Goal: Transaction & Acquisition: Purchase product/service

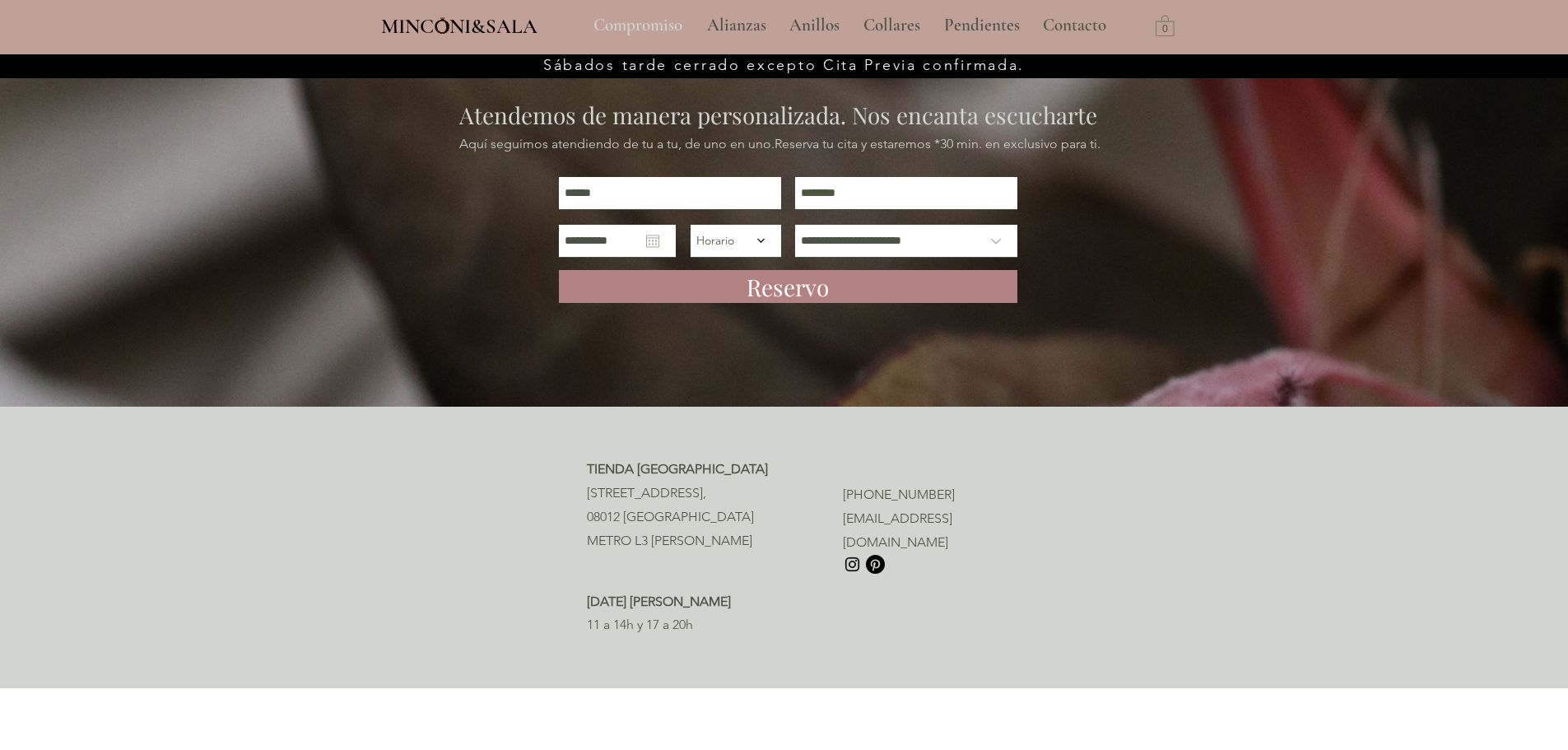
click at [624, 34] on p "Compromiso" at bounding box center [637, 25] width 105 height 42
click at [620, 36] on p "Compromiso" at bounding box center [637, 25] width 105 height 42
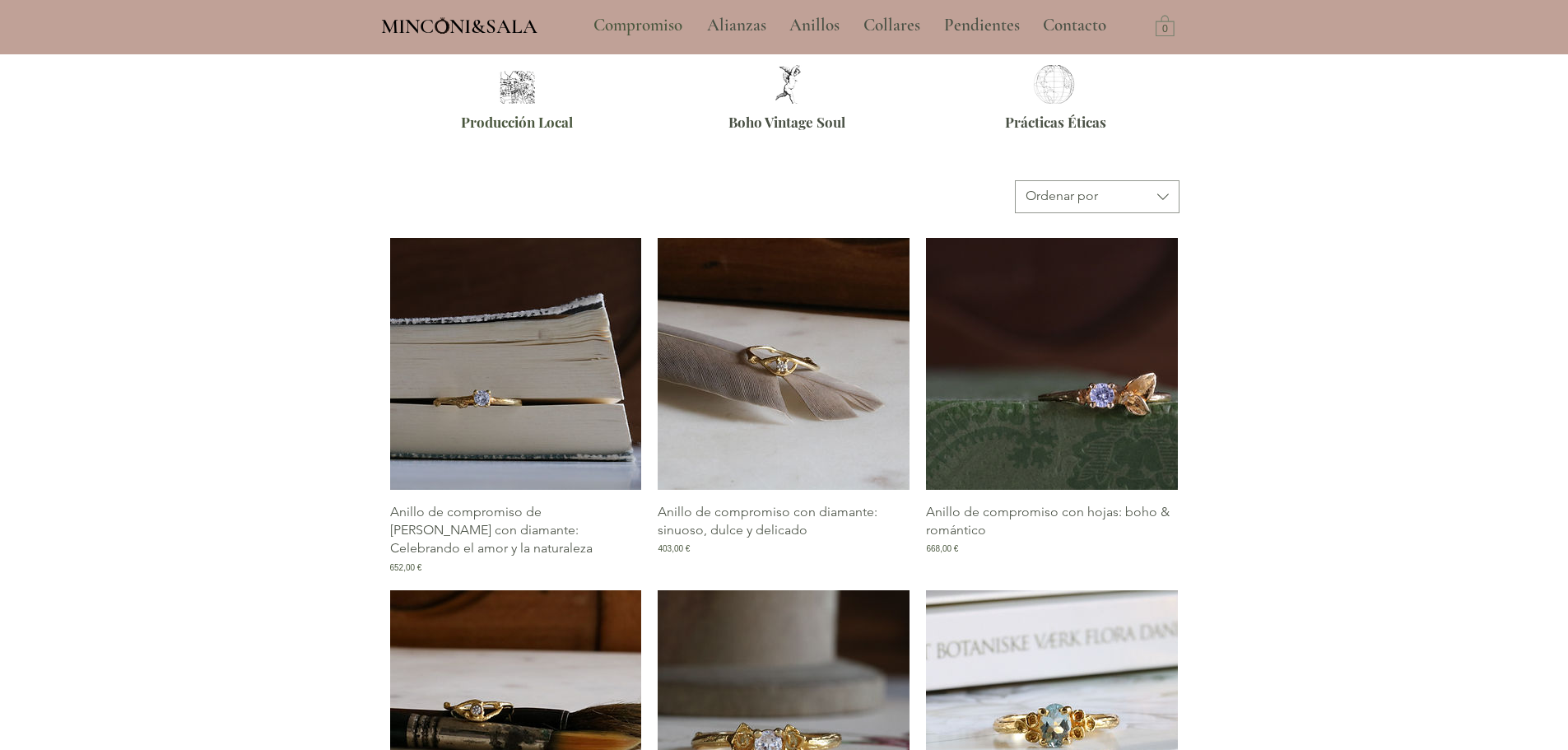
scroll to position [822, 0]
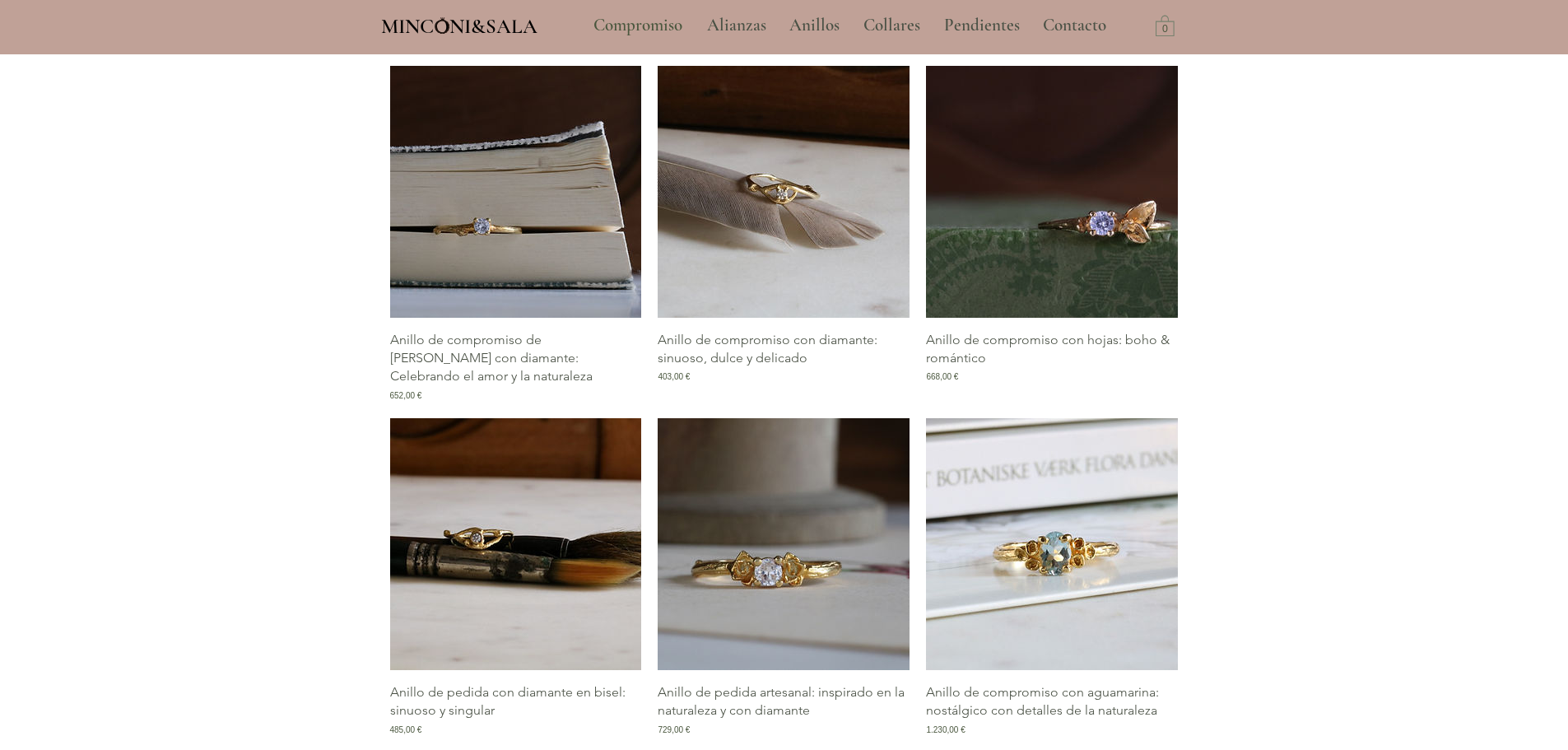
click at [729, 202] on img "Galería de Anillo de compromiso con diamante: sinuoso, dulce y delicado" at bounding box center [783, 191] width 252 height 252
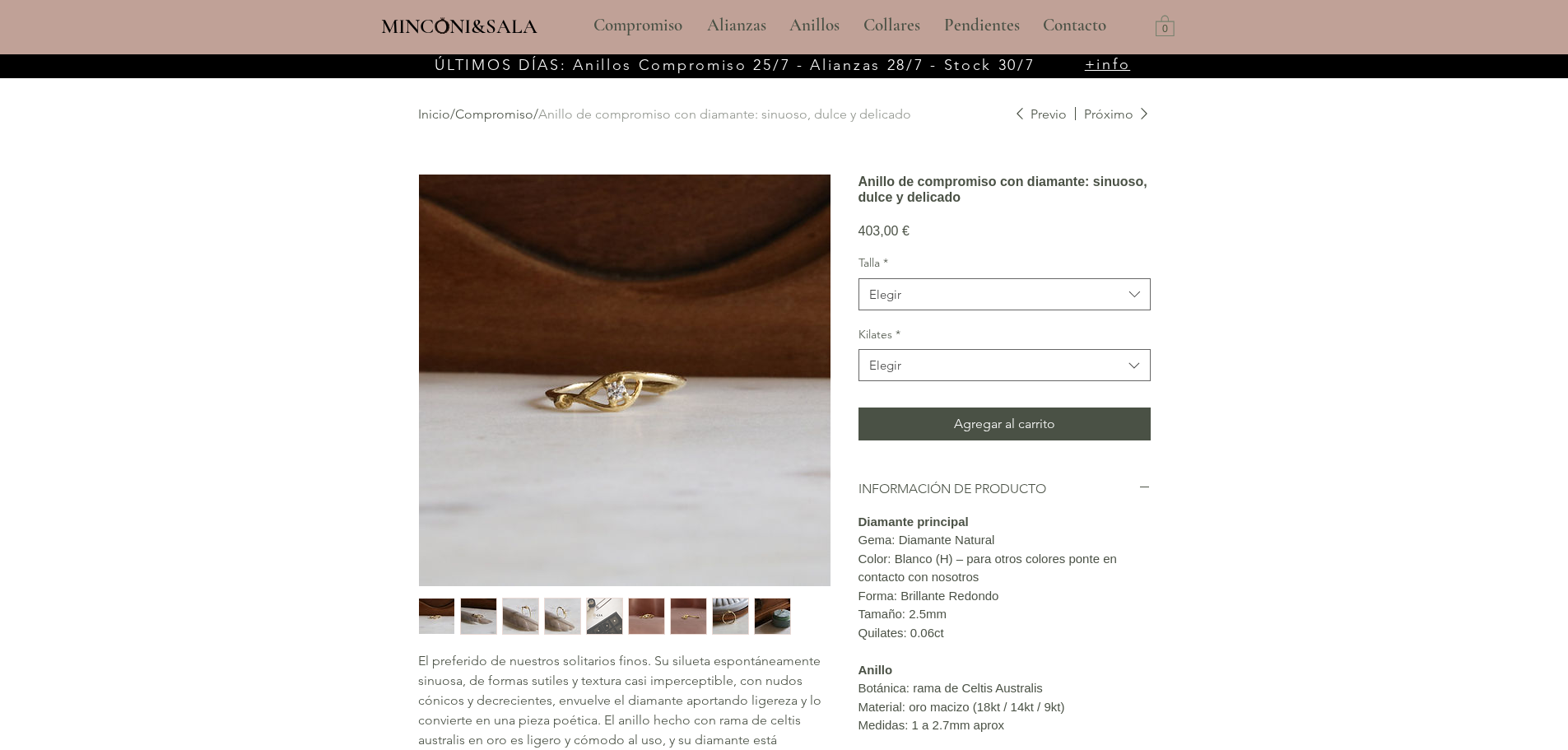
click at [699, 613] on img "7 / 9" at bounding box center [688, 616] width 36 height 36
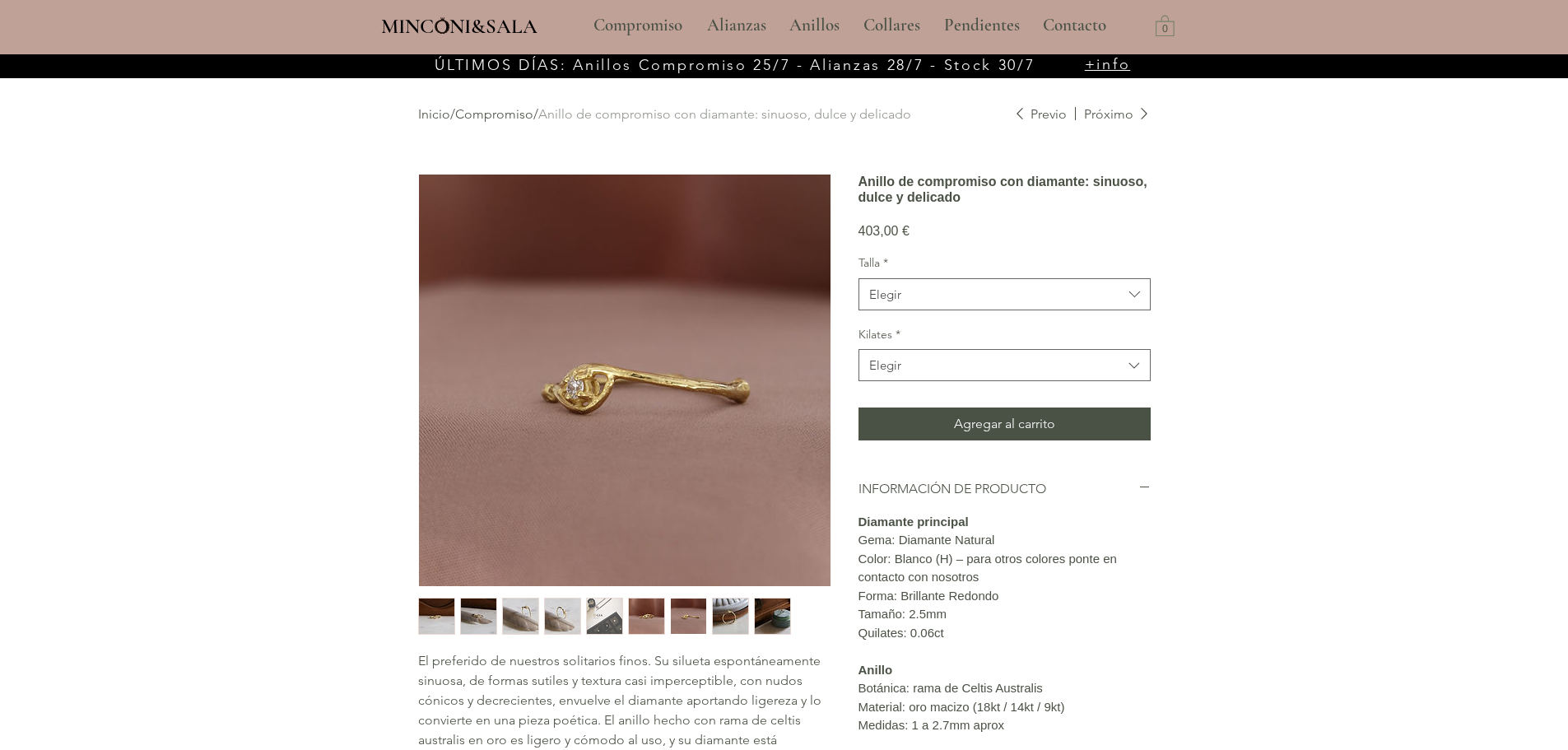
click at [740, 616] on img "8 / 9" at bounding box center [730, 616] width 36 height 36
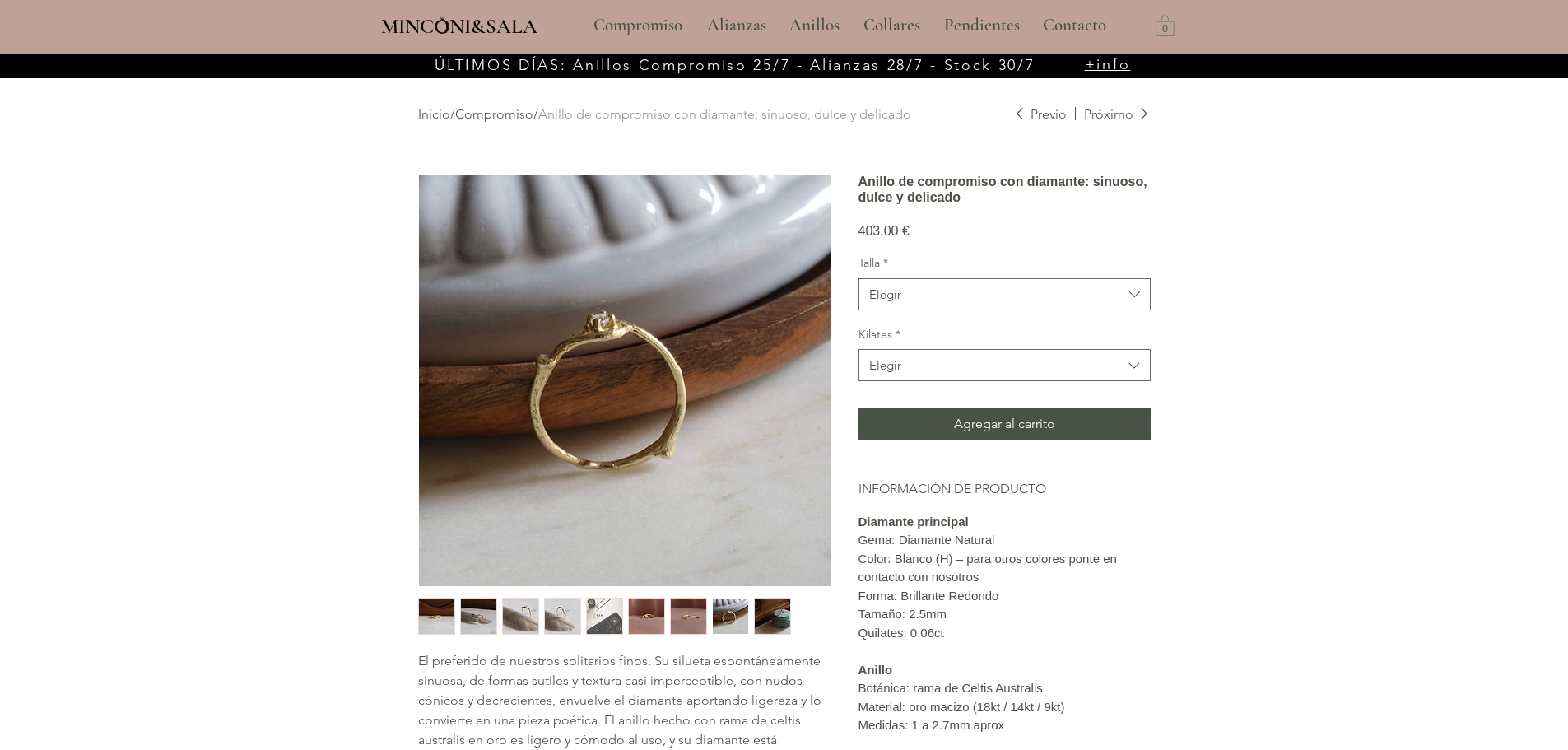
click at [761, 615] on img "9 / 9" at bounding box center [772, 616] width 36 height 36
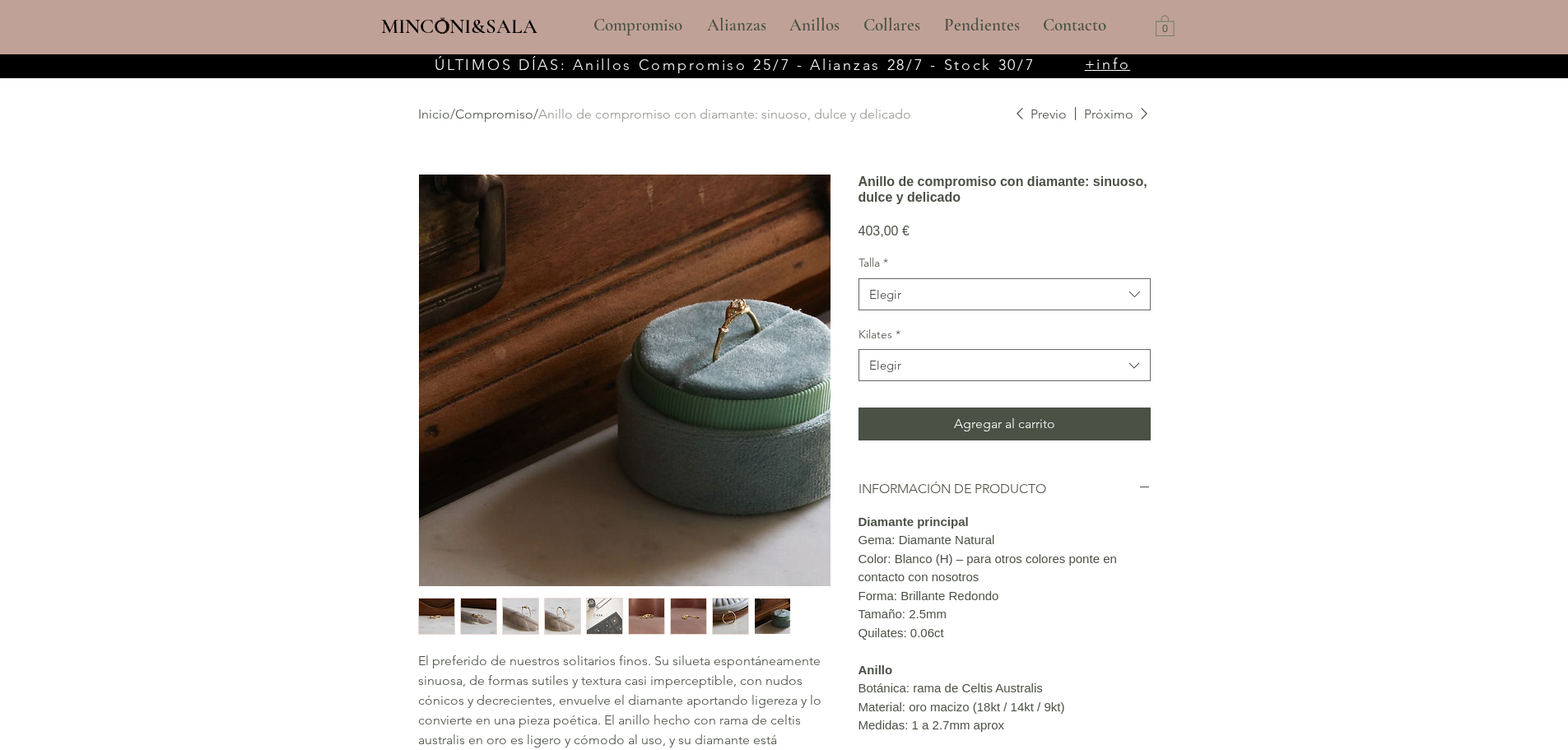
click at [730, 612] on img "8 / 9" at bounding box center [730, 616] width 36 height 36
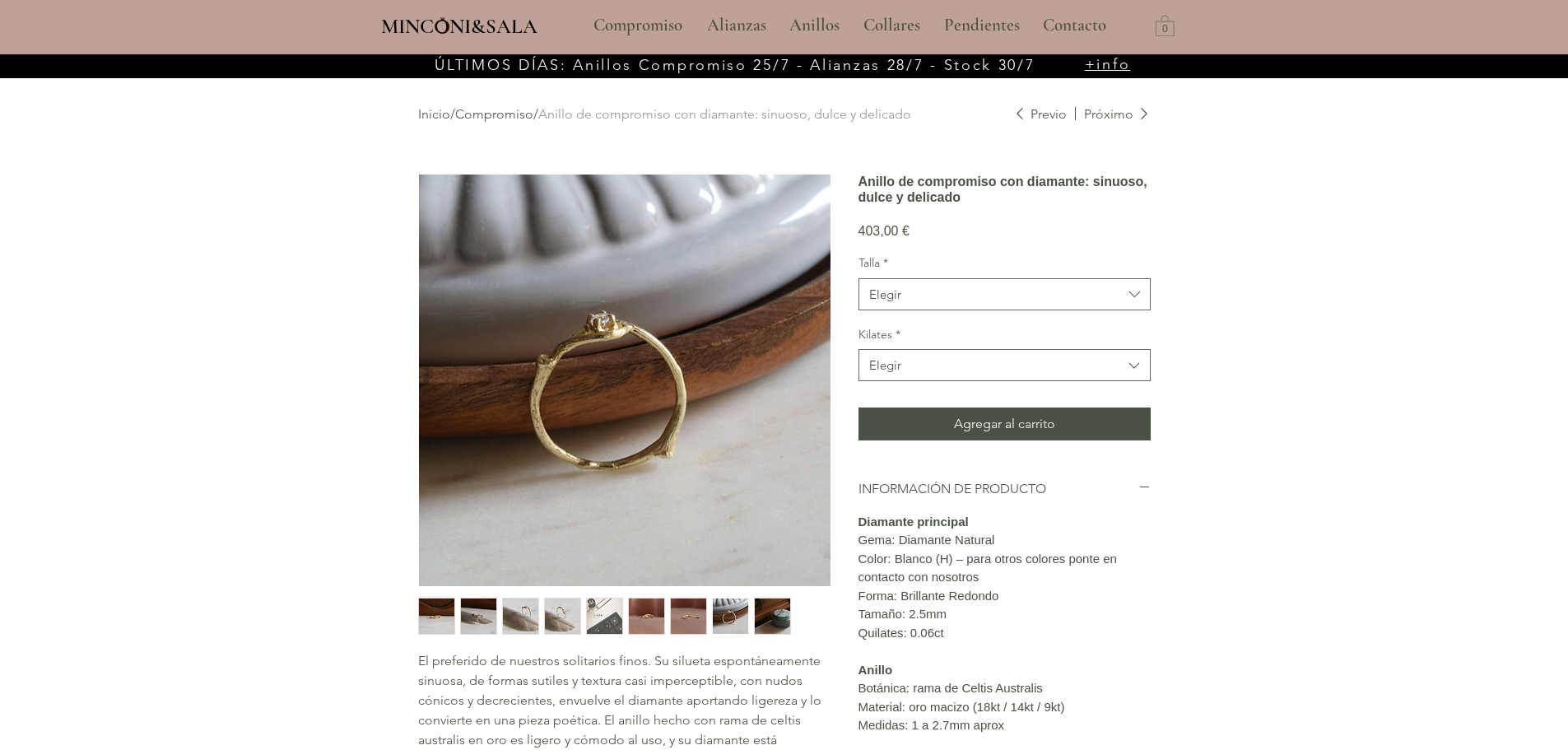
click at [703, 614] on img "7 / 9" at bounding box center [688, 616] width 36 height 36
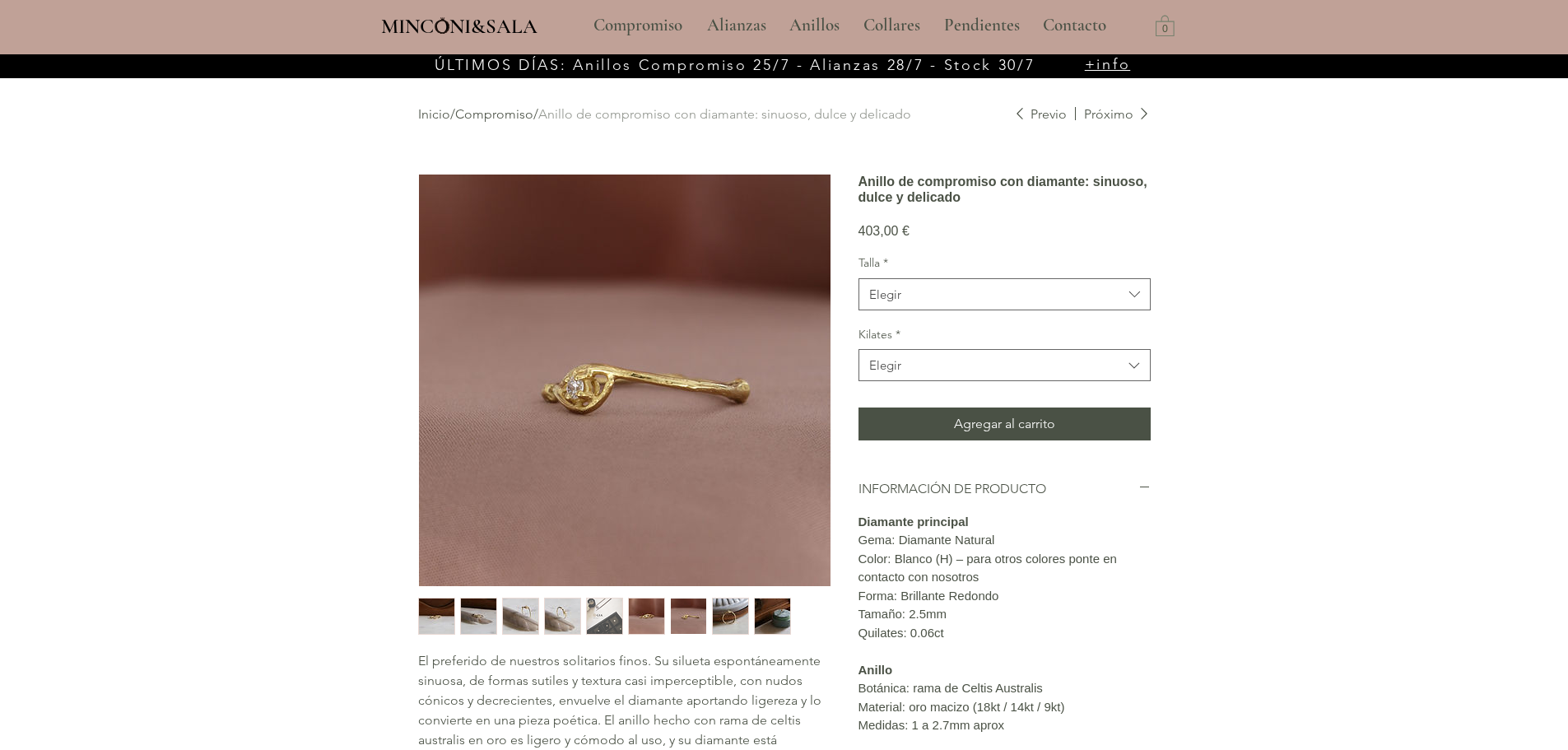
click at [634, 618] on img "6 / 9" at bounding box center [646, 616] width 36 height 36
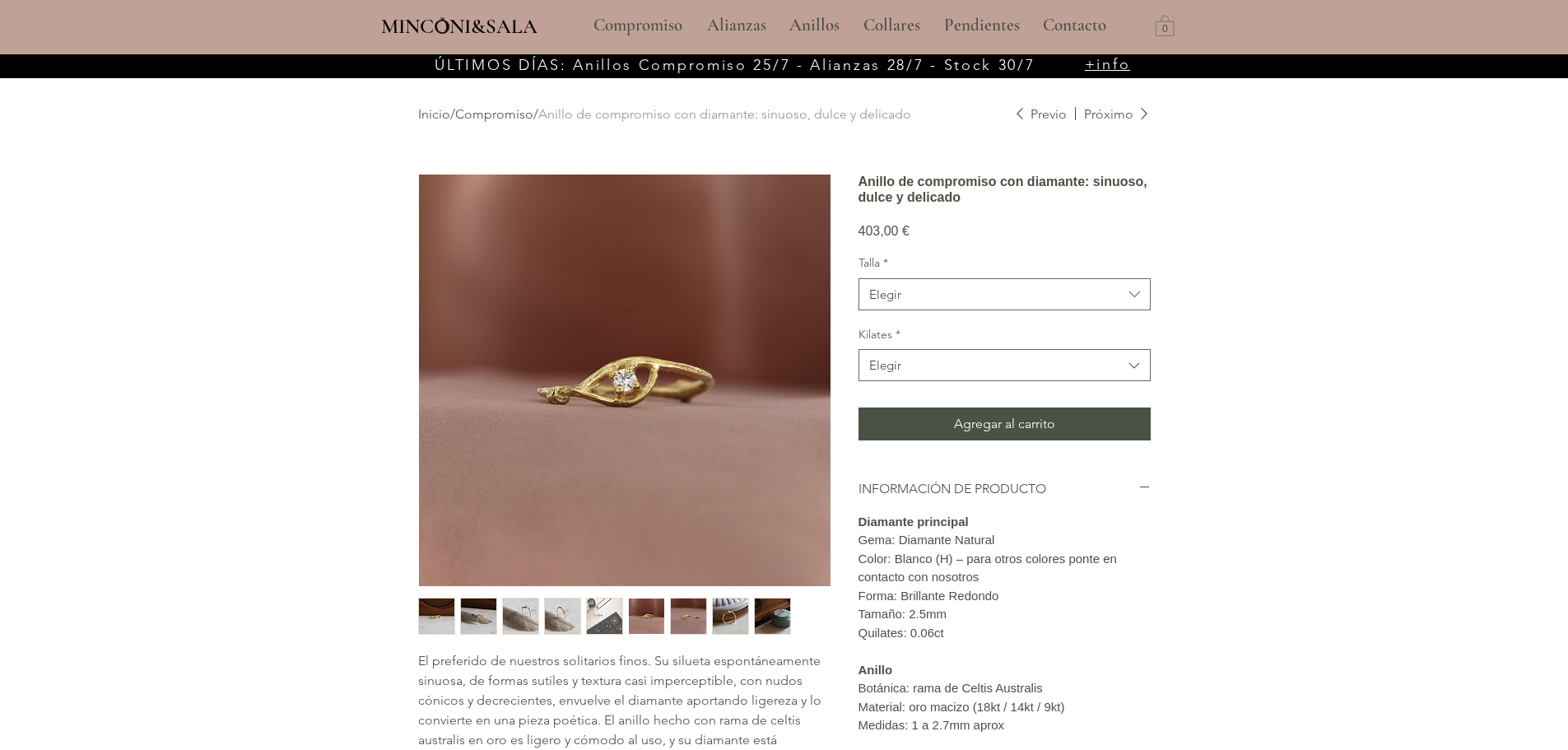
click at [610, 619] on img "5 / 9" at bounding box center [604, 616] width 36 height 36
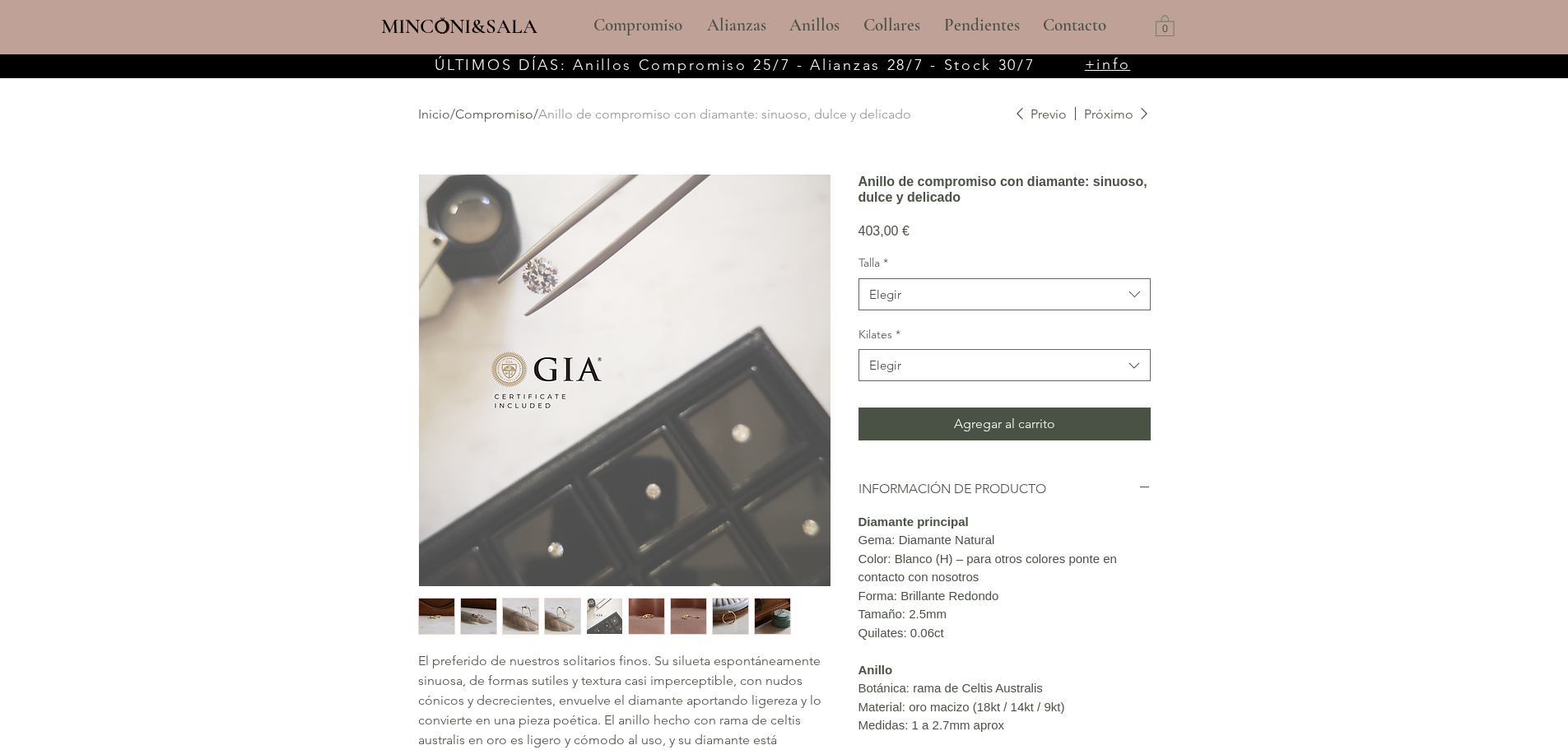
click at [570, 617] on img "4 / 9" at bounding box center [563, 616] width 36 height 36
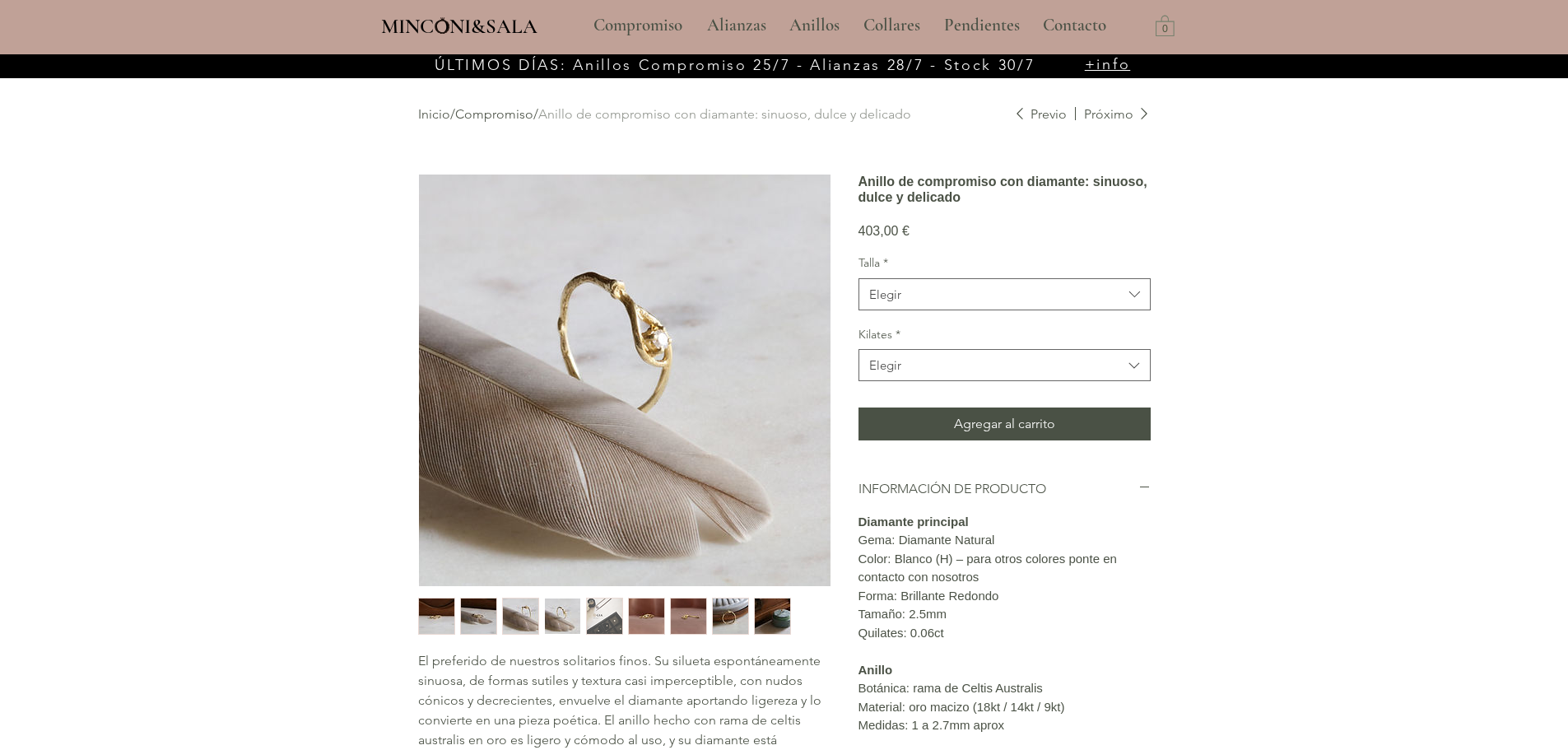
click at [529, 614] on img "3 / 9" at bounding box center [520, 616] width 36 height 36
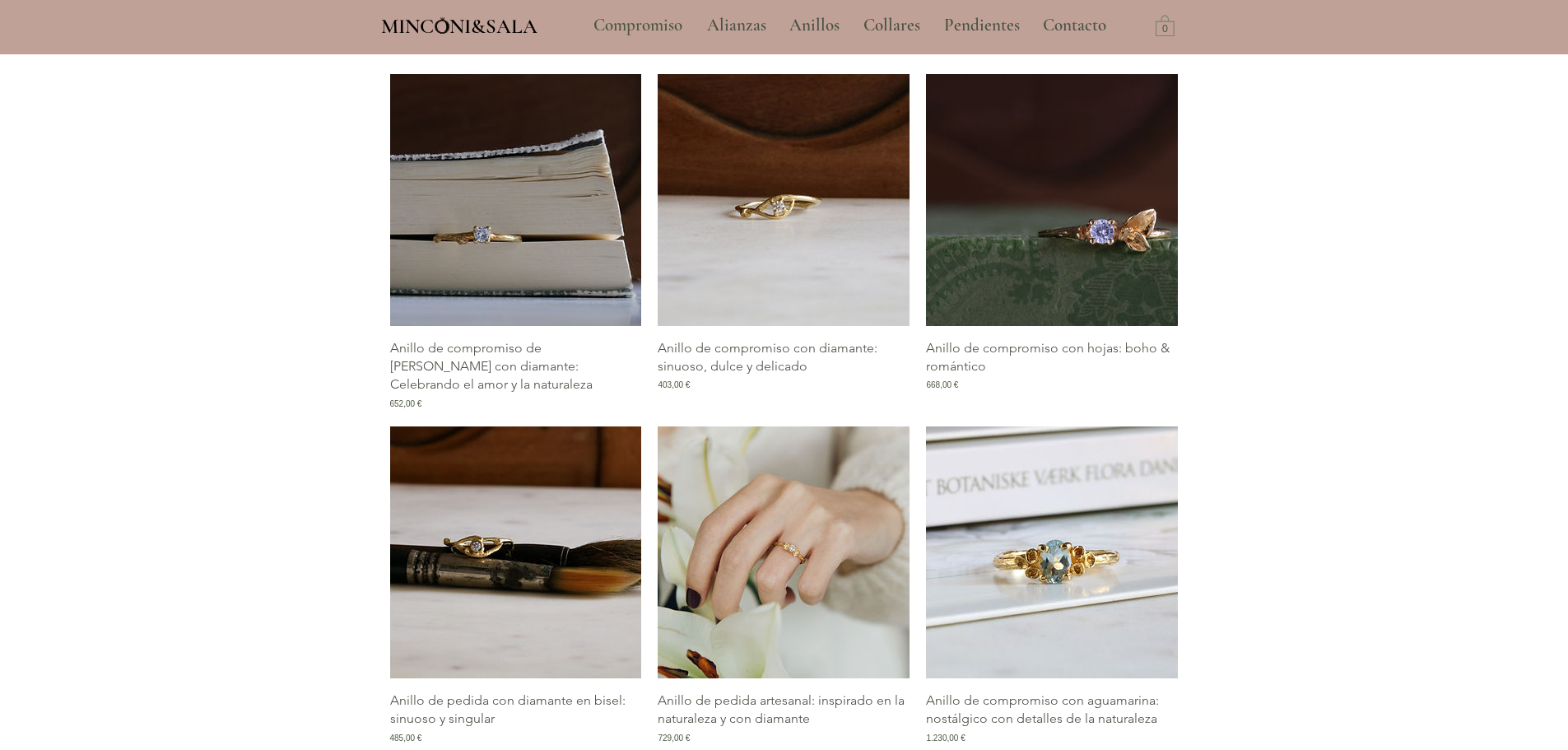
scroll to position [850, 0]
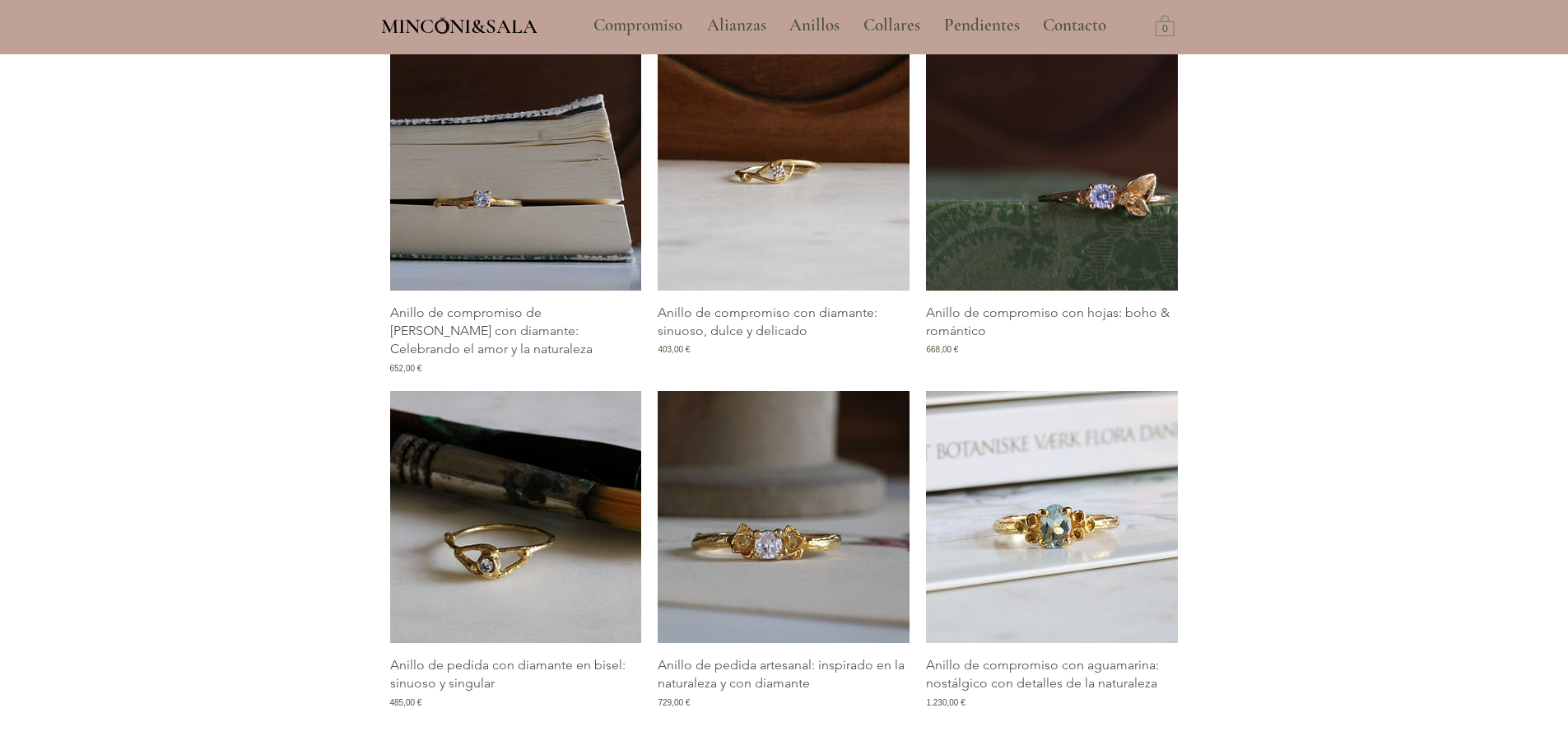
click at [539, 561] on img "Galería de Anillo de pedida con diamante en bisel: sinuoso y singular" at bounding box center [516, 516] width 252 height 252
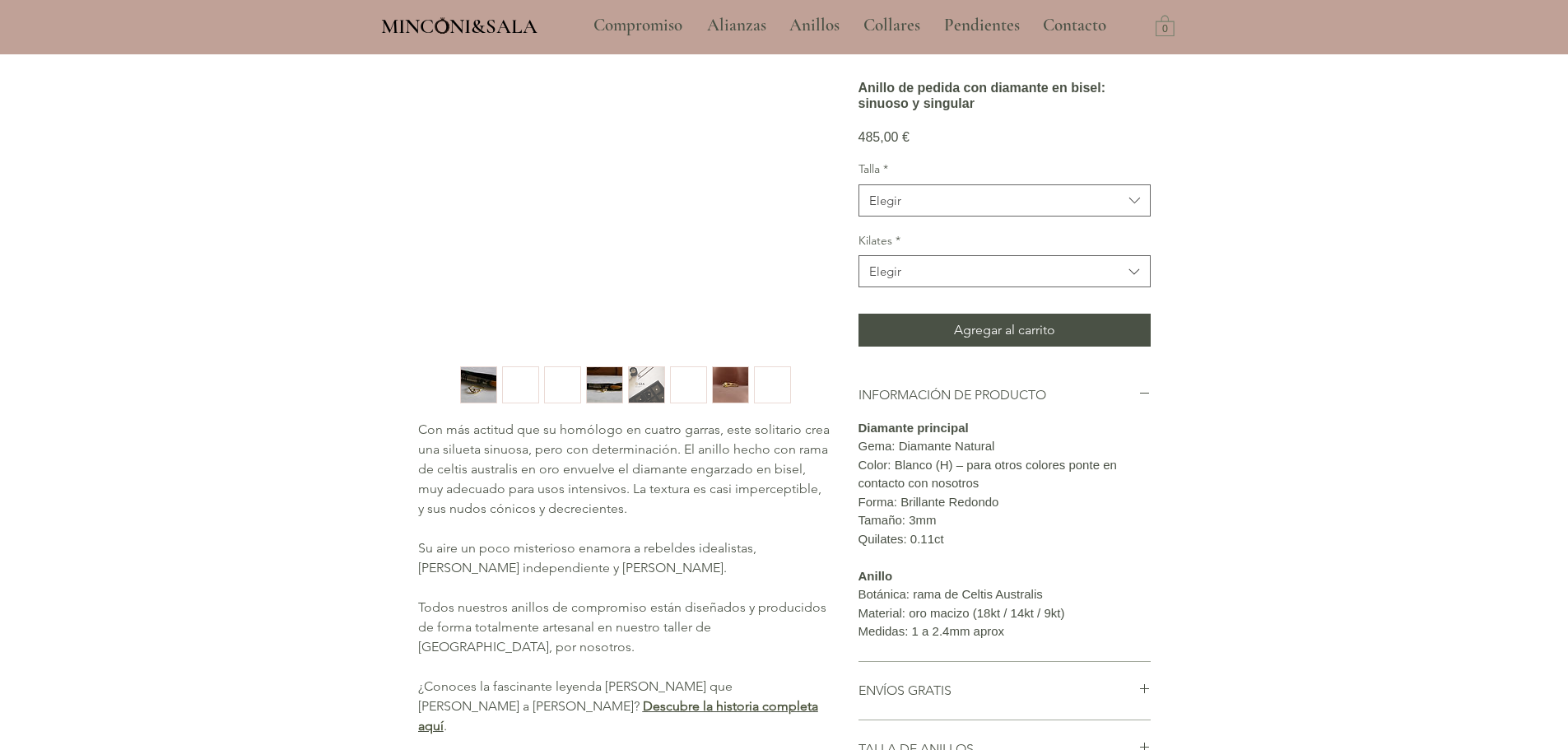
scroll to position [82, 0]
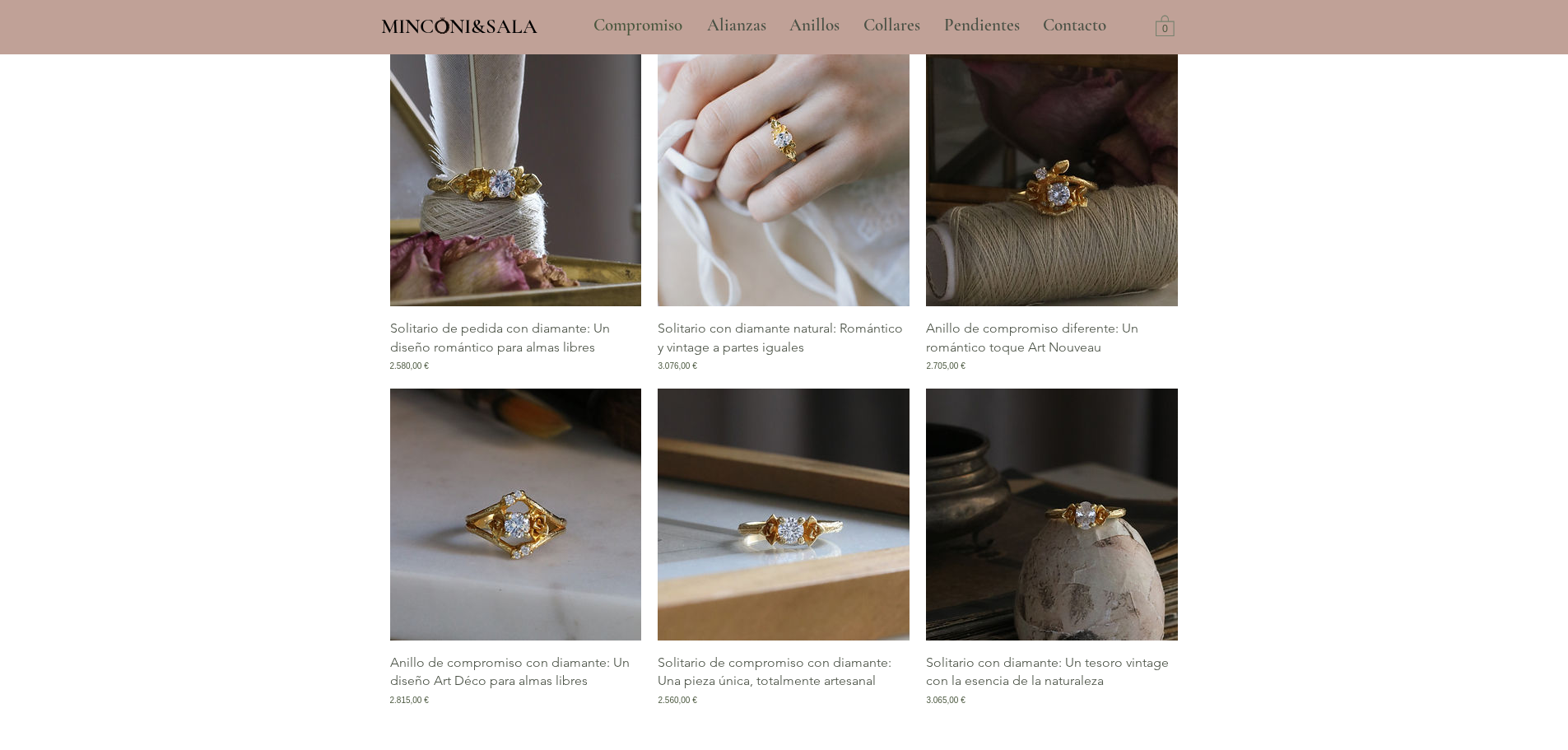
scroll to position [2517, 0]
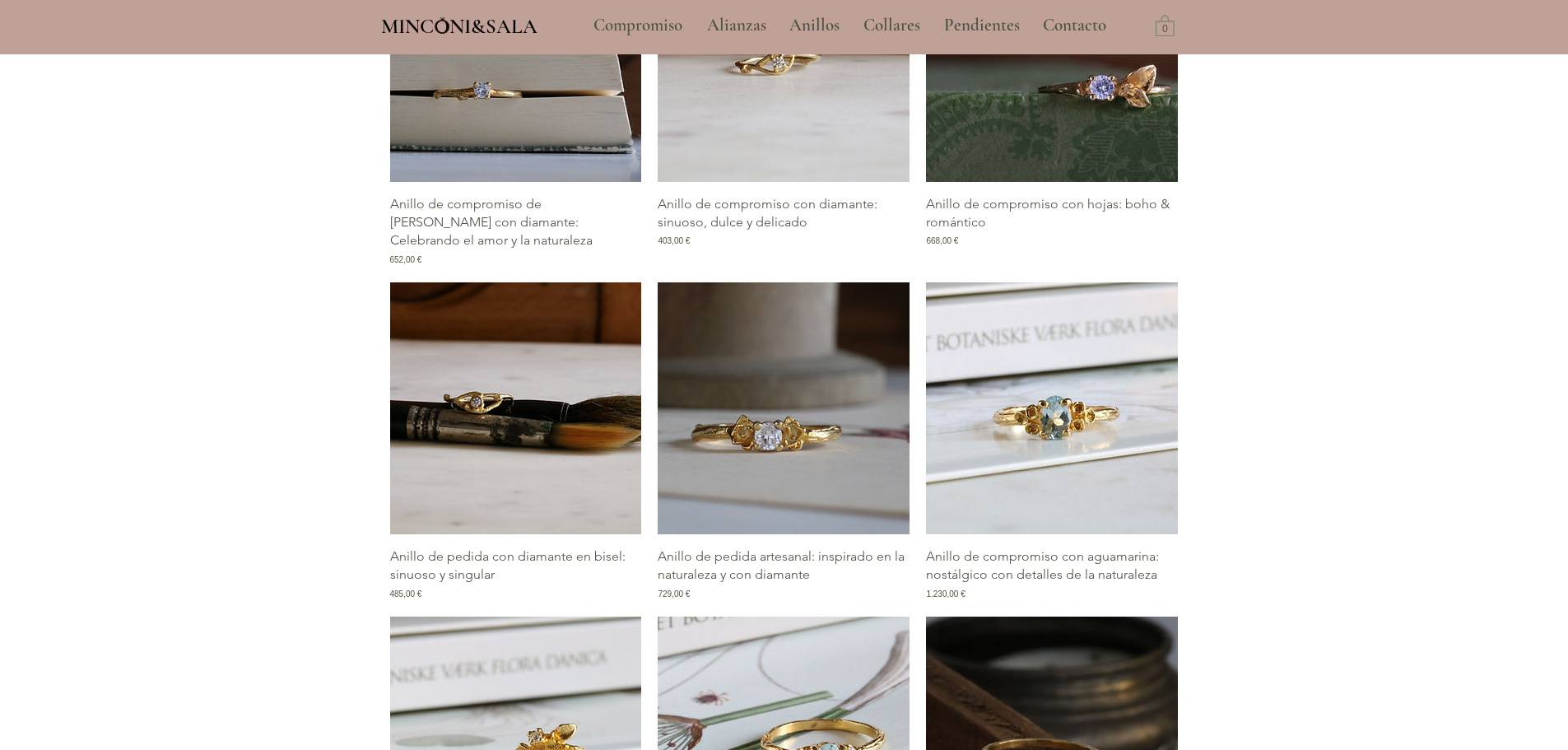
scroll to position [954, 0]
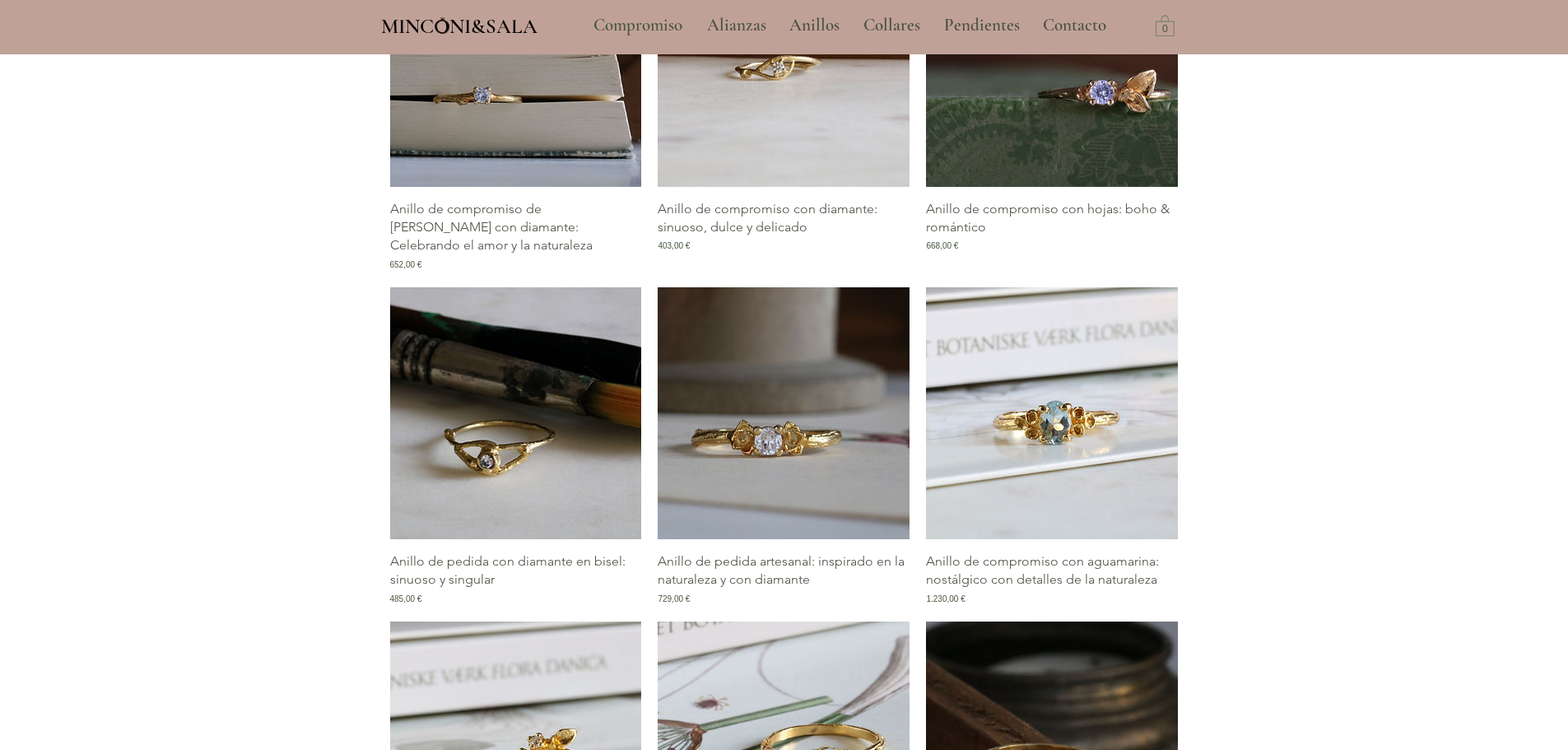
click at [556, 424] on img "Galería de Anillo de pedida con diamante en bisel: sinuoso y singular" at bounding box center [516, 413] width 252 height 252
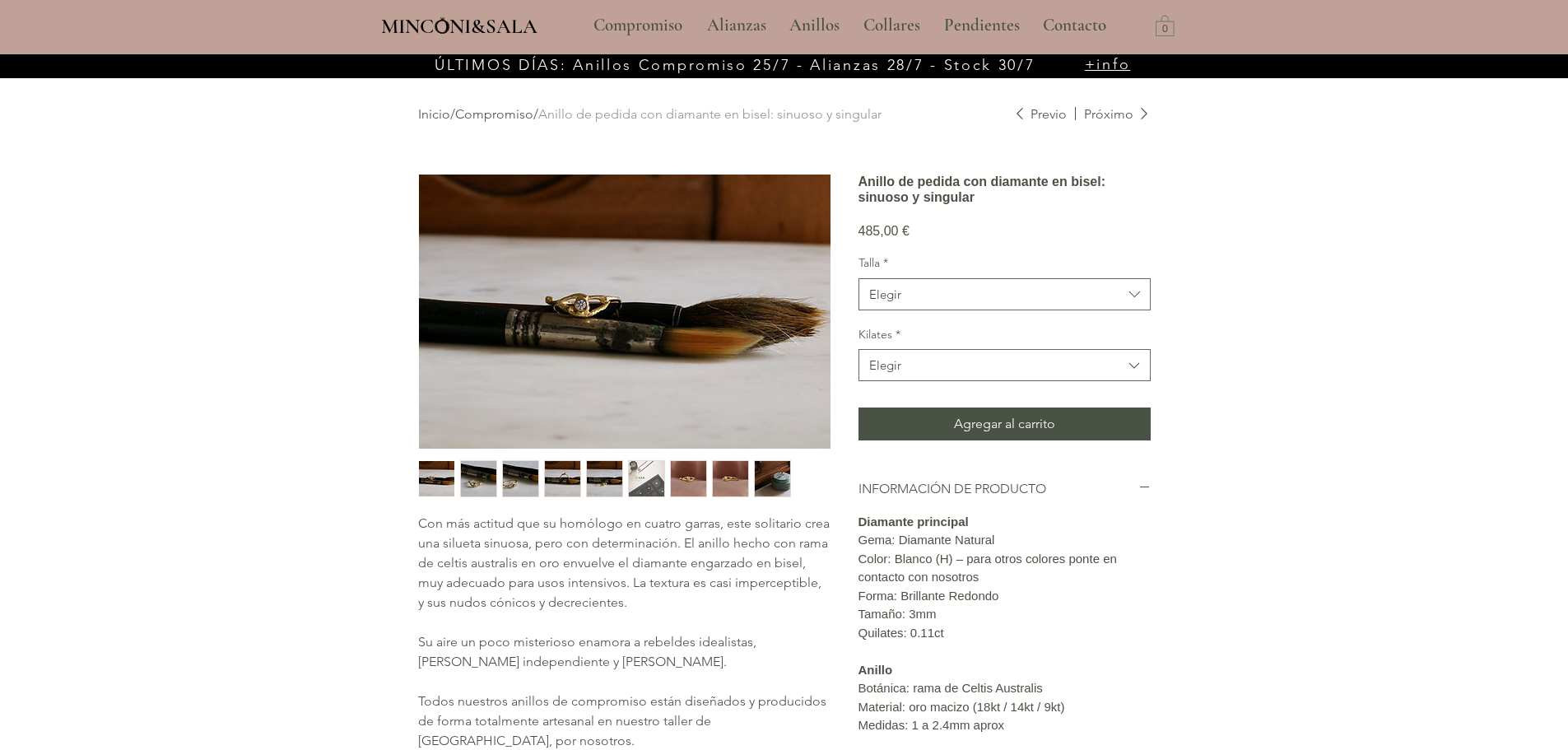
click at [426, 475] on img "1 / 9" at bounding box center [436, 478] width 36 height 36
click at [464, 477] on img "2 / 9" at bounding box center [479, 478] width 36 height 36
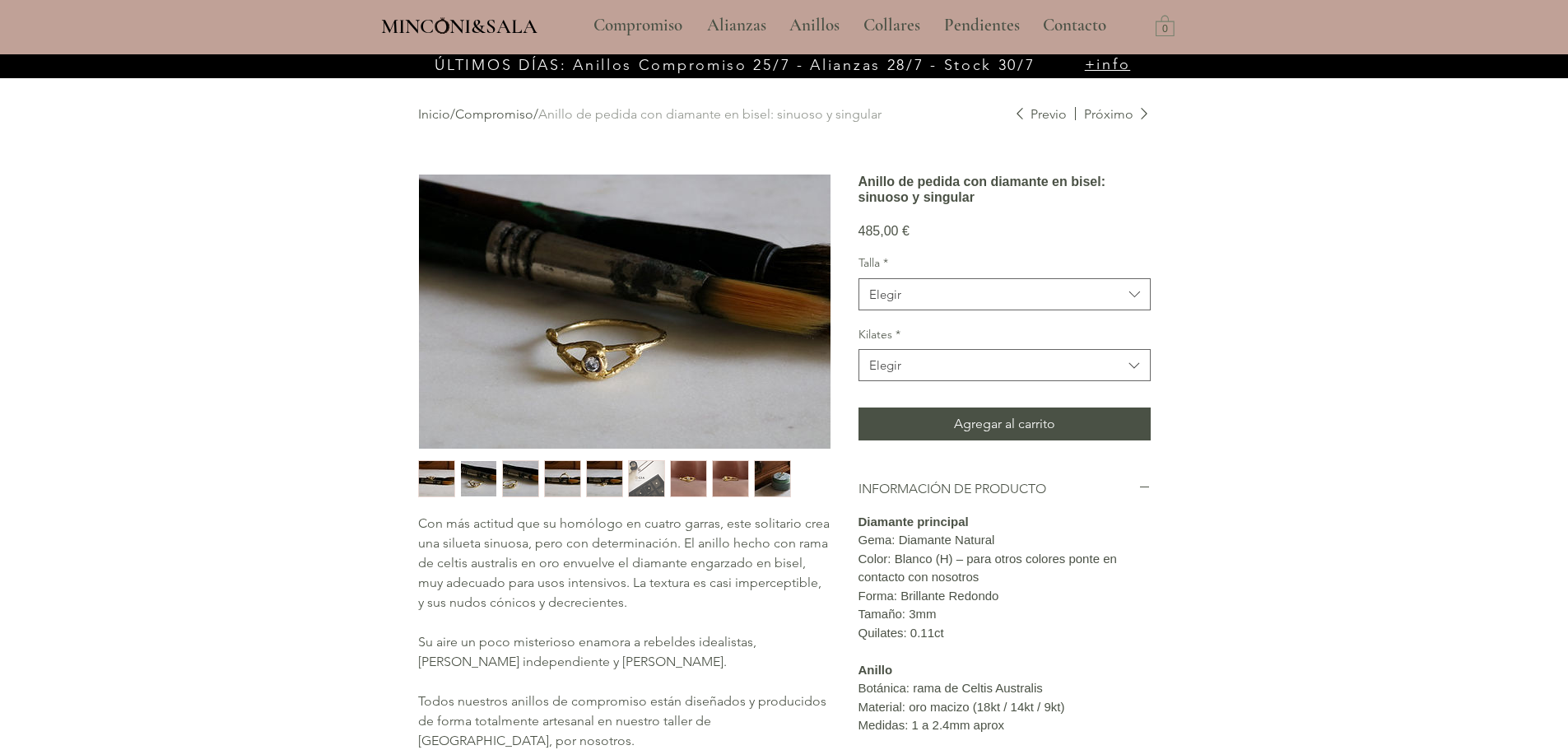
click at [522, 478] on img "3 / 9" at bounding box center [520, 478] width 36 height 36
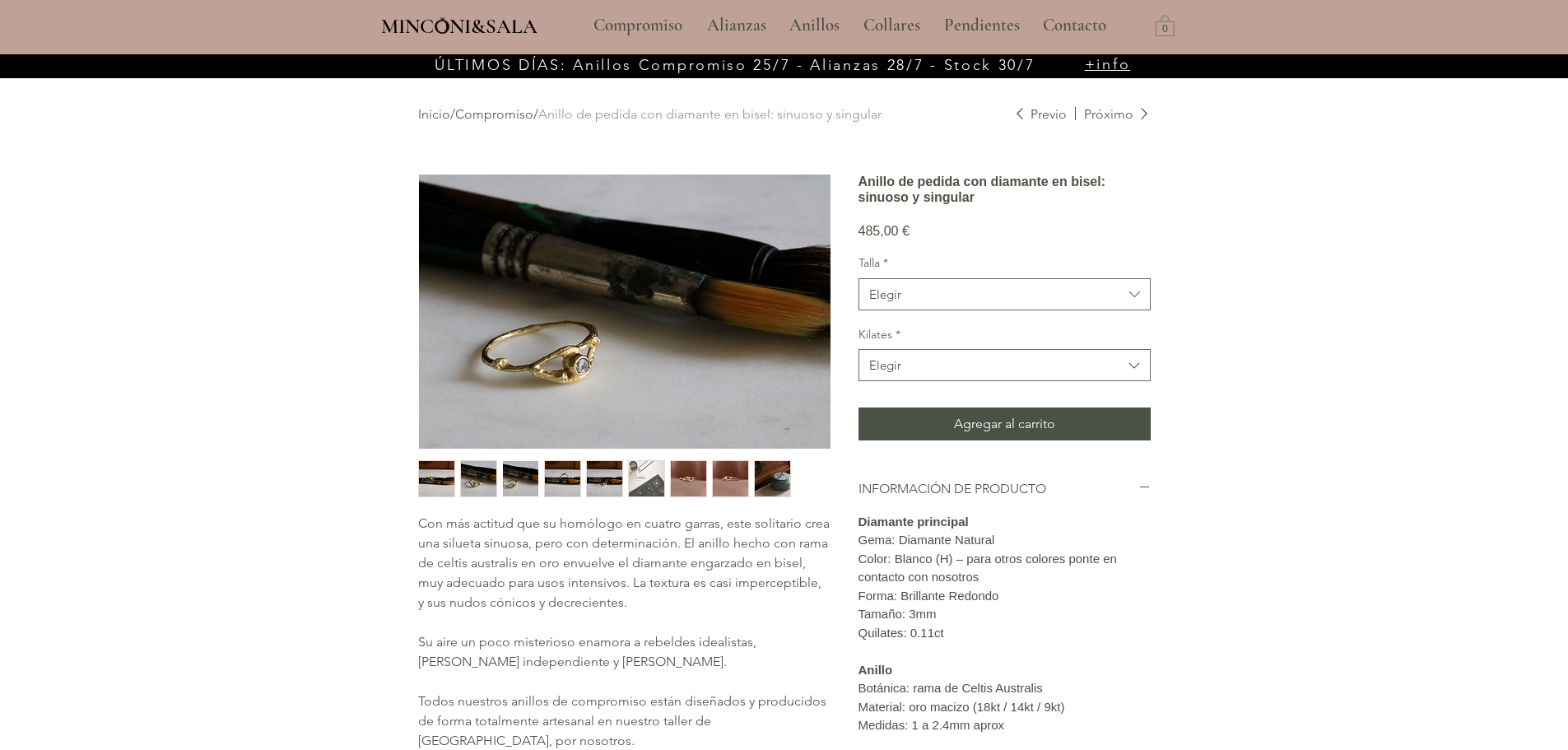
click at [558, 479] on img "4 / 9" at bounding box center [563, 478] width 36 height 36
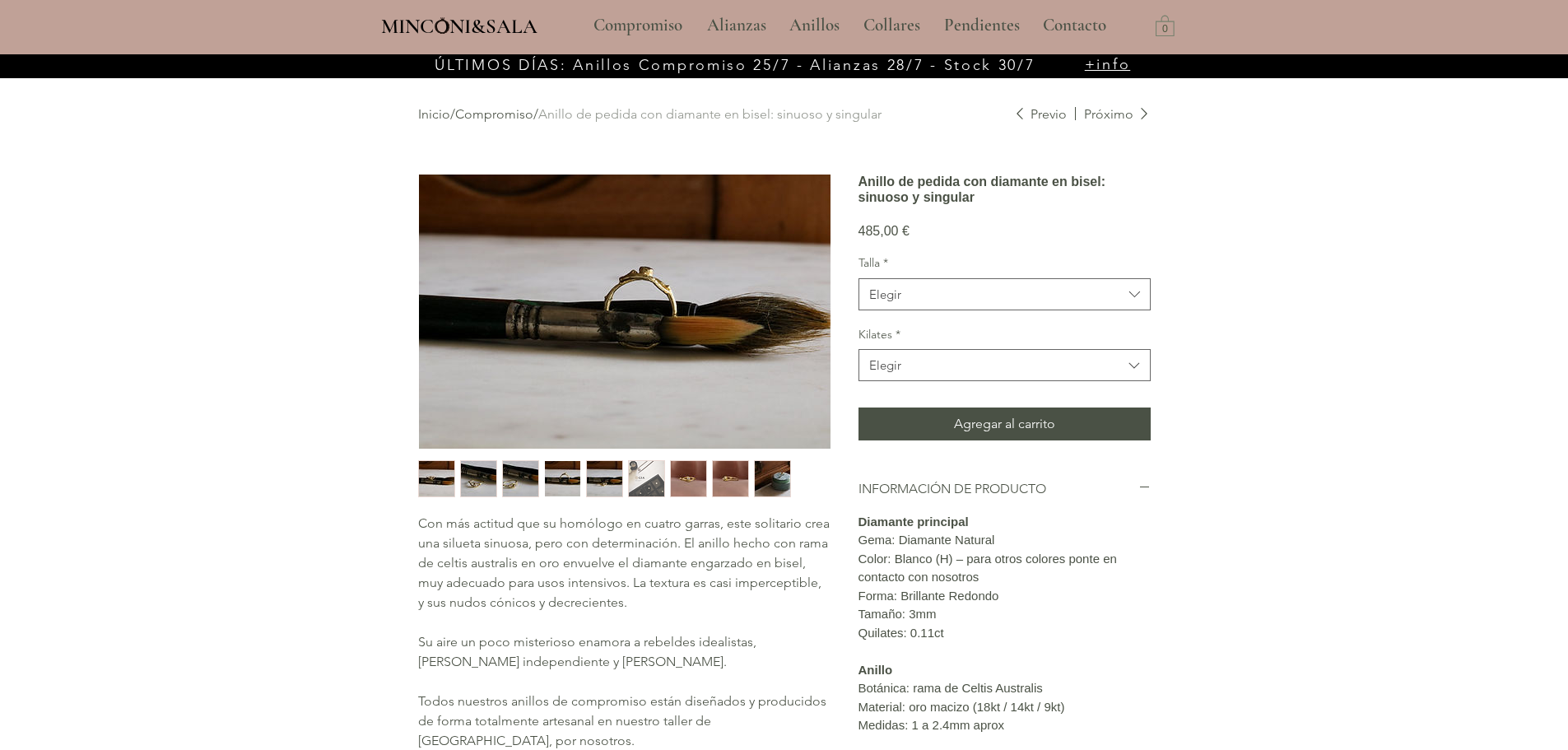
click at [611, 485] on img "5 / 9" at bounding box center [604, 478] width 36 height 36
click at [635, 481] on img "6 / 9" at bounding box center [646, 478] width 36 height 36
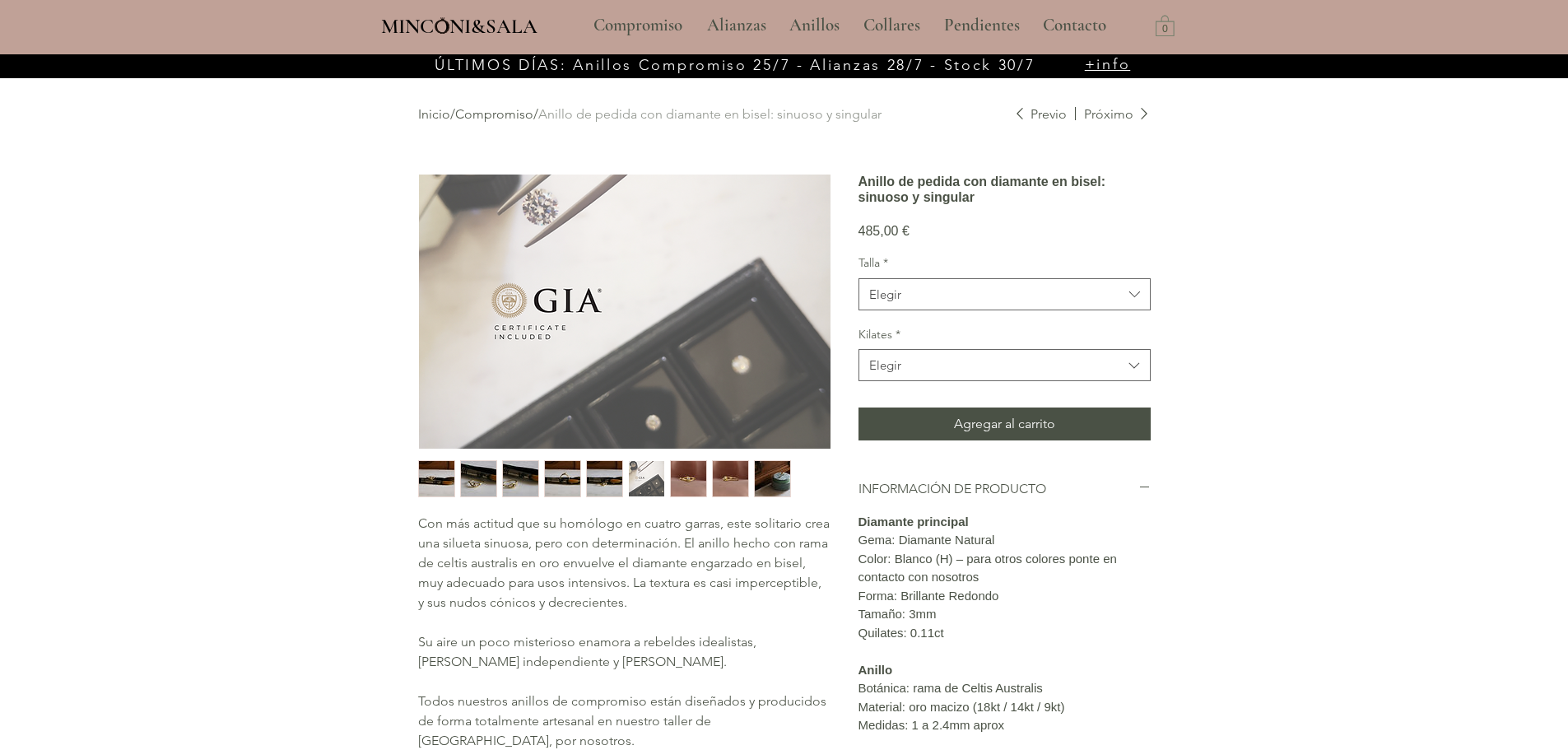
click at [700, 486] on img "7 / 9" at bounding box center [688, 478] width 36 height 36
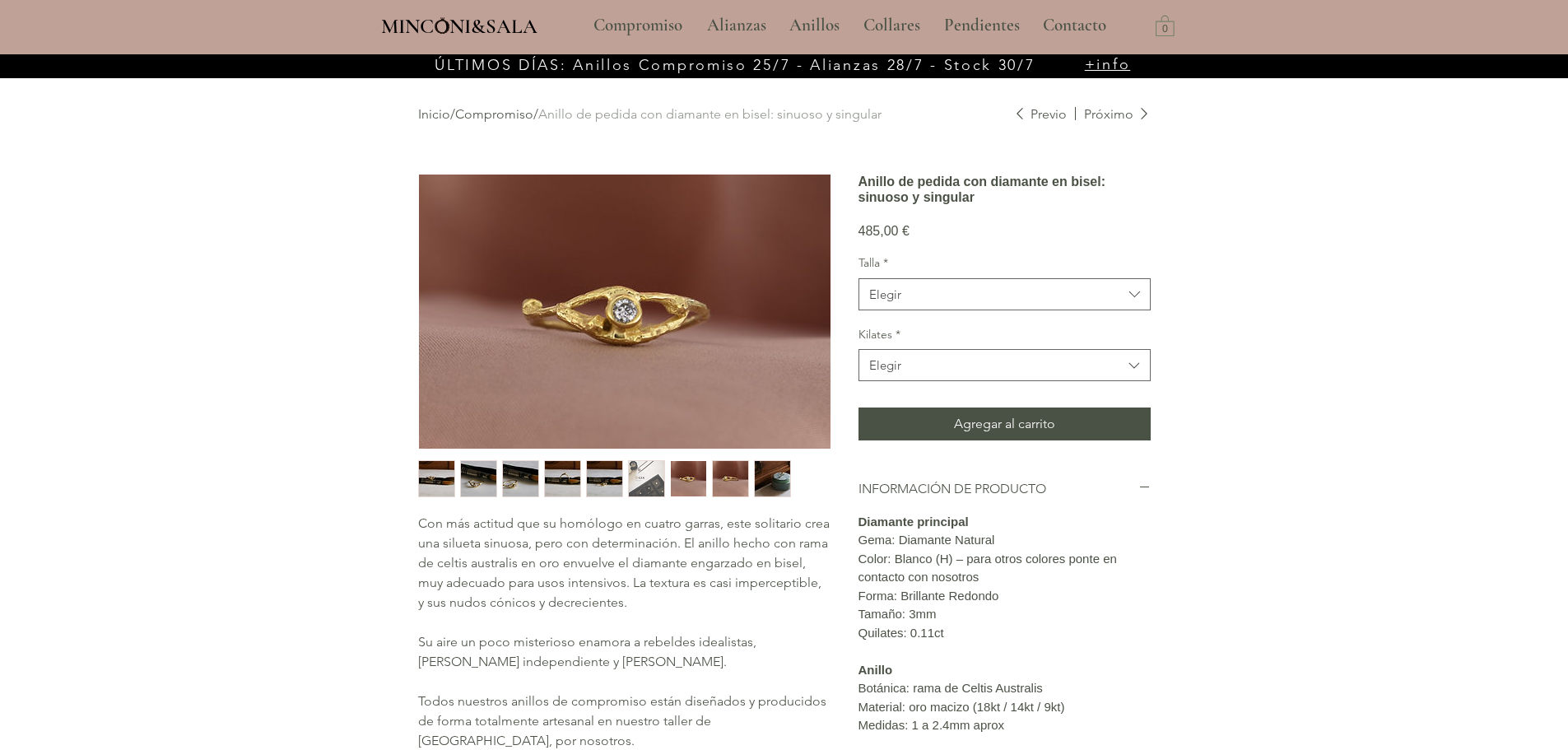
click at [733, 482] on img "8 / 9" at bounding box center [730, 478] width 36 height 36
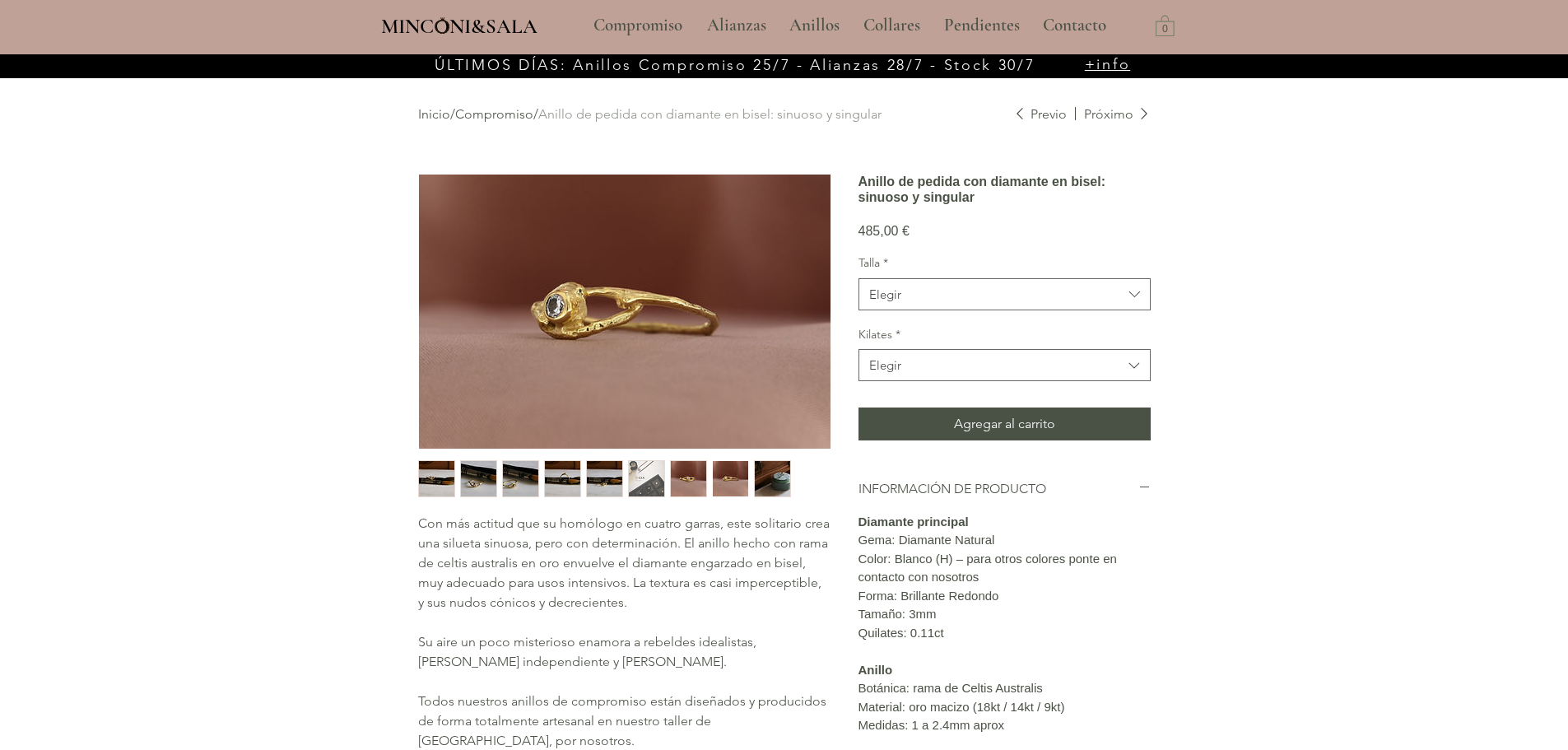
click at [772, 475] on img "9 / 9" at bounding box center [772, 478] width 36 height 36
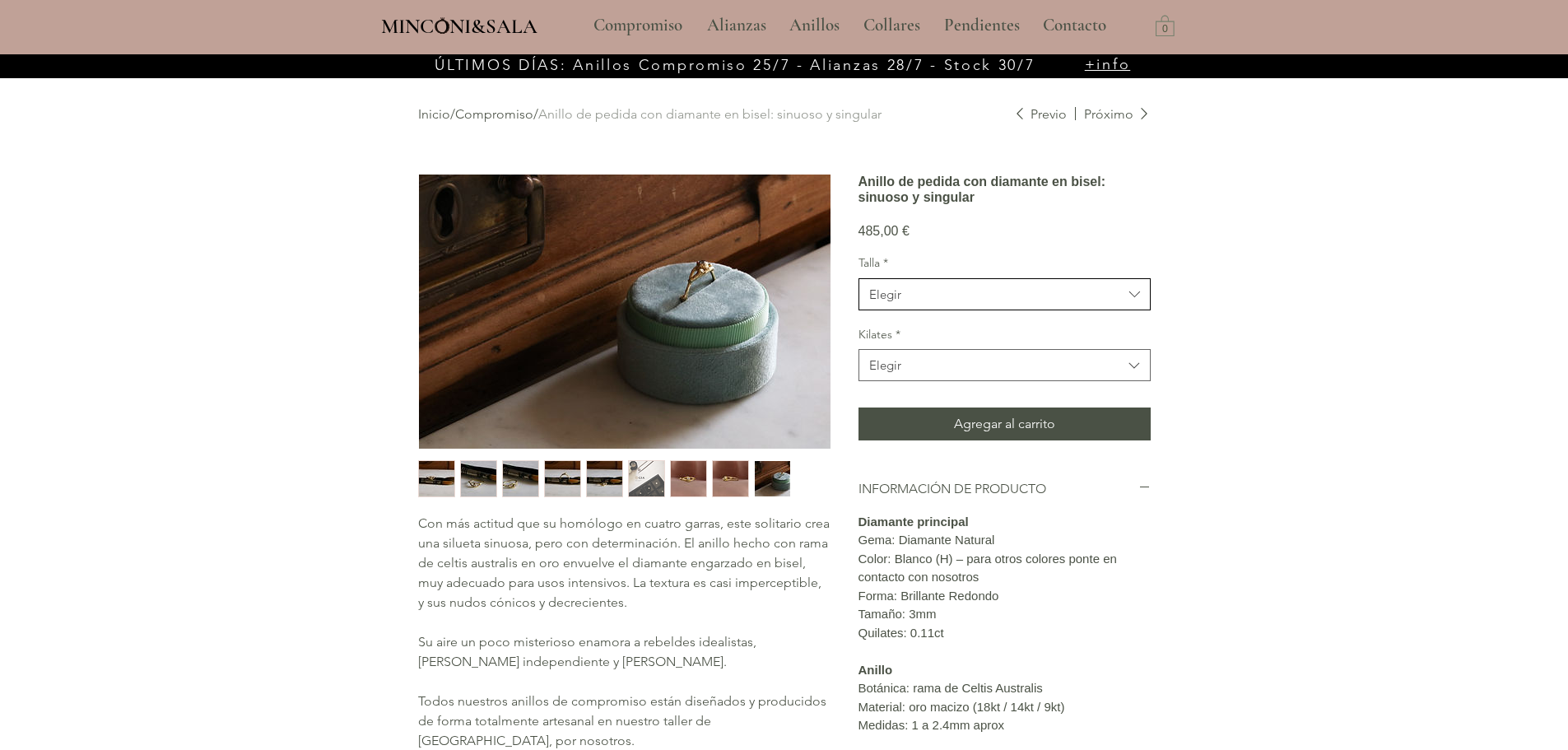
click at [902, 310] on button "Elegir" at bounding box center [1004, 294] width 292 height 32
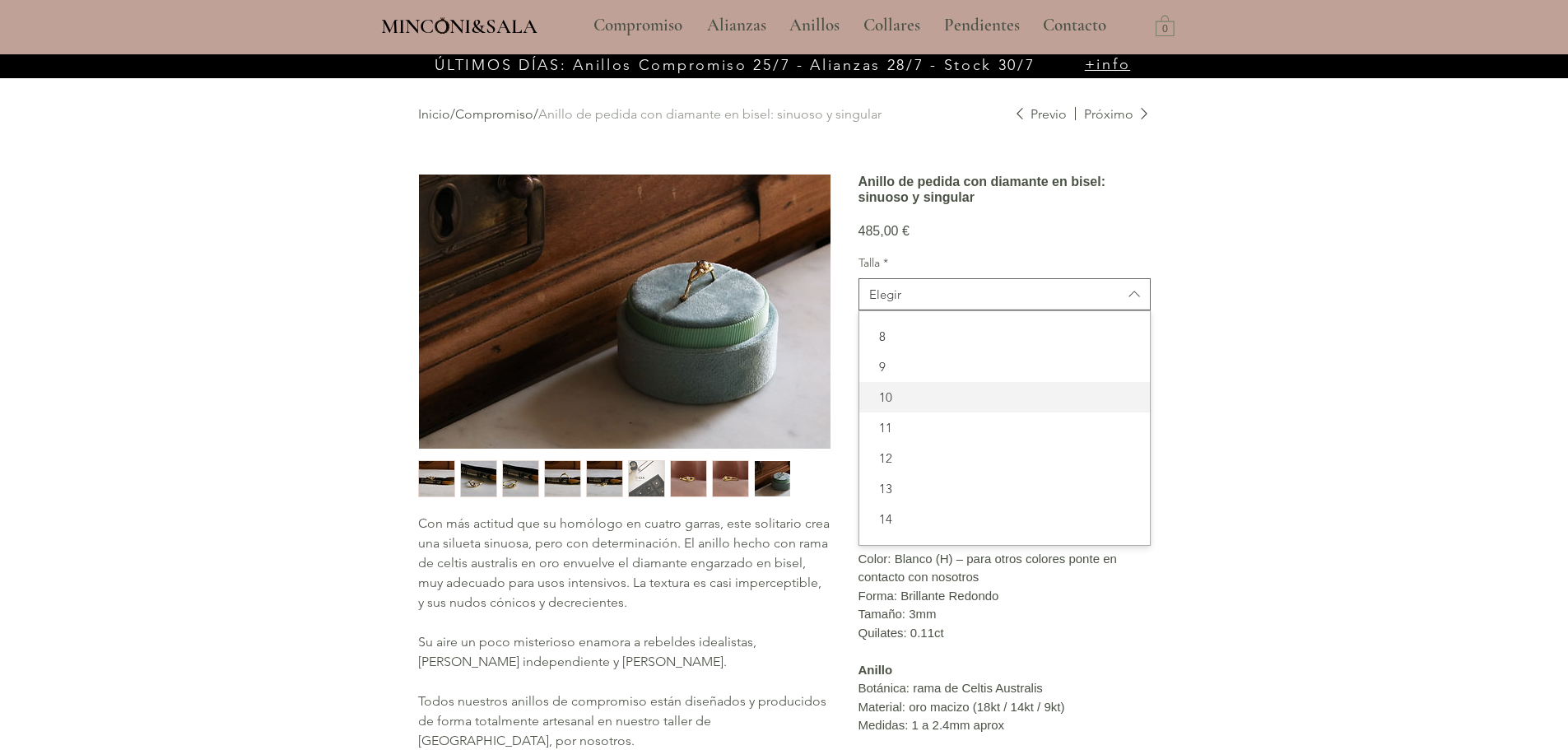
click at [901, 406] on span "10" at bounding box center [1004, 397] width 271 height 17
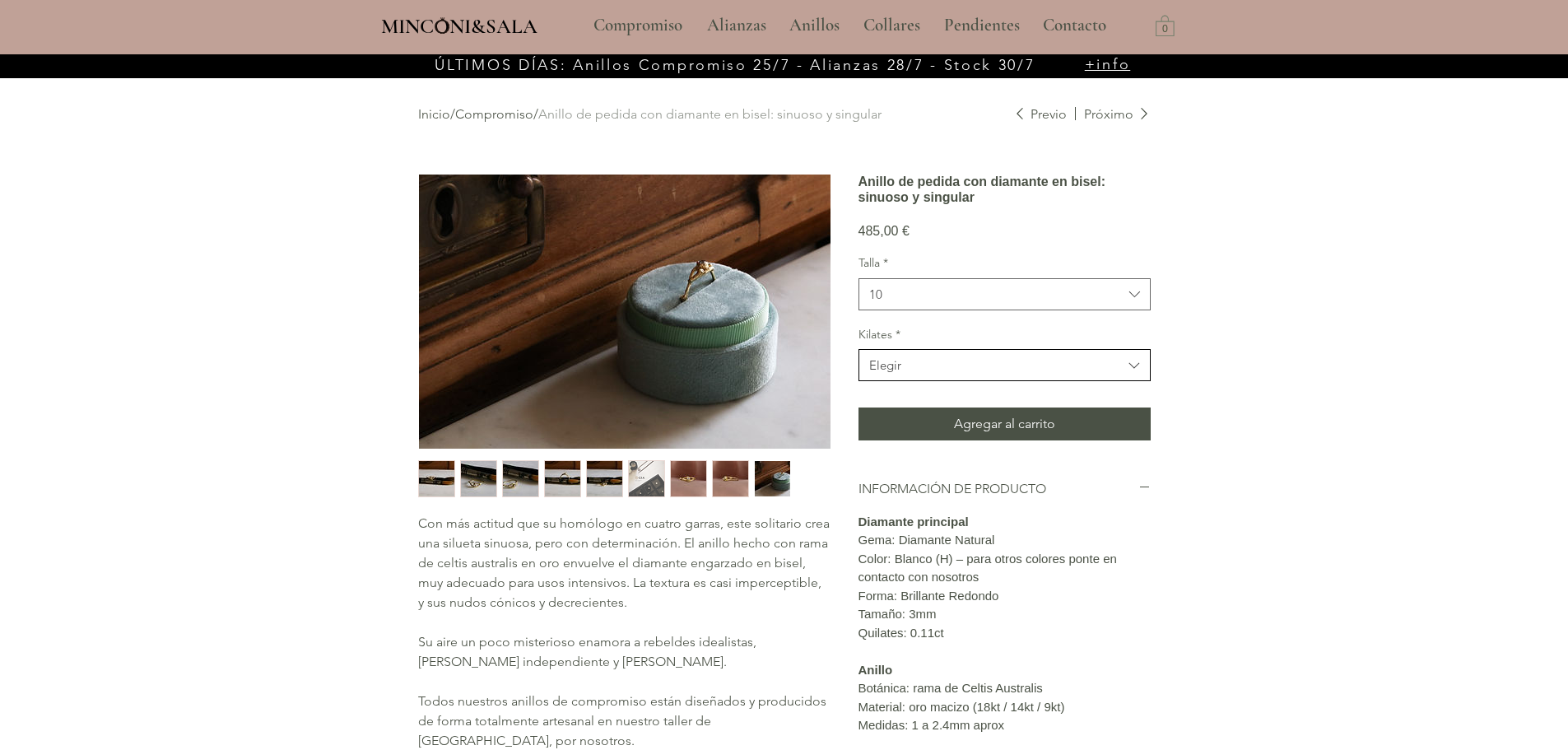
click at [917, 373] on span "Elegir" at bounding box center [996, 365] width 253 height 17
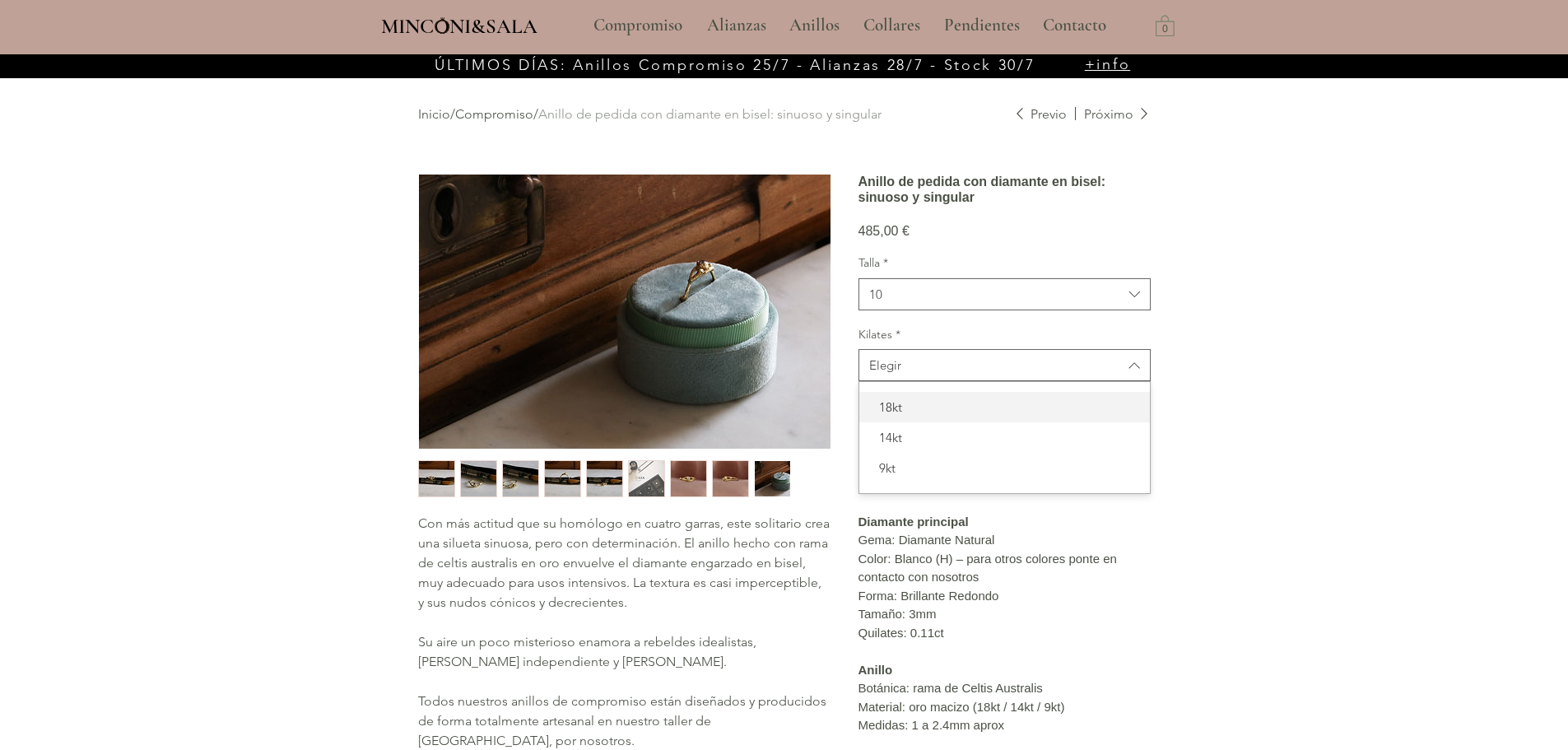
click at [903, 416] on span "18kt" at bounding box center [1004, 407] width 271 height 17
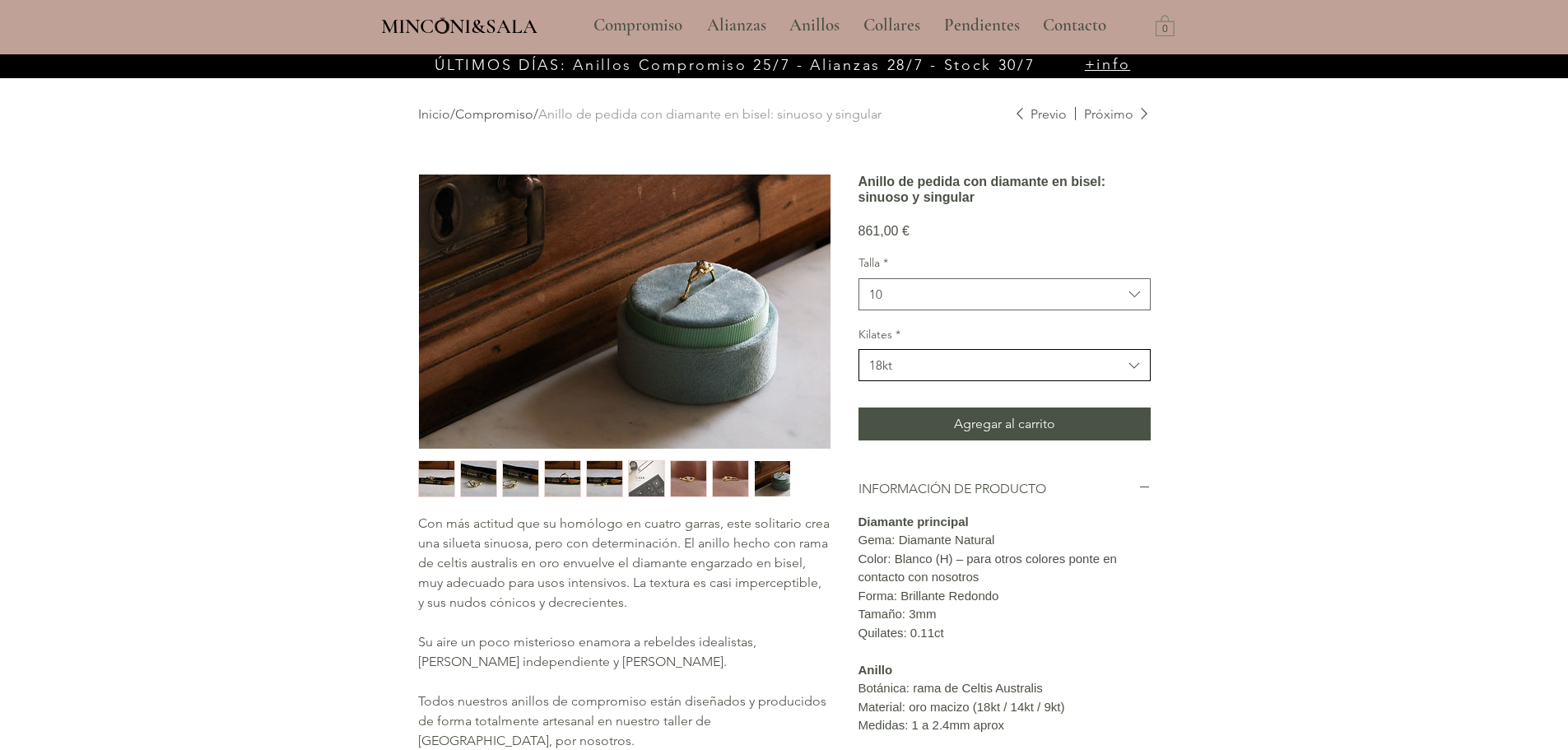
click at [887, 373] on div "18kt" at bounding box center [881, 365] width 23 height 17
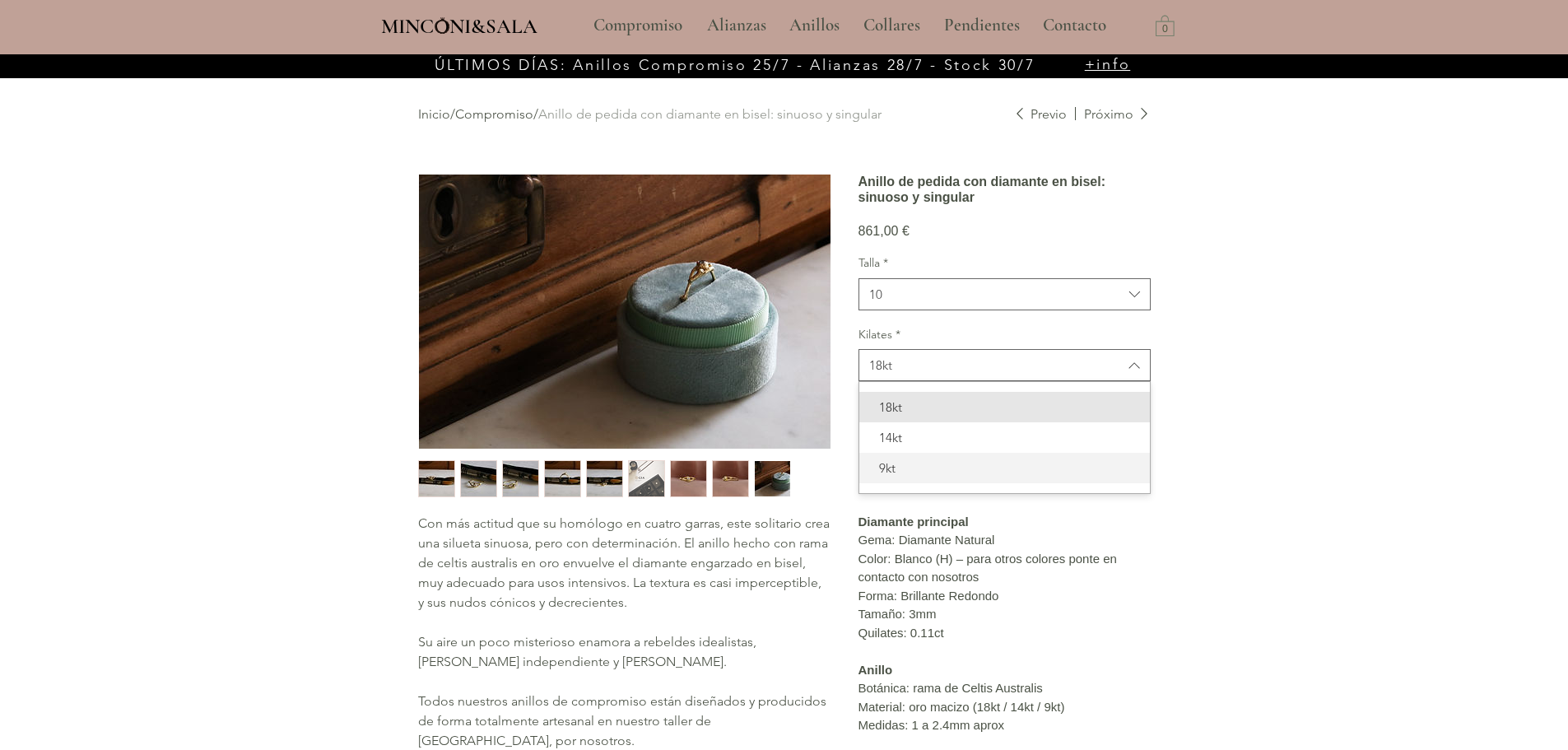
click at [901, 476] on span "9kt" at bounding box center [1004, 468] width 271 height 17
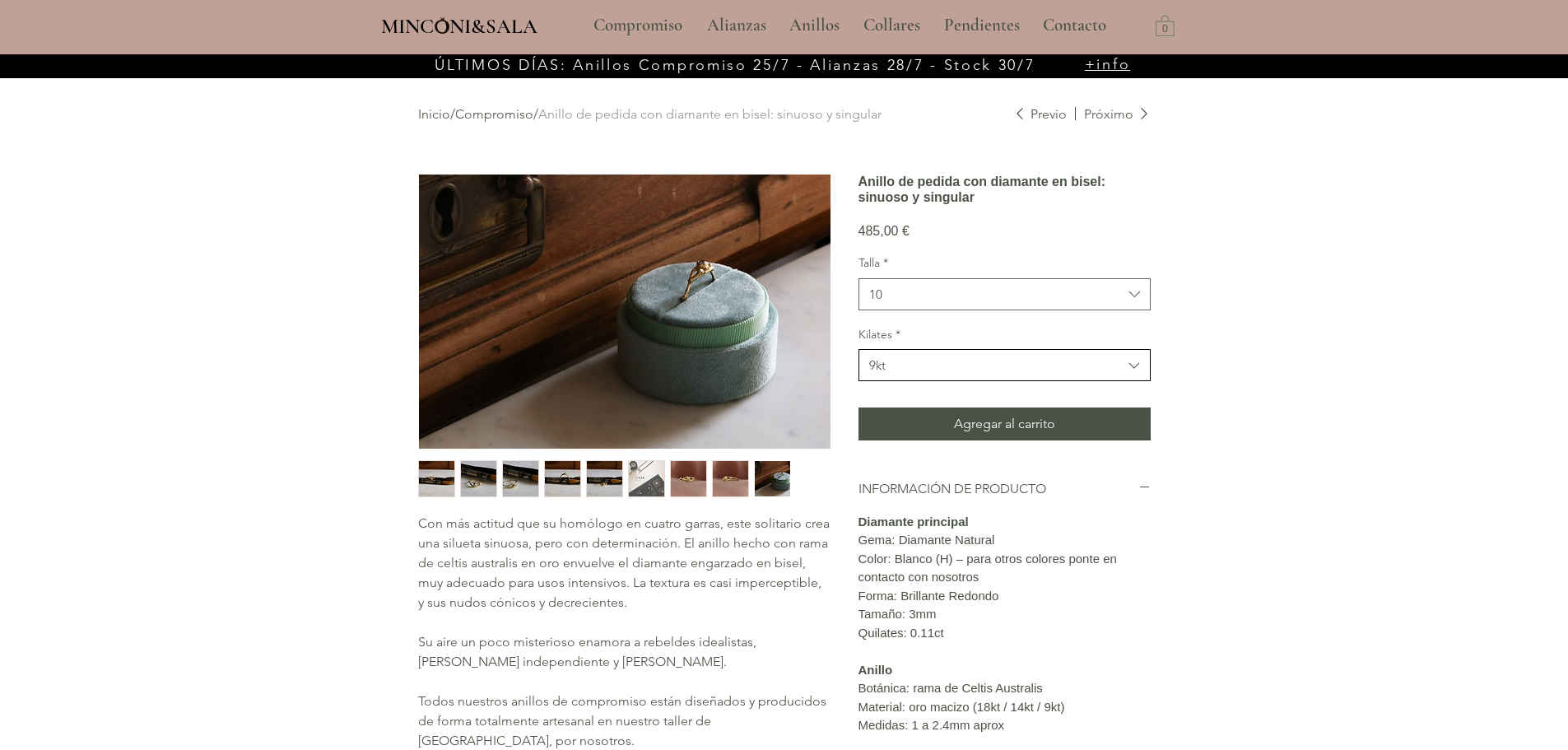
click at [901, 373] on span "9kt" at bounding box center [996, 365] width 253 height 17
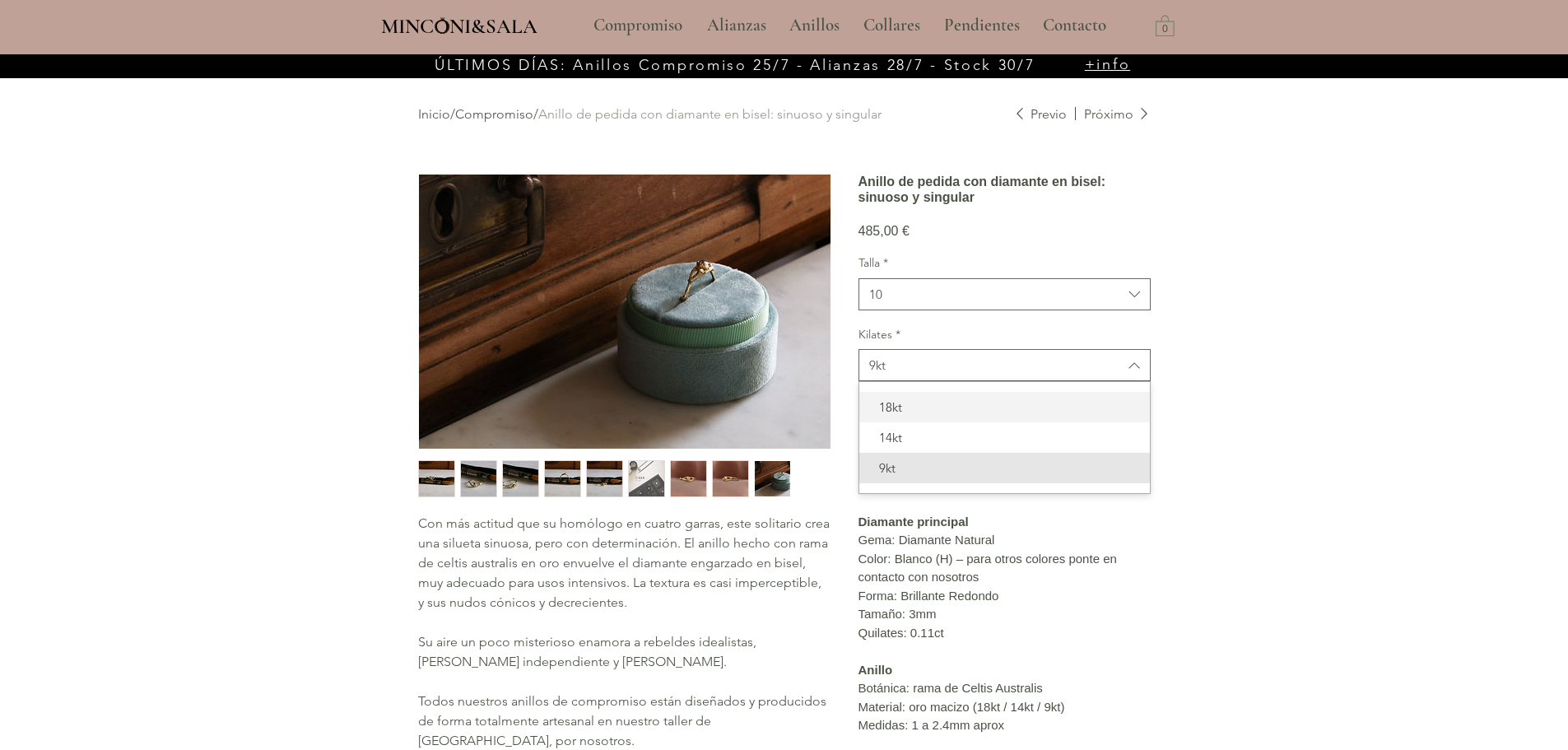
click at [901, 416] on span "18kt" at bounding box center [1004, 407] width 271 height 17
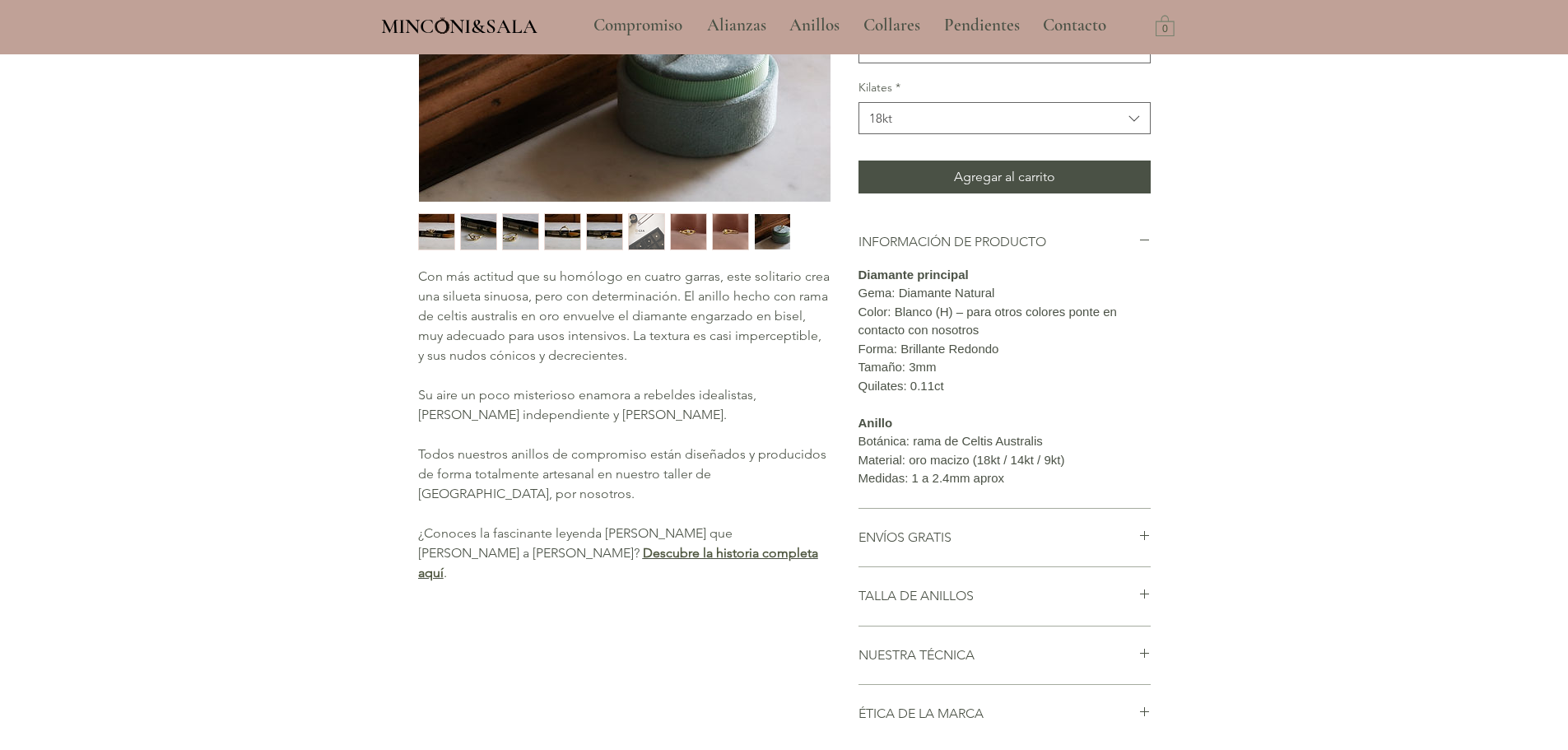
scroll to position [164, 0]
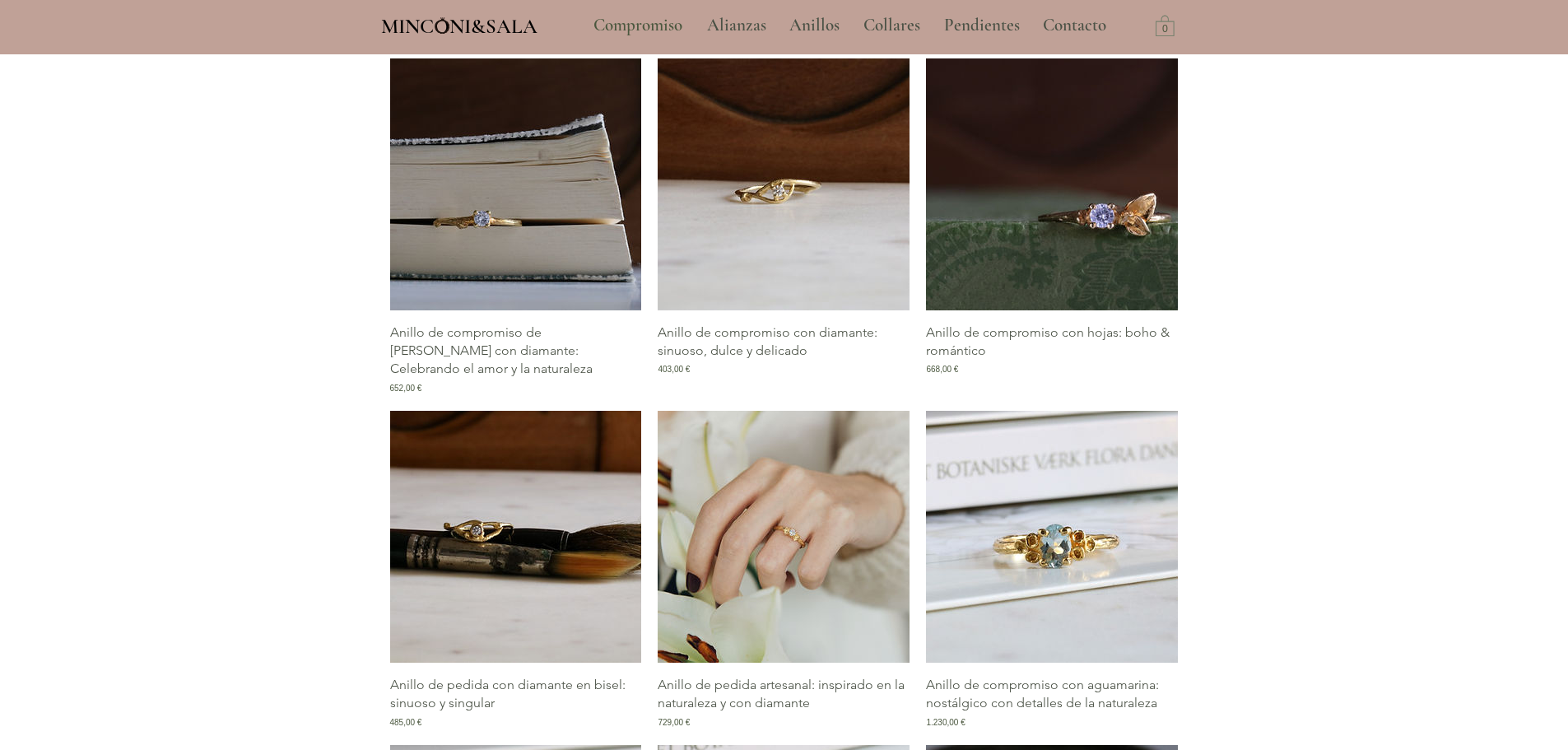
scroll to position [789, 0]
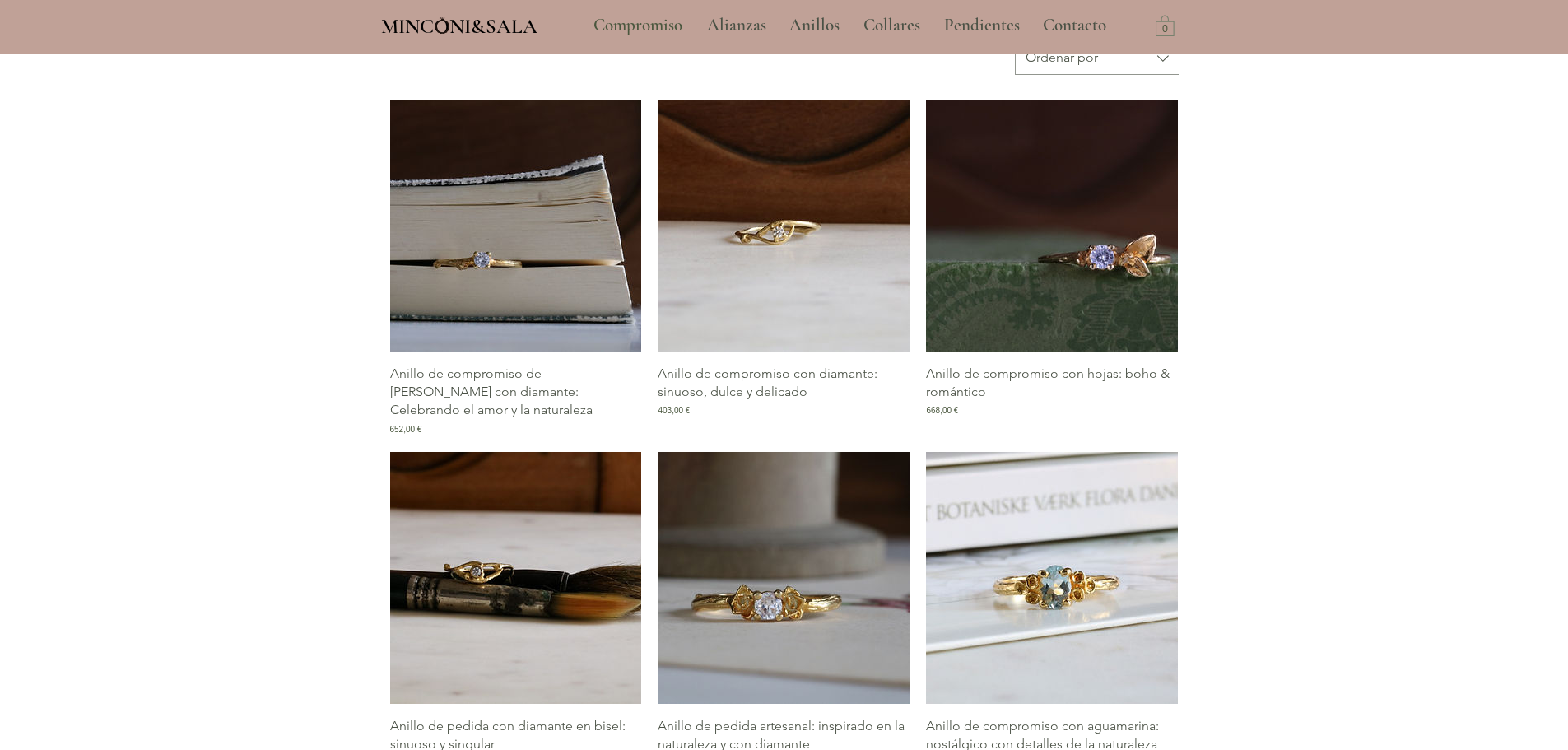
click at [994, 373] on p "Anillo de compromiso con hojas: boho & romántico" at bounding box center [1052, 383] width 252 height 37
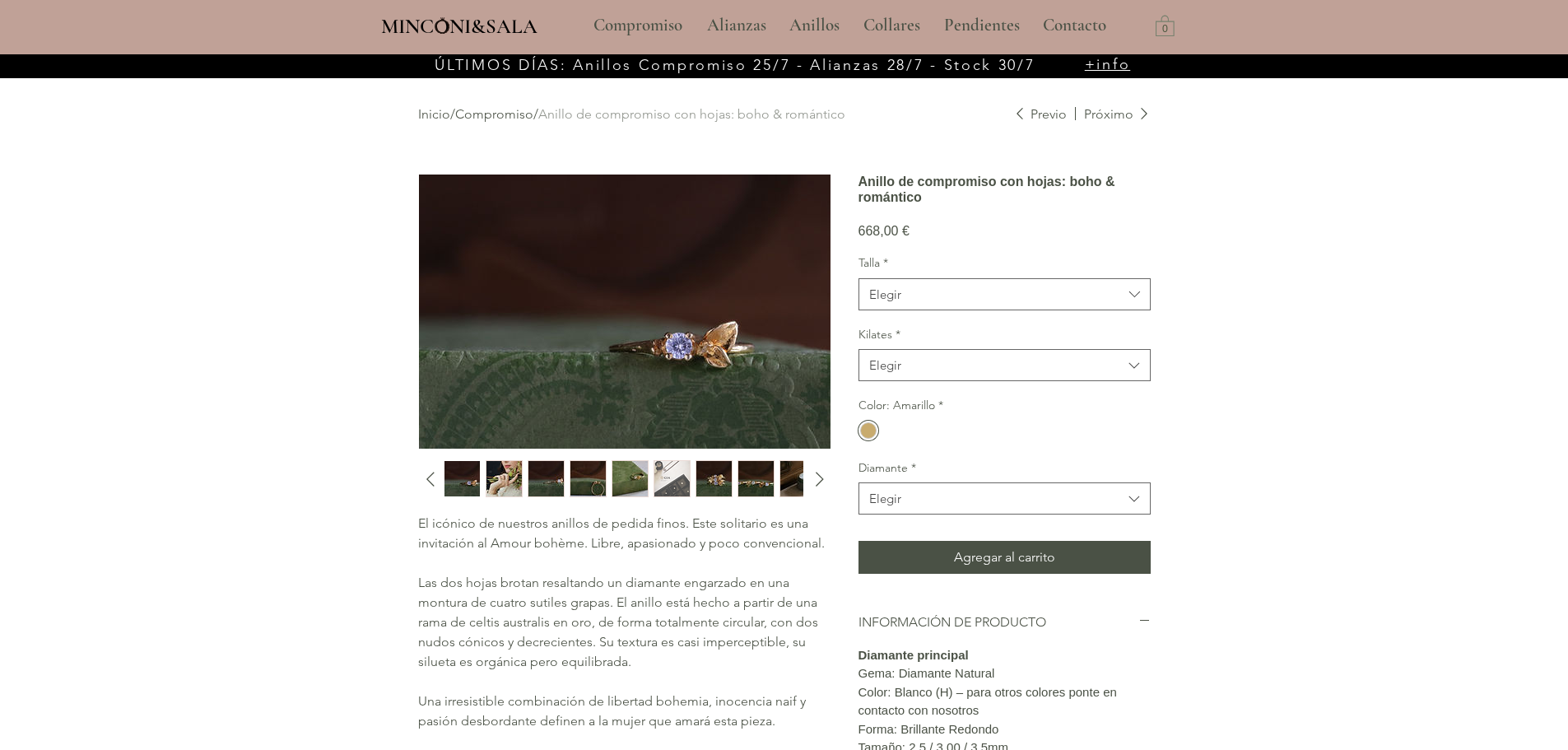
click at [453, 474] on img "1 / 10" at bounding box center [462, 478] width 36 height 36
click at [496, 476] on img "2 / 10" at bounding box center [504, 478] width 36 height 36
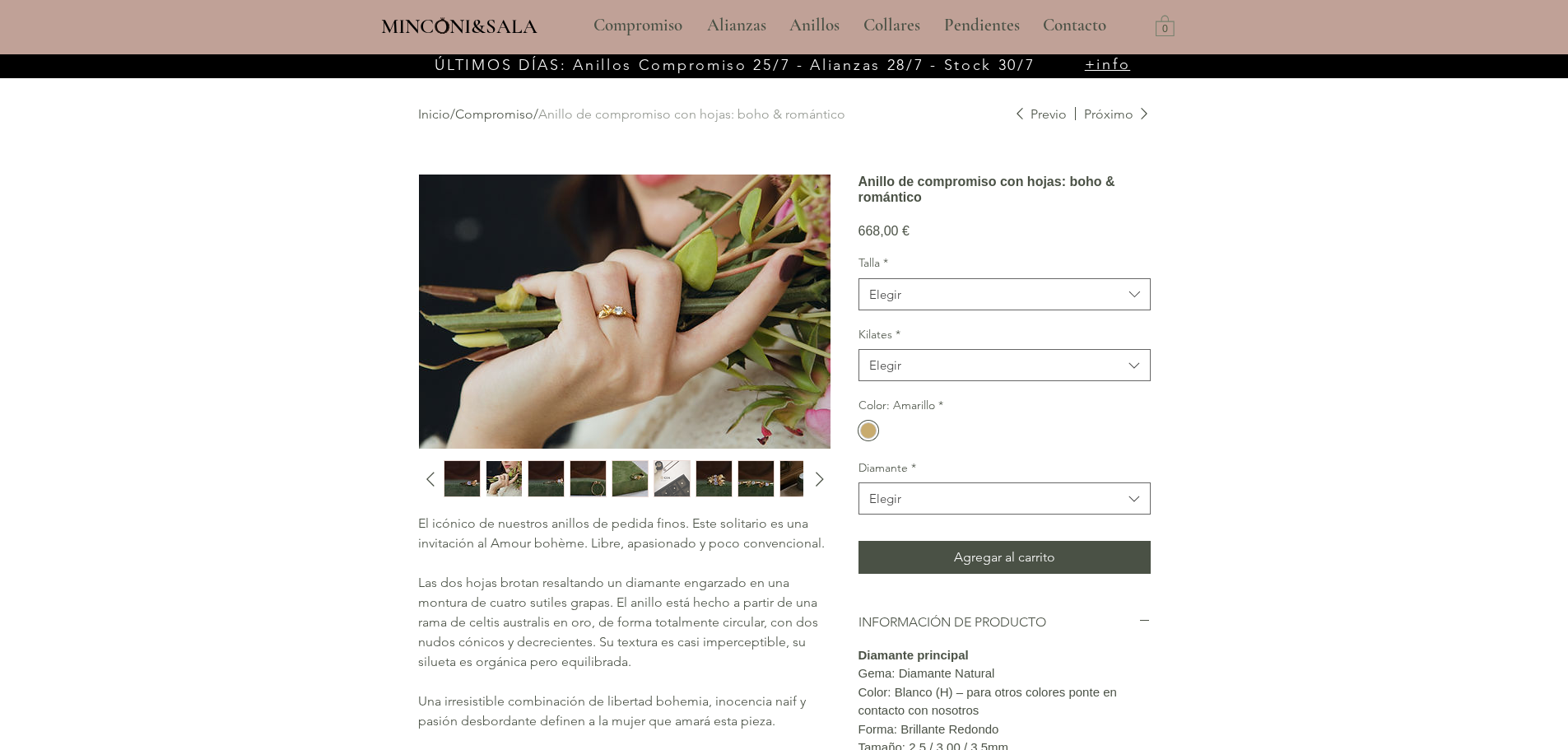
click at [548, 480] on img "3 / 10" at bounding box center [546, 478] width 36 height 36
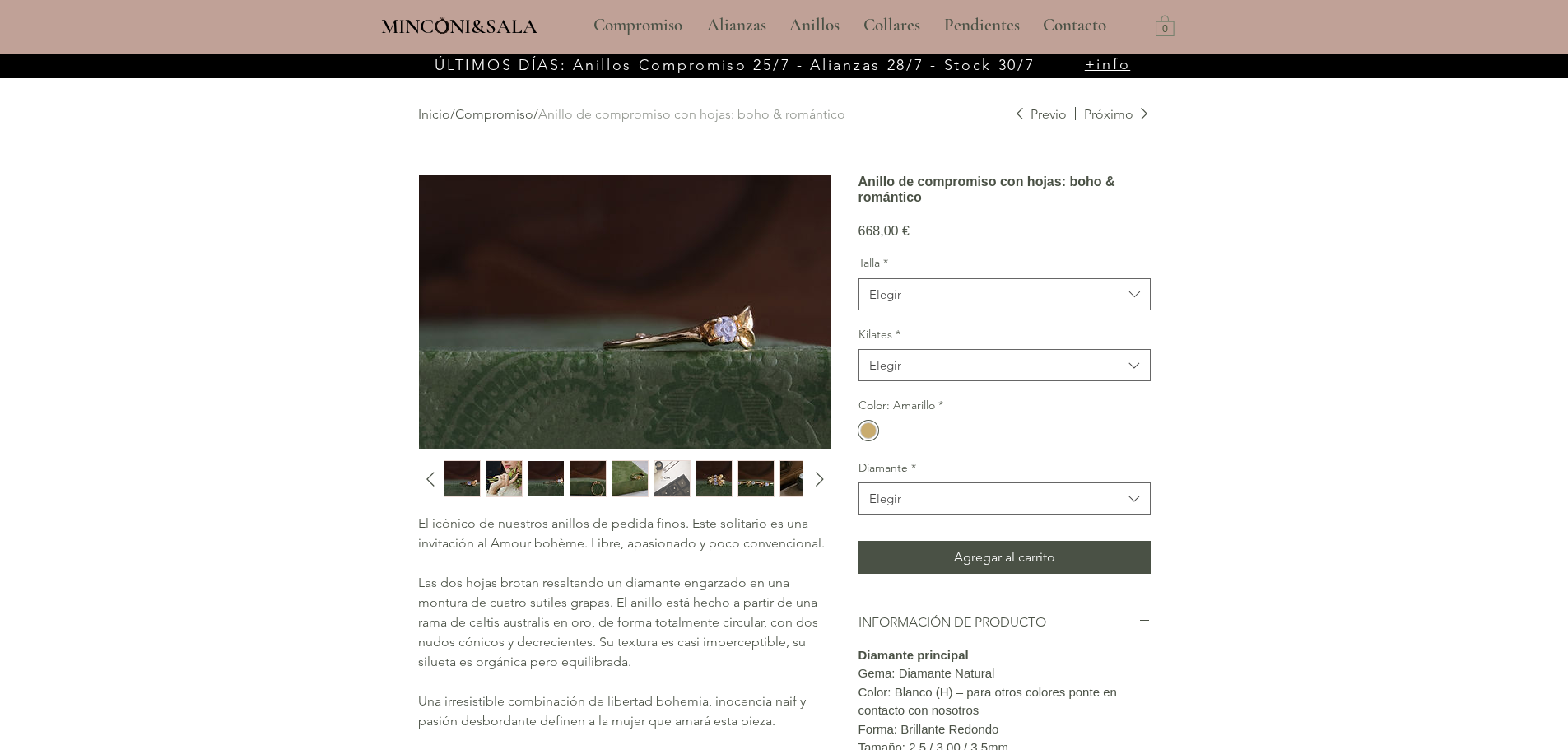
click at [592, 490] on img "4 / 10" at bounding box center [588, 478] width 36 height 36
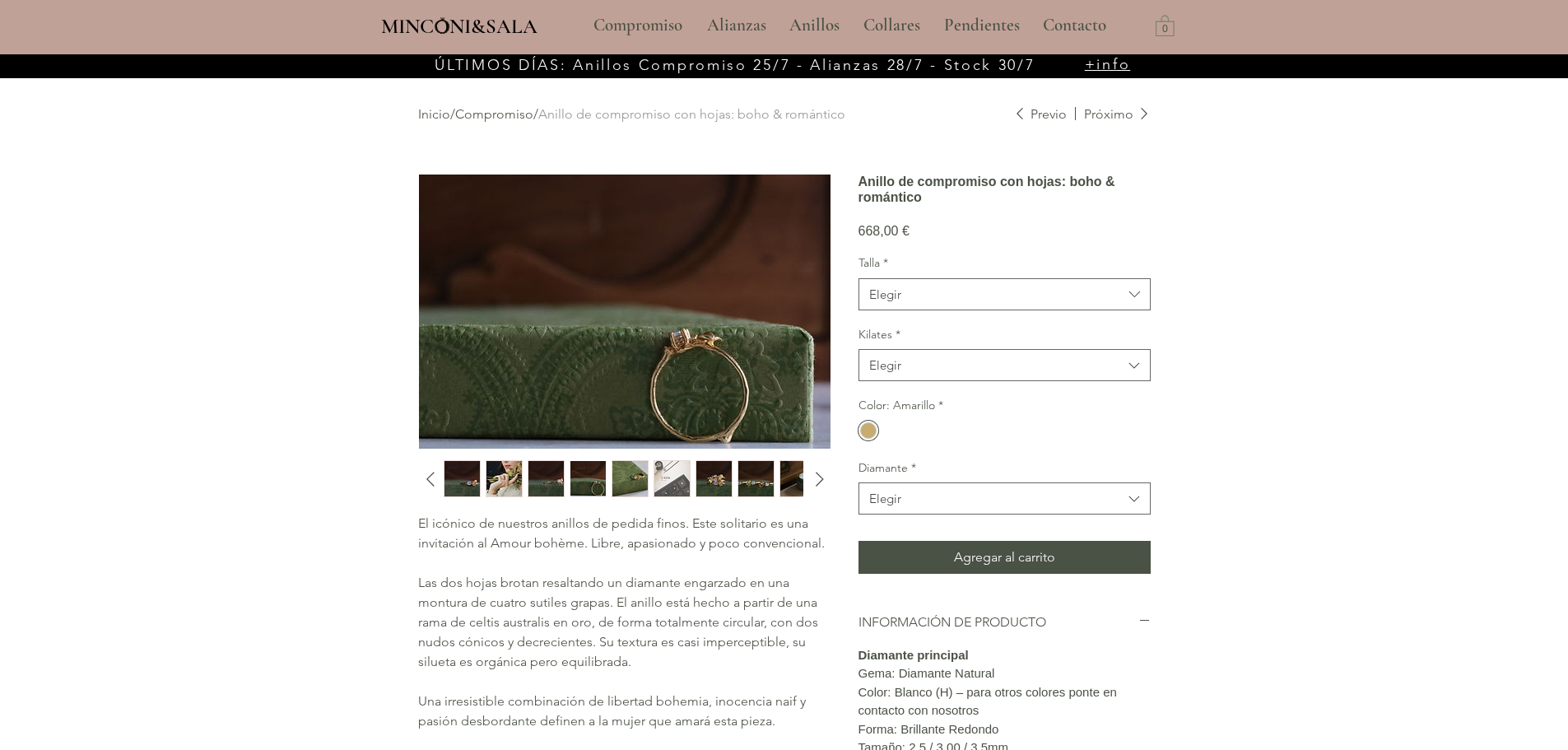
click at [624, 483] on img "5 / 10" at bounding box center [629, 478] width 36 height 36
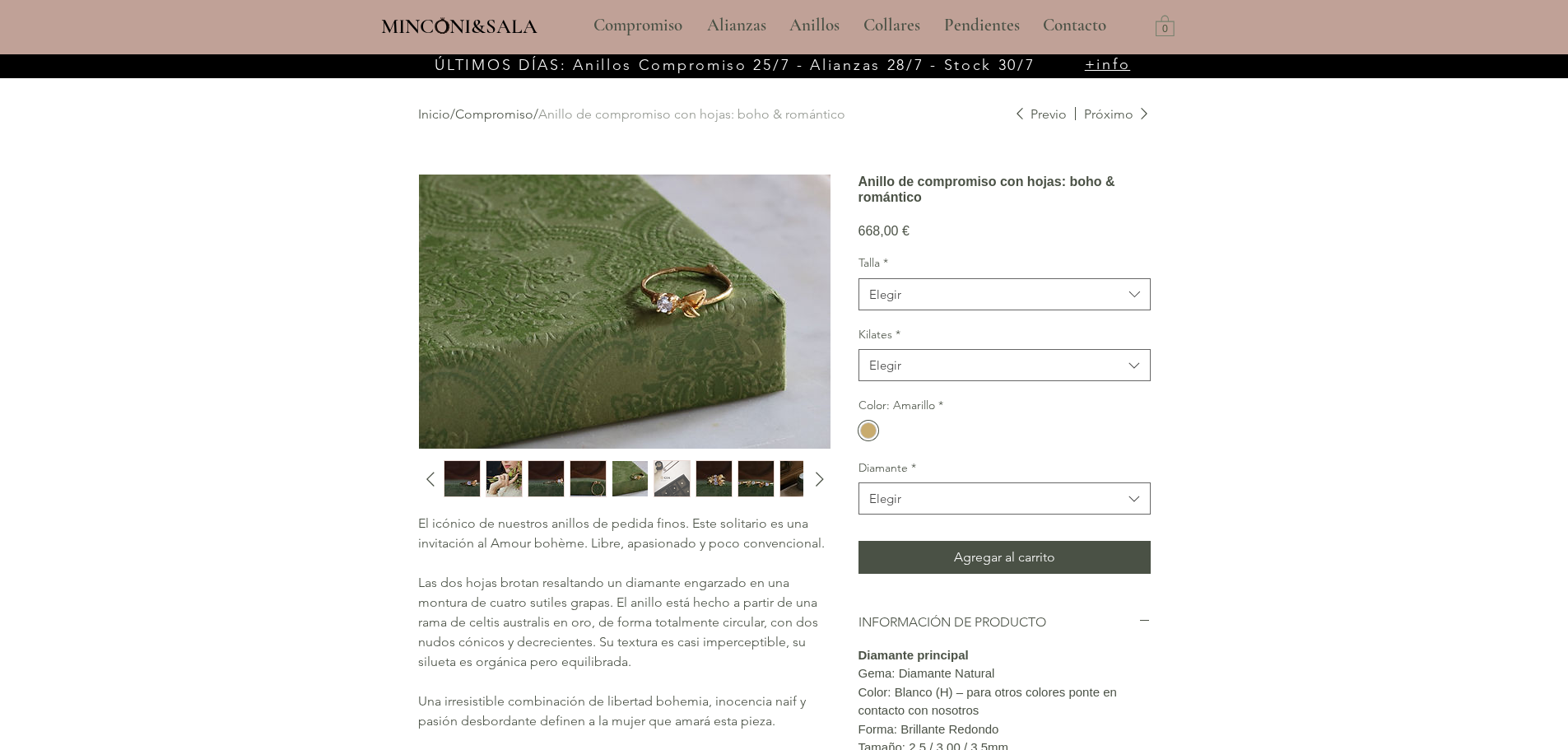
click at [663, 478] on img "6 / 10" at bounding box center [672, 478] width 36 height 36
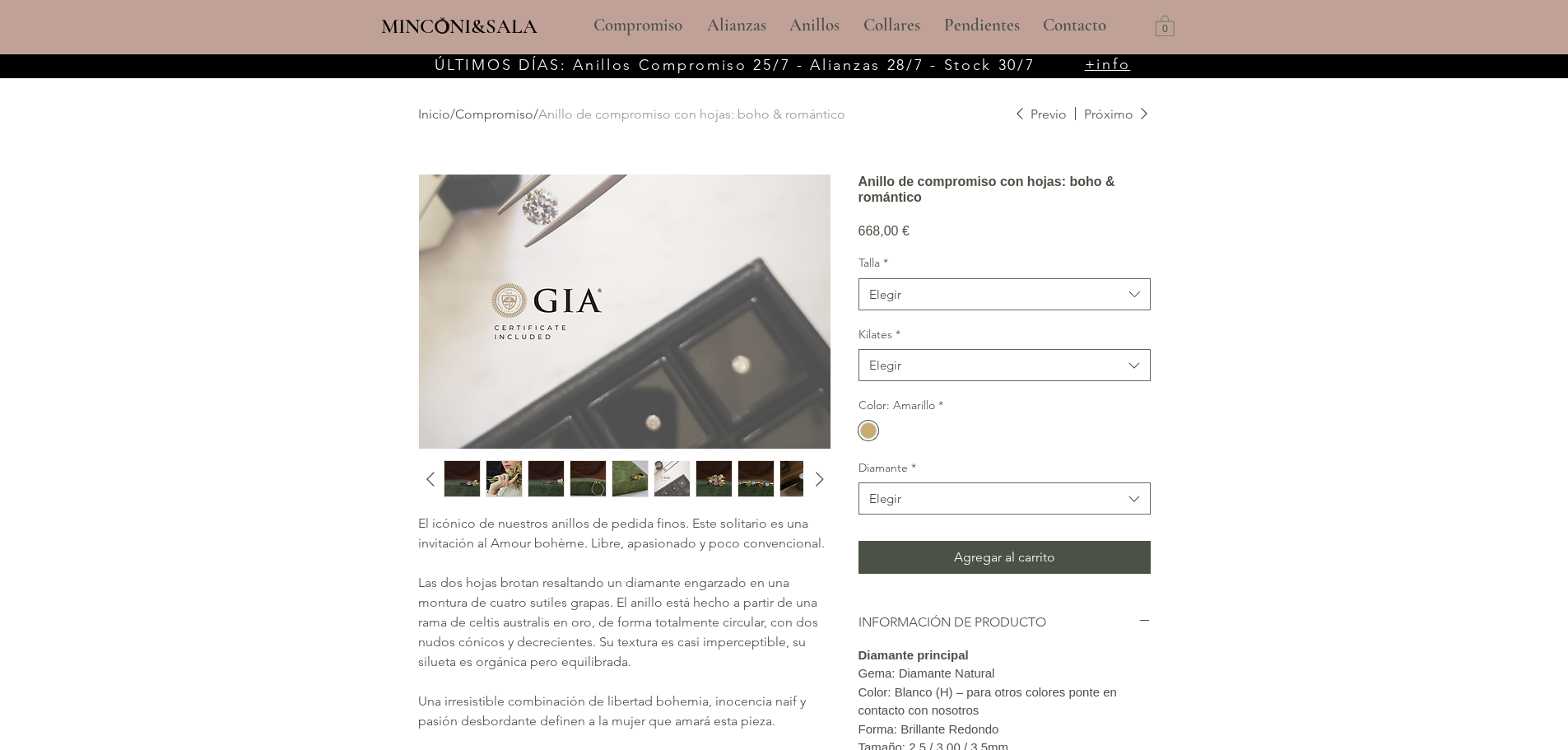
click at [735, 482] on div "main content" at bounding box center [622, 478] width 357 height 37
click at [628, 25] on p "Compromiso" at bounding box center [637, 25] width 105 height 42
click at [630, 22] on p "Compromiso" at bounding box center [637, 25] width 105 height 42
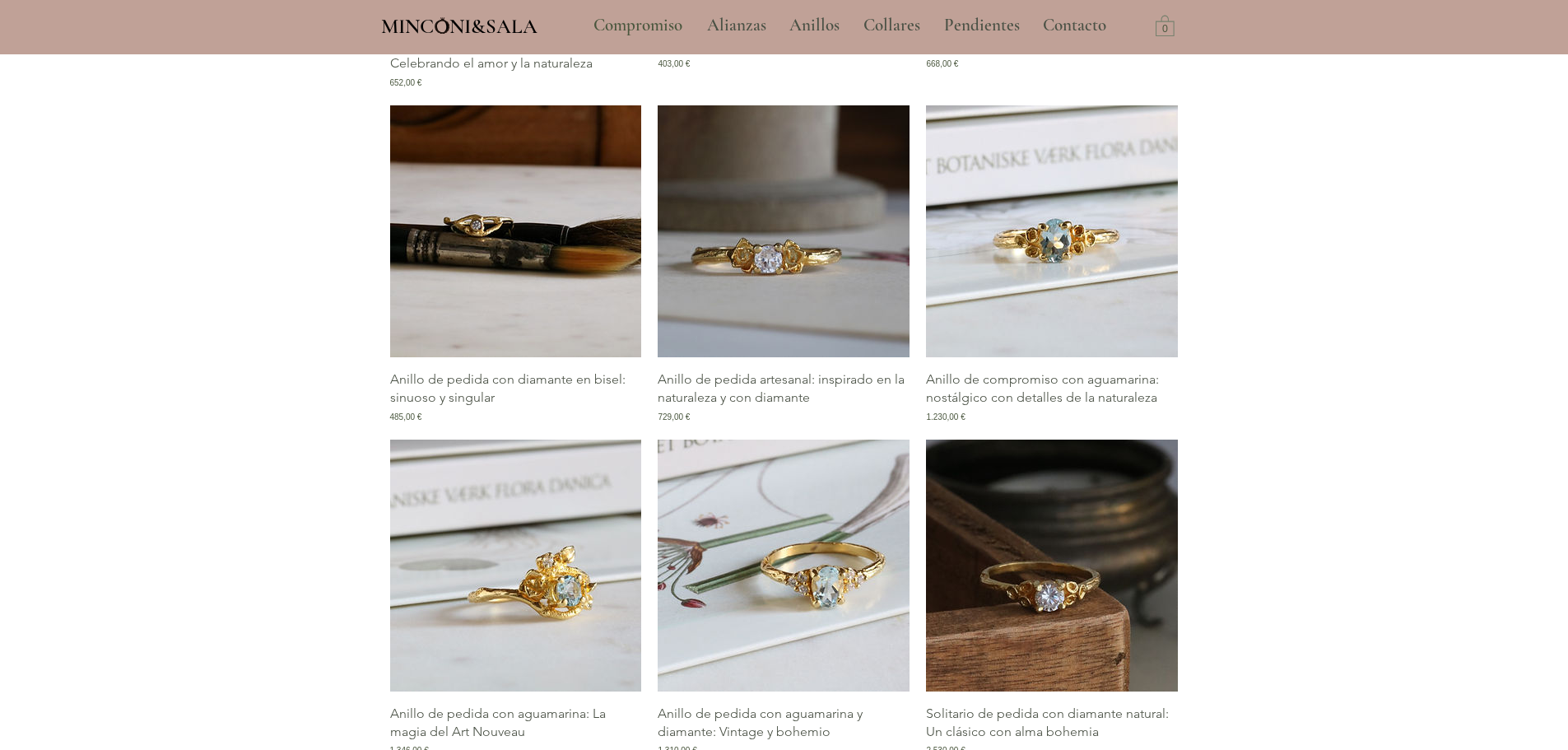
scroll to position [1316, 0]
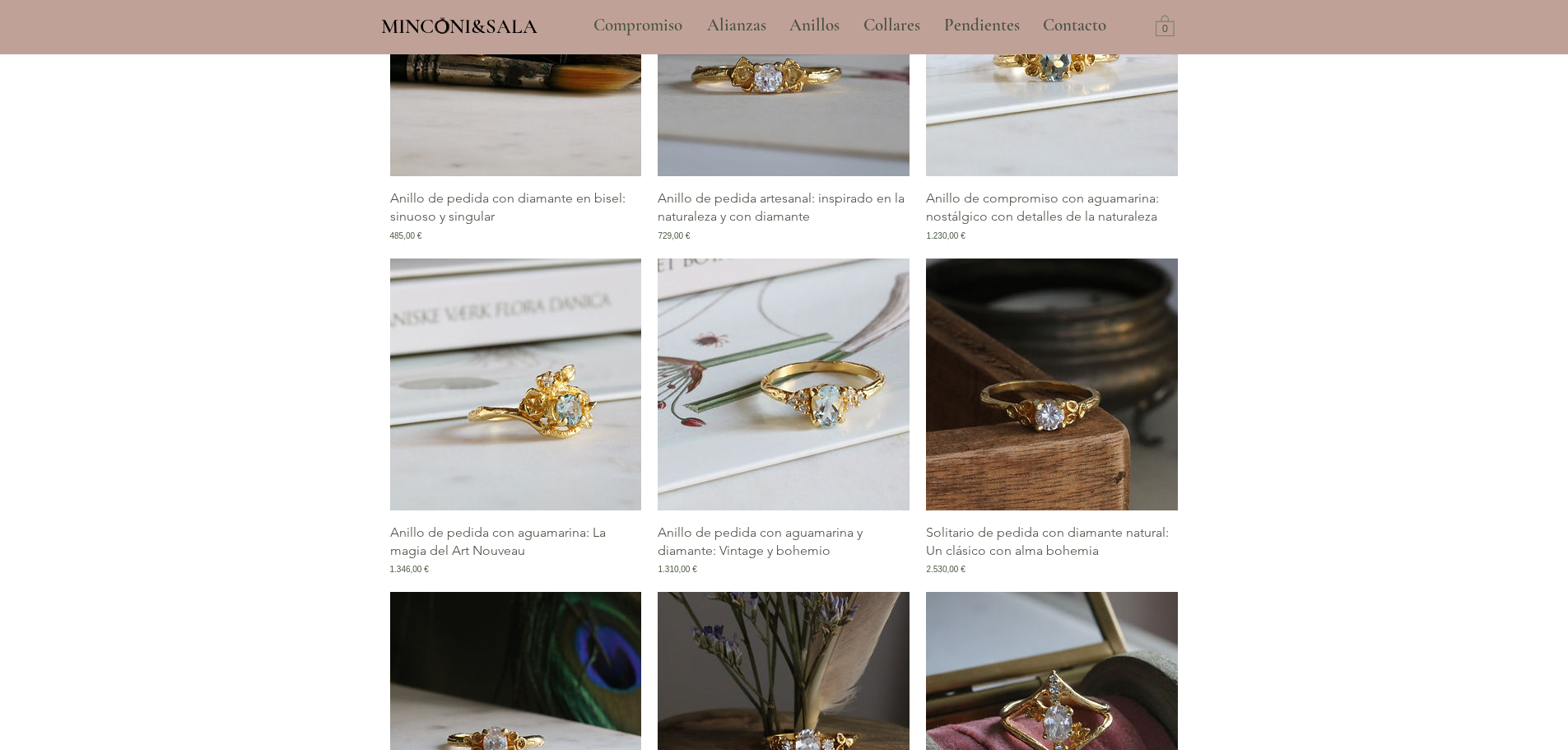
click at [523, 382] on img "Galería de Anillo de pedida con aguamarina: La magia del Art Nouveau" at bounding box center [516, 384] width 252 height 252
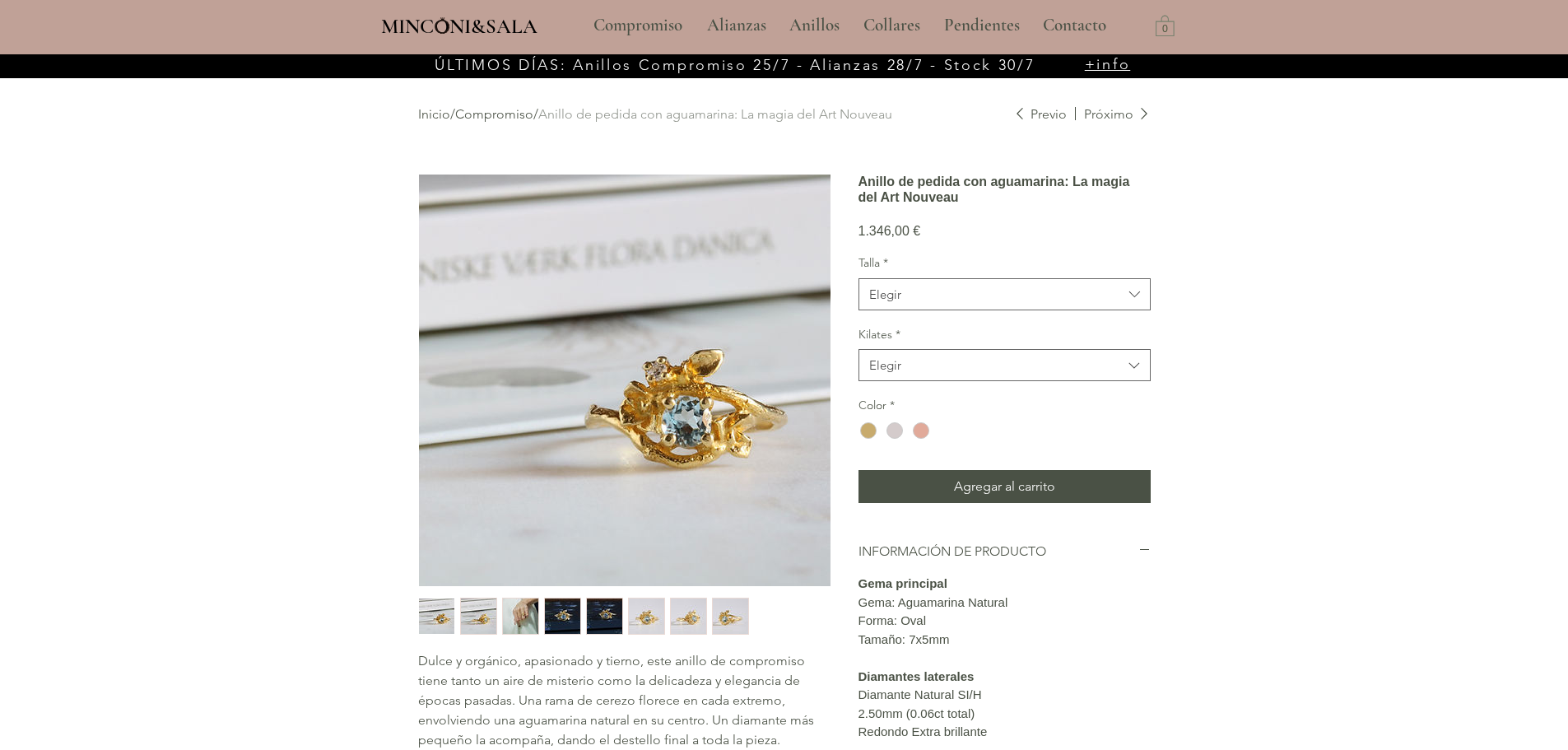
click at [645, 396] on img "main content" at bounding box center [624, 380] width 412 height 412
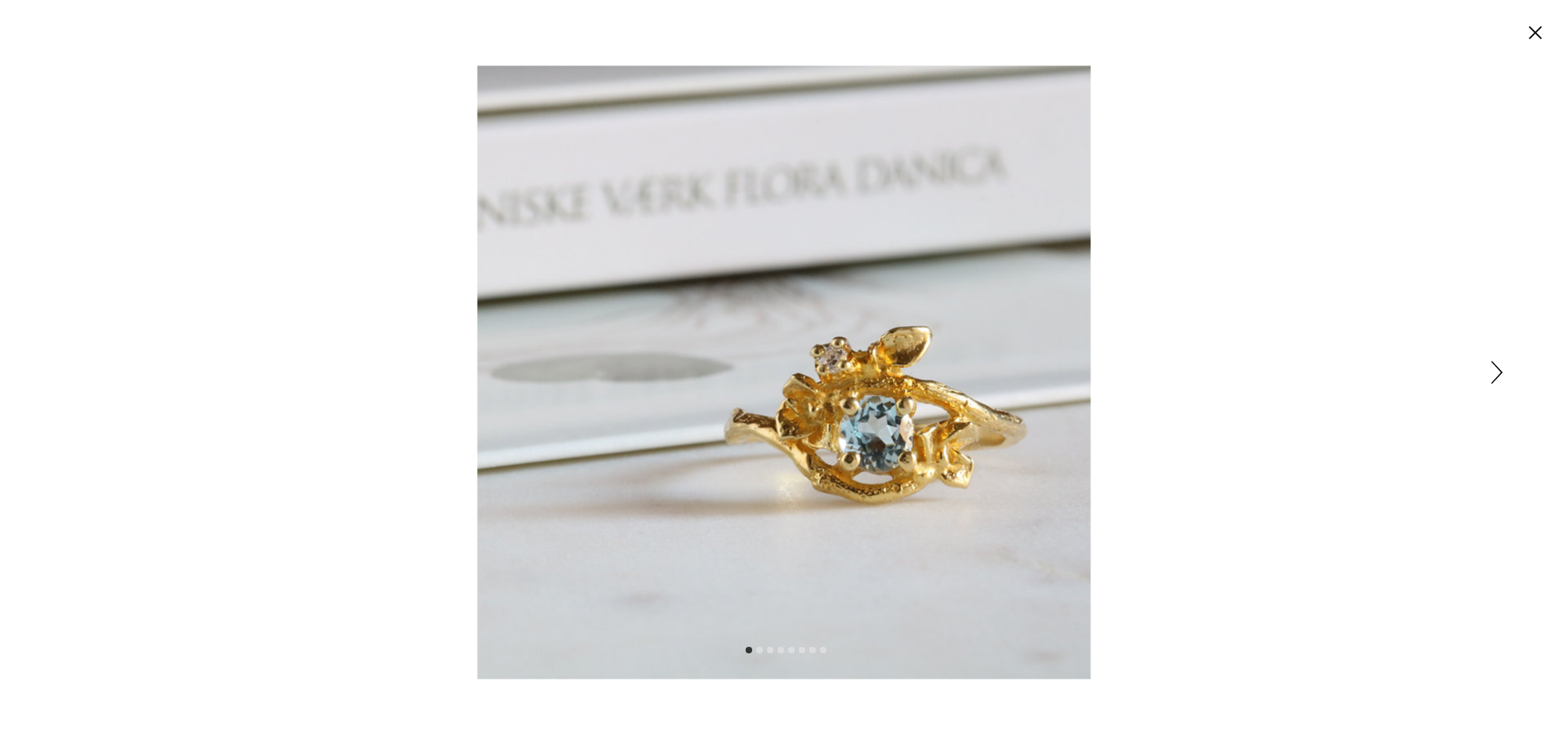
click at [1486, 376] on div "Expanded image viewer" at bounding box center [784, 372] width 1568 height 744
click at [1493, 373] on icon "Siguiente" at bounding box center [1496, 372] width 12 height 23
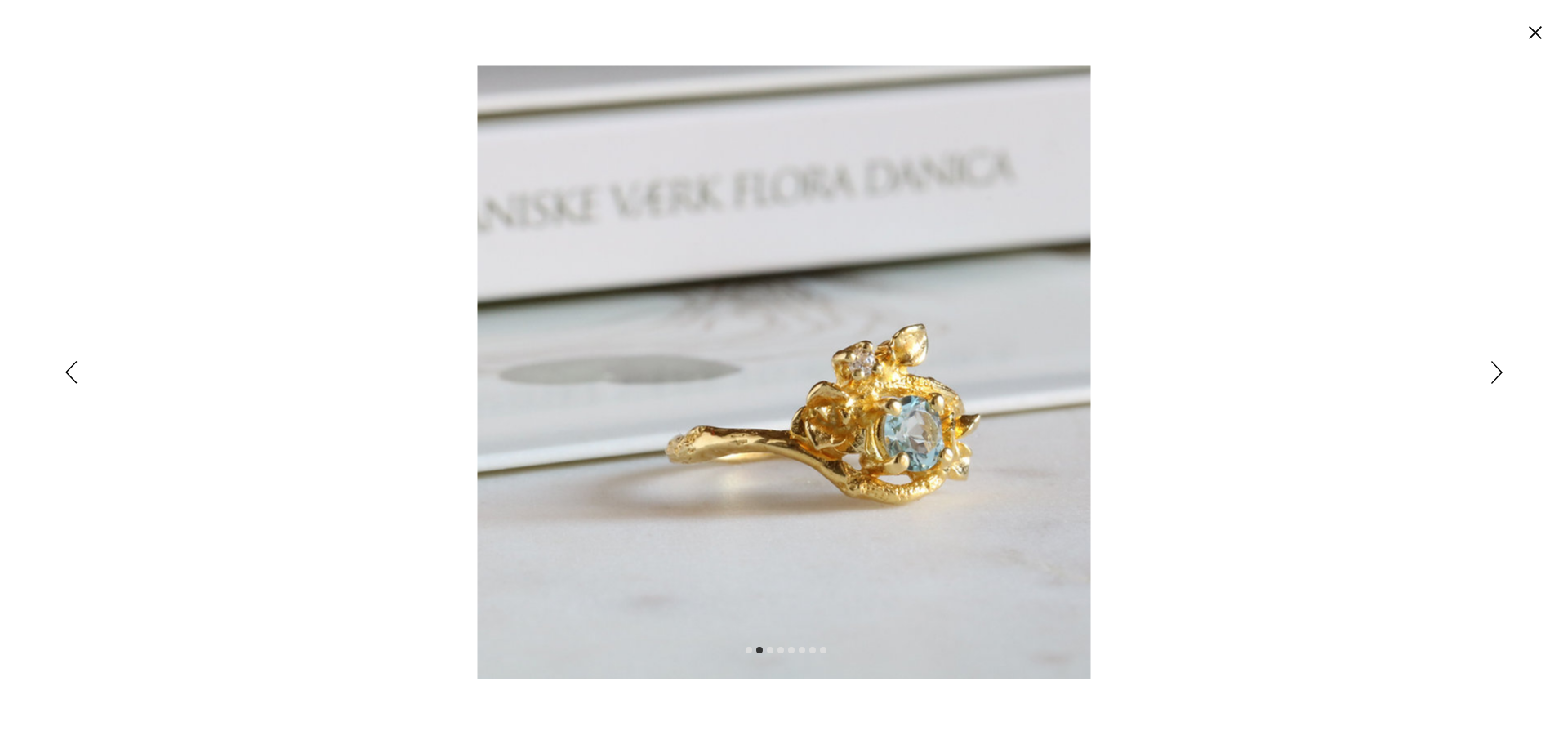
click at [1501, 369] on icon "Siguiente" at bounding box center [1496, 372] width 12 height 23
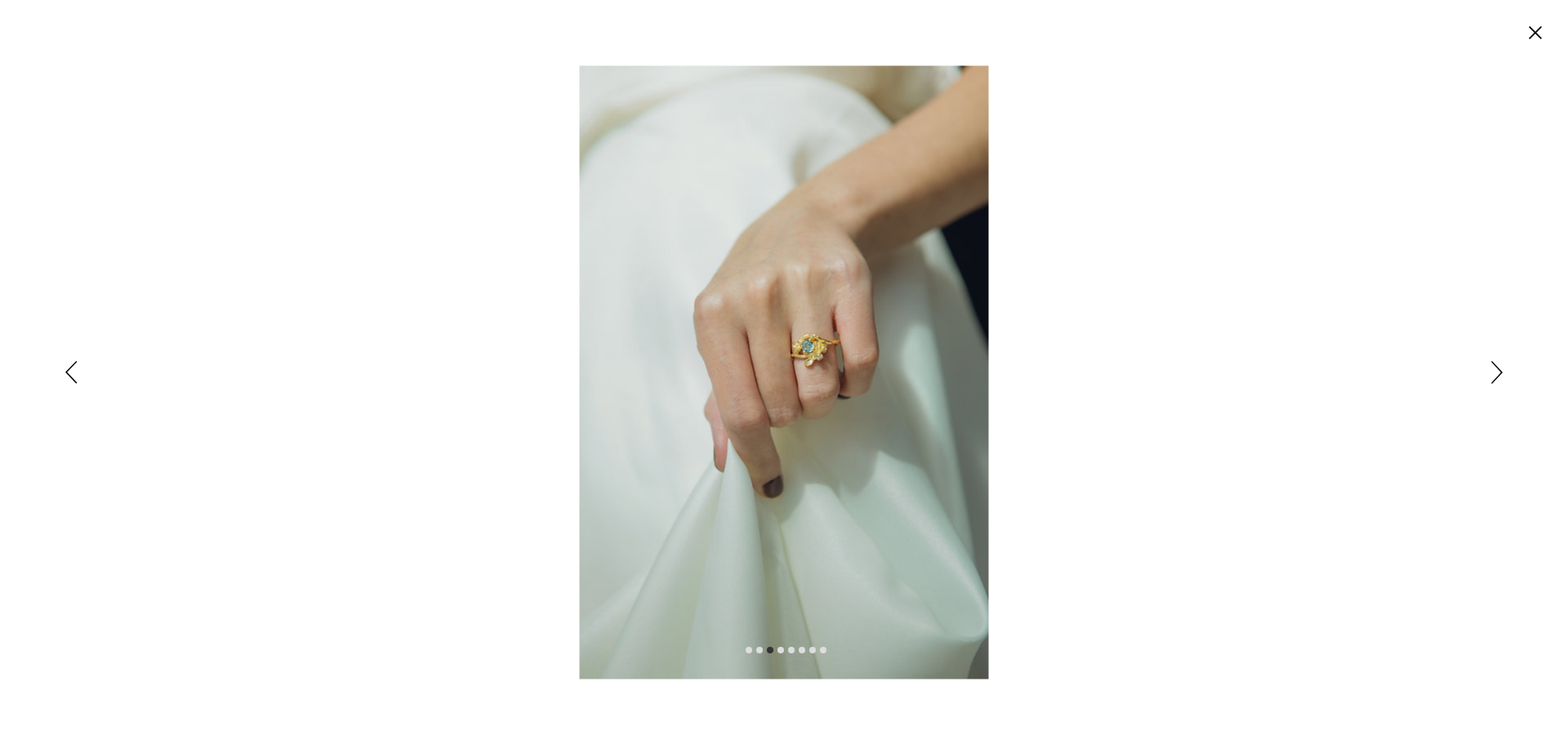
click at [1491, 371] on icon "Siguiente" at bounding box center [1496, 372] width 12 height 23
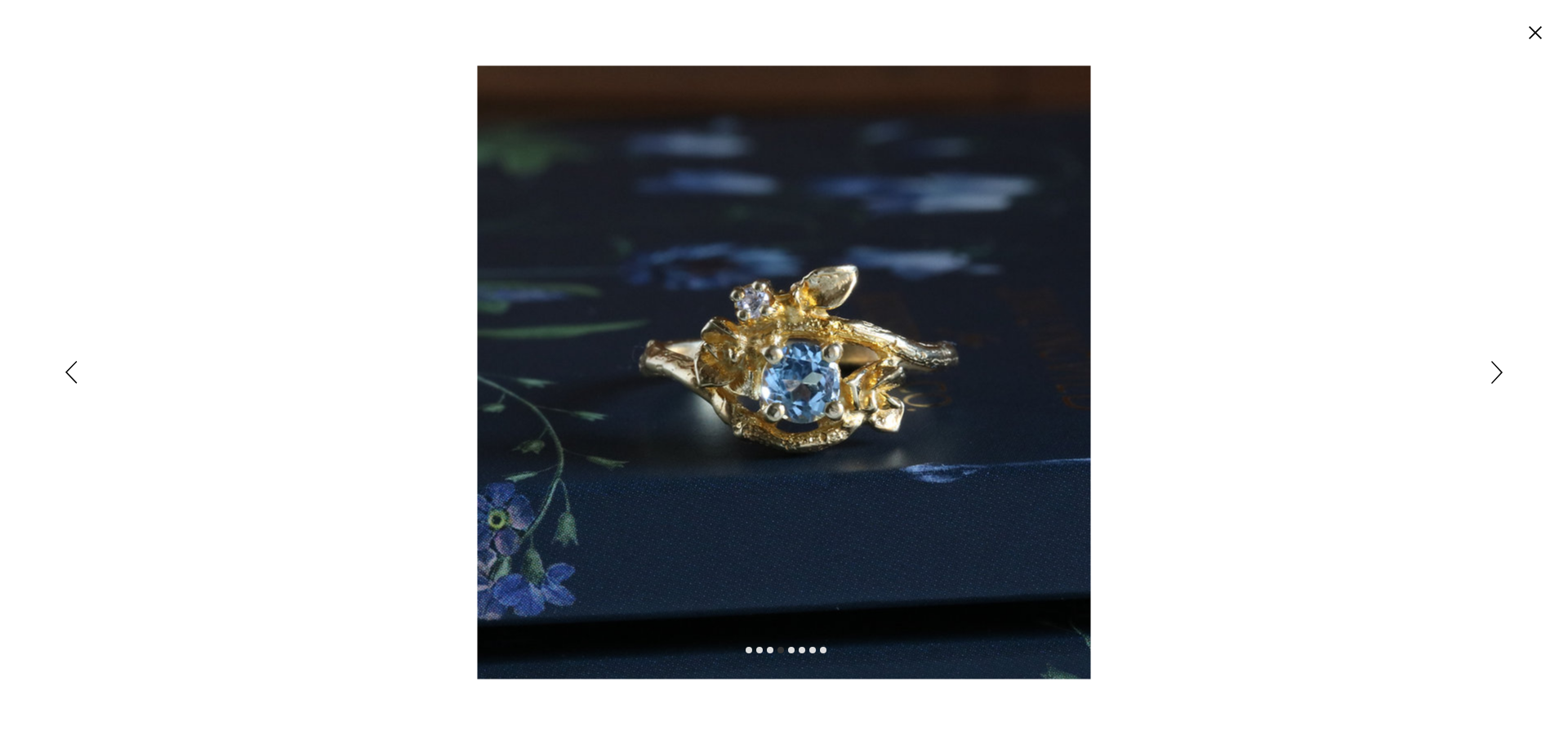
click at [1491, 371] on icon "Siguiente" at bounding box center [1496, 372] width 12 height 23
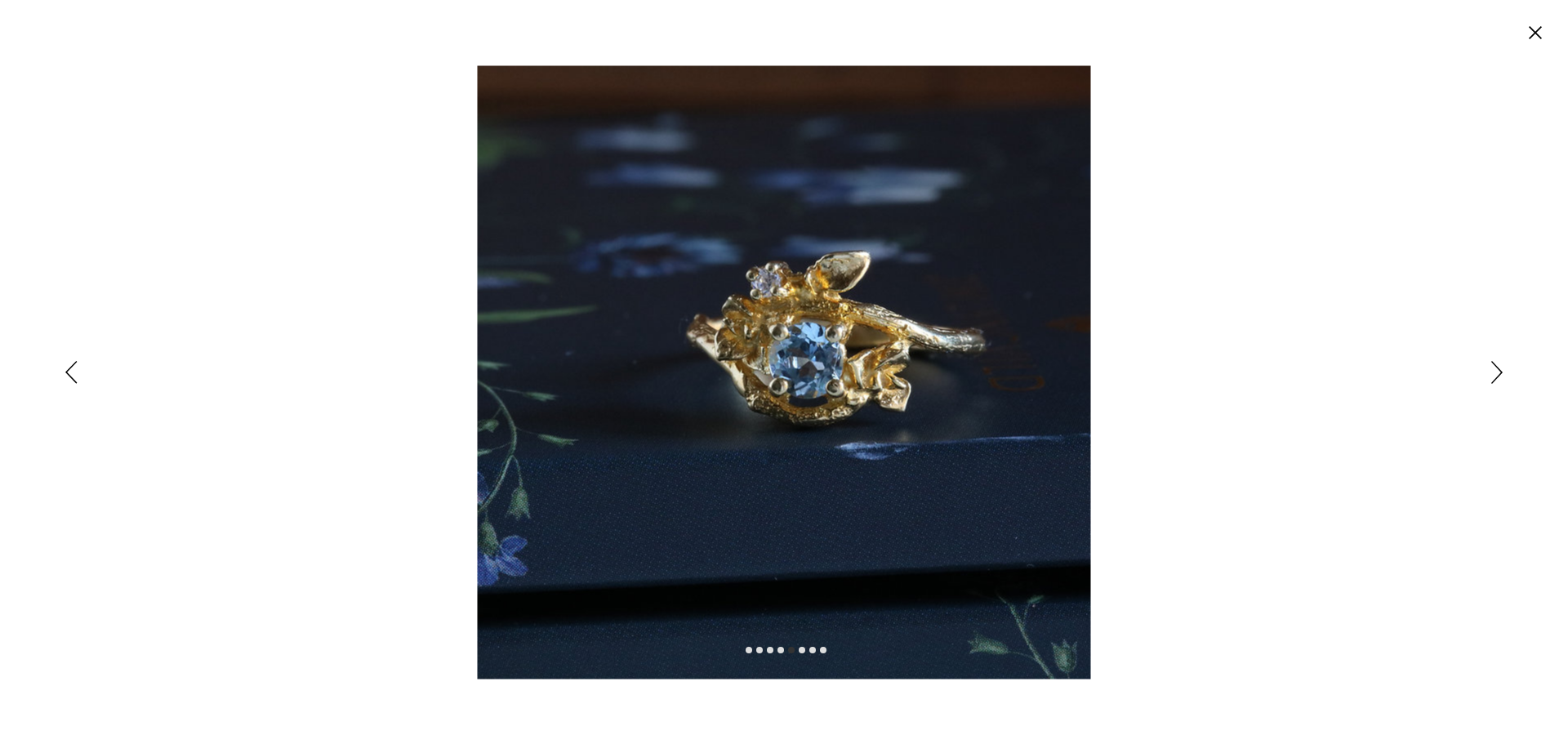
click at [1491, 371] on icon "Siguiente" at bounding box center [1496, 372] width 12 height 23
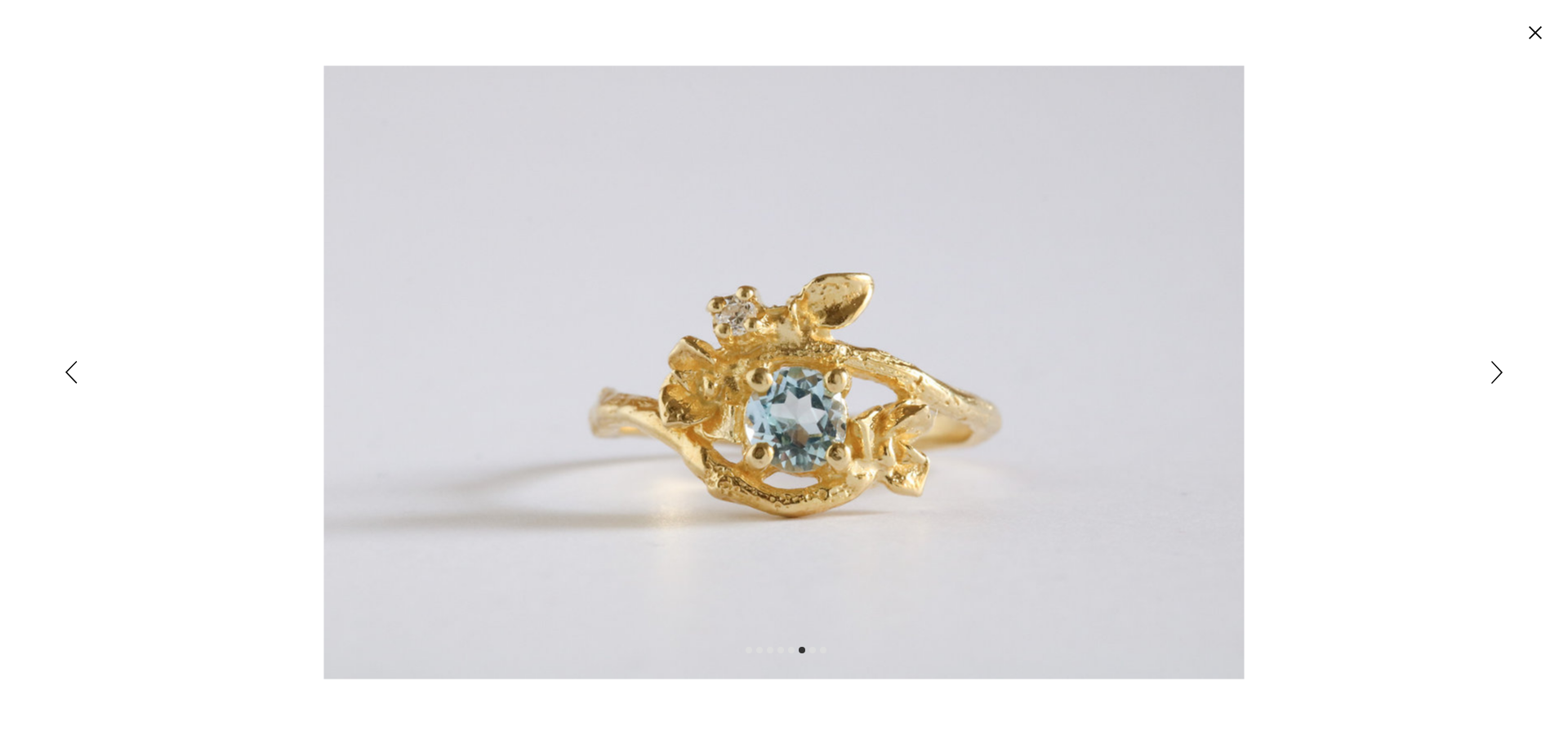
click at [1489, 373] on div "Expanded image viewer" at bounding box center [784, 372] width 1568 height 744
click at [1496, 368] on icon "Siguiente" at bounding box center [1496, 372] width 12 height 23
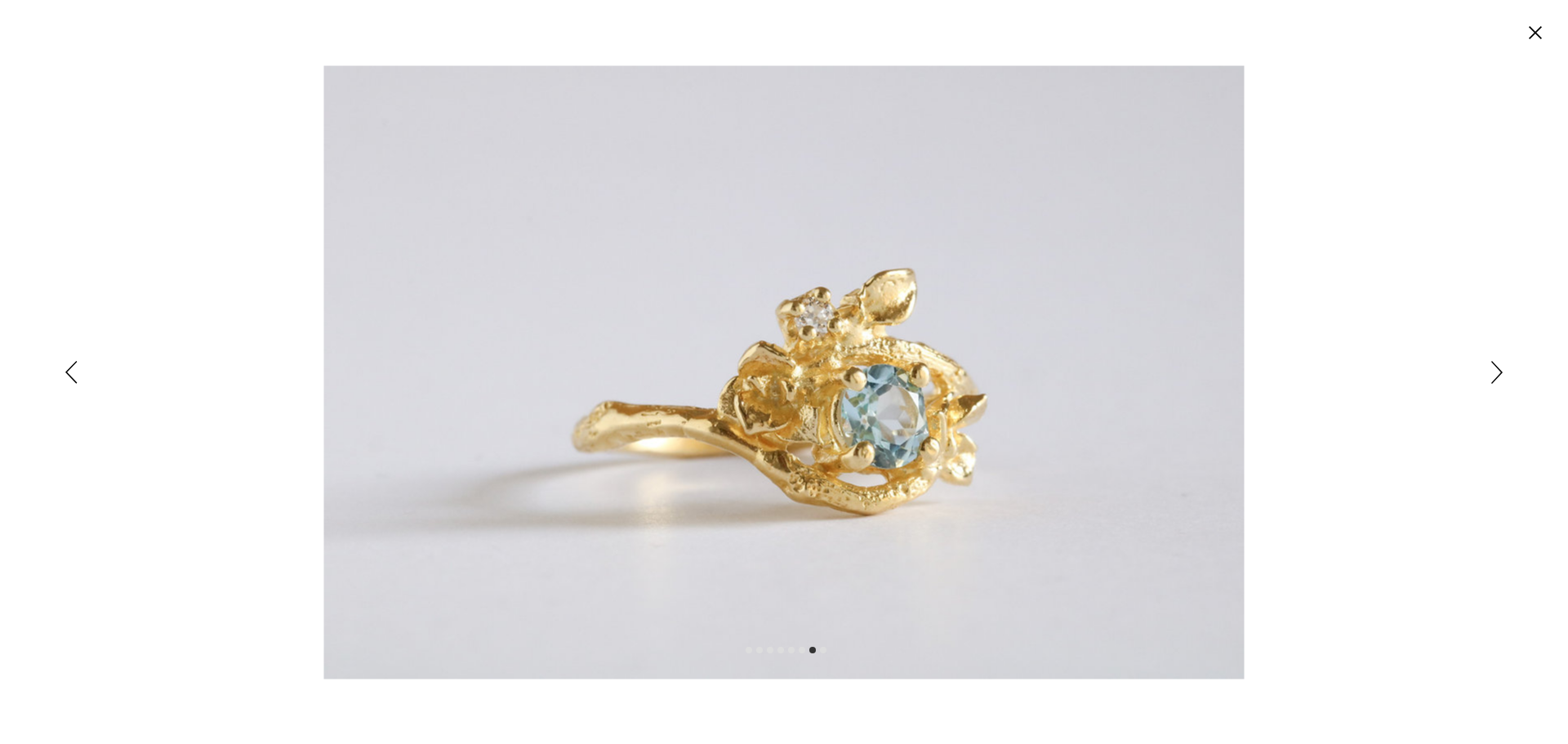
click at [1496, 368] on icon "Siguiente" at bounding box center [1496, 372] width 12 height 23
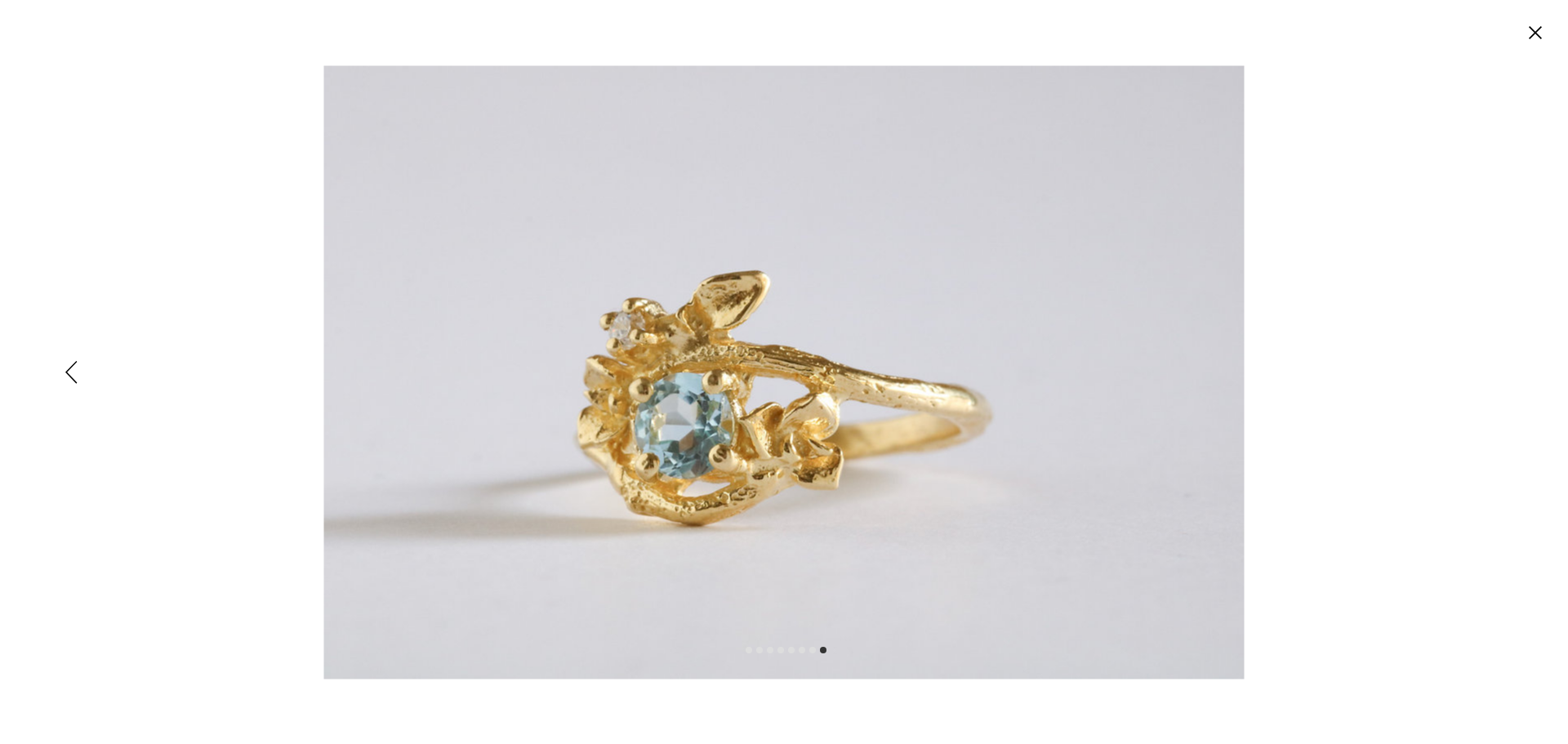
click at [1496, 368] on div "Expanded image viewer" at bounding box center [784, 372] width 1568 height 744
click at [1501, 377] on div "Expanded image viewer" at bounding box center [784, 372] width 1568 height 744
click at [1498, 370] on div "Expanded image viewer" at bounding box center [784, 372] width 1568 height 744
click at [1534, 41] on circle "Cerrar" at bounding box center [1534, 32] width 26 height 26
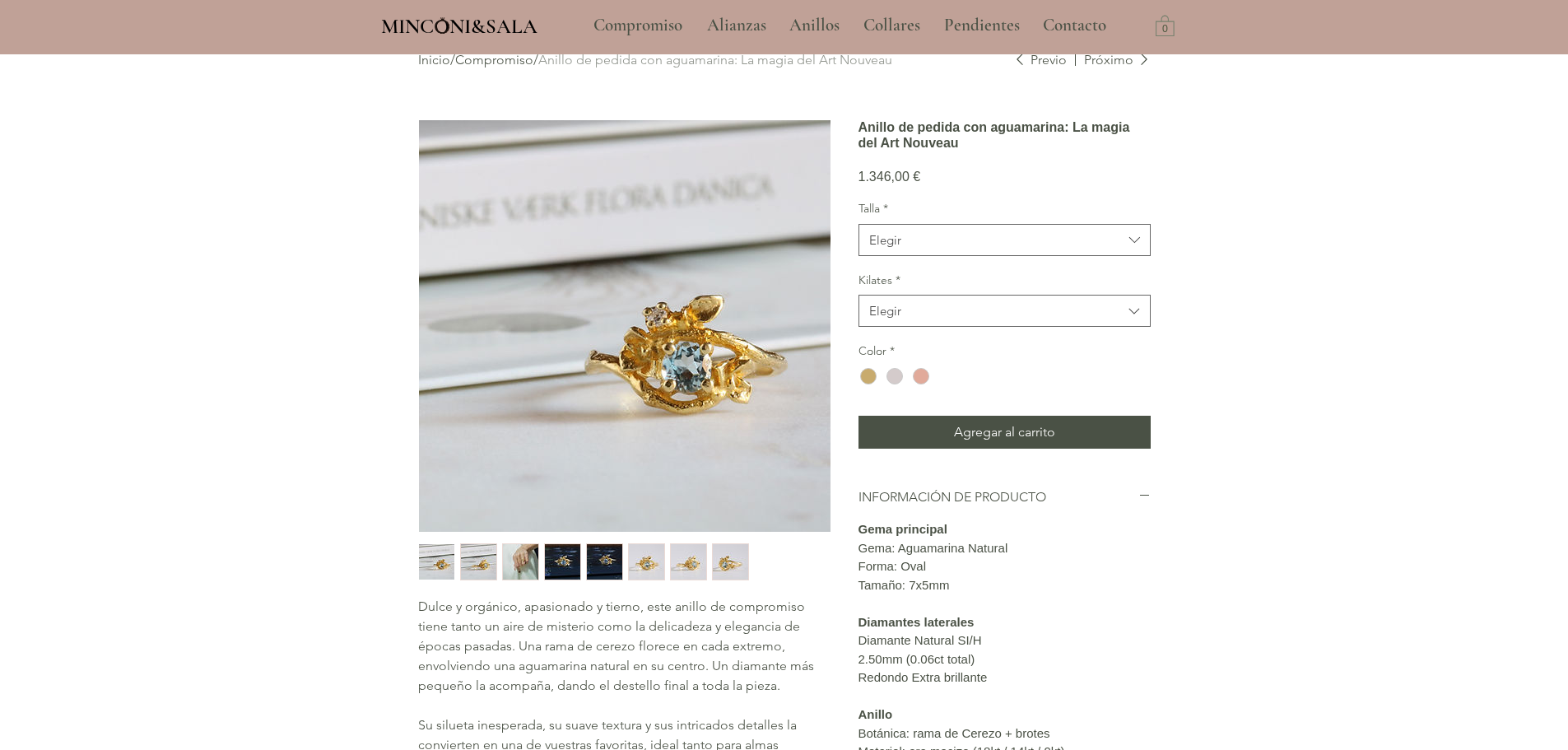
click at [591, 556] on img "5 / 8" at bounding box center [604, 562] width 36 height 36
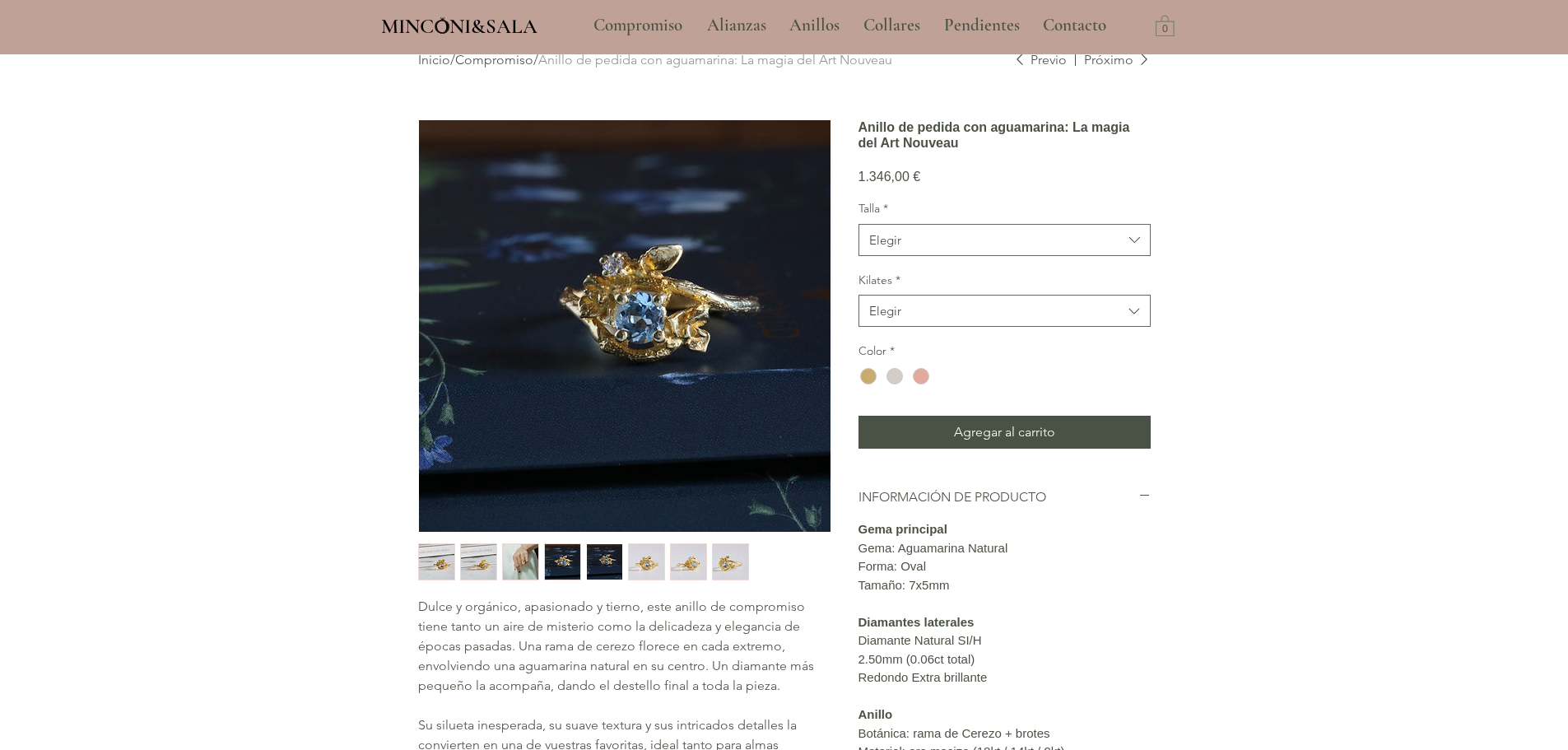
click at [559, 559] on img "4 / 8" at bounding box center [563, 562] width 36 height 36
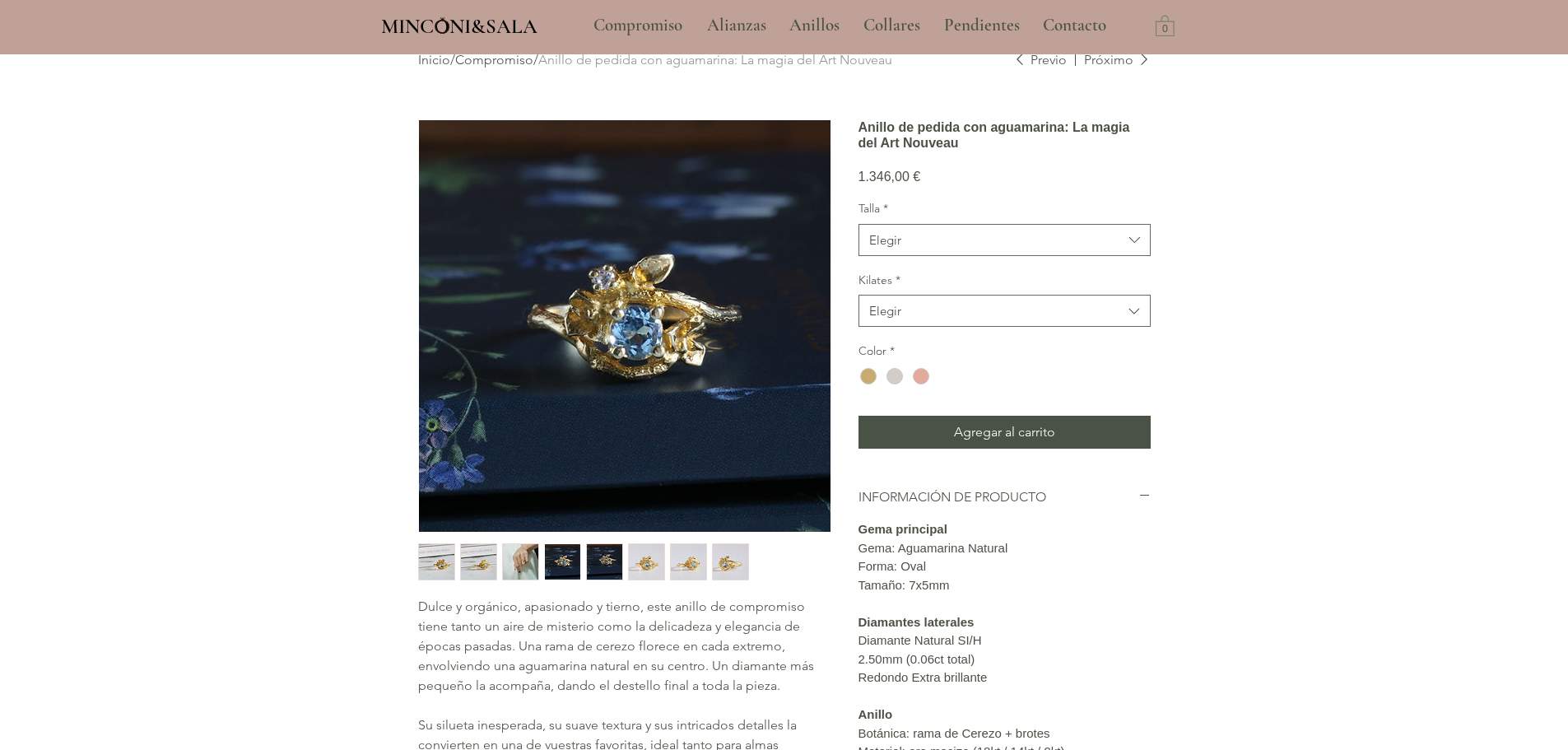
click at [644, 556] on img "6 / 8" at bounding box center [646, 562] width 36 height 36
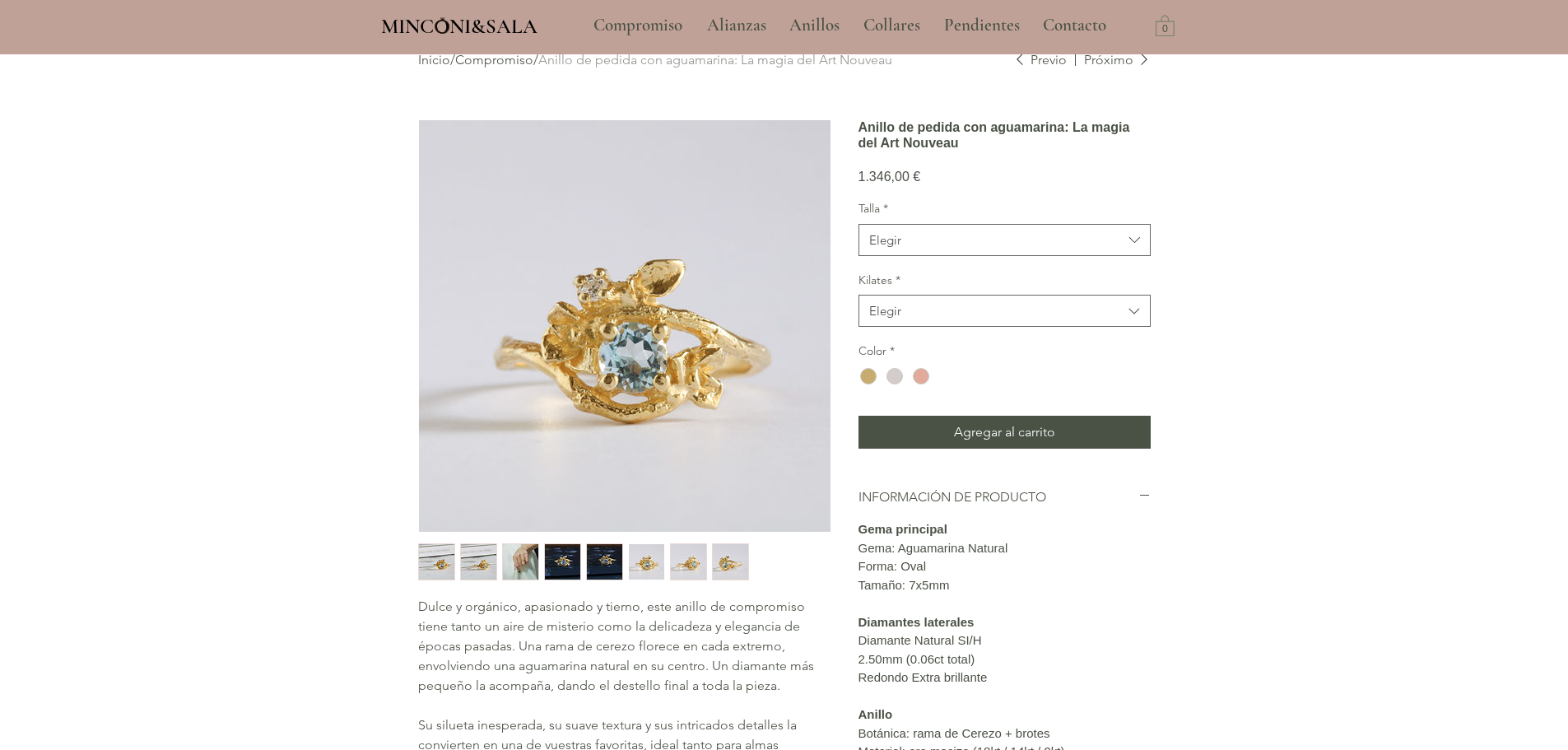
click at [703, 561] on img "7 / 8" at bounding box center [688, 562] width 36 height 36
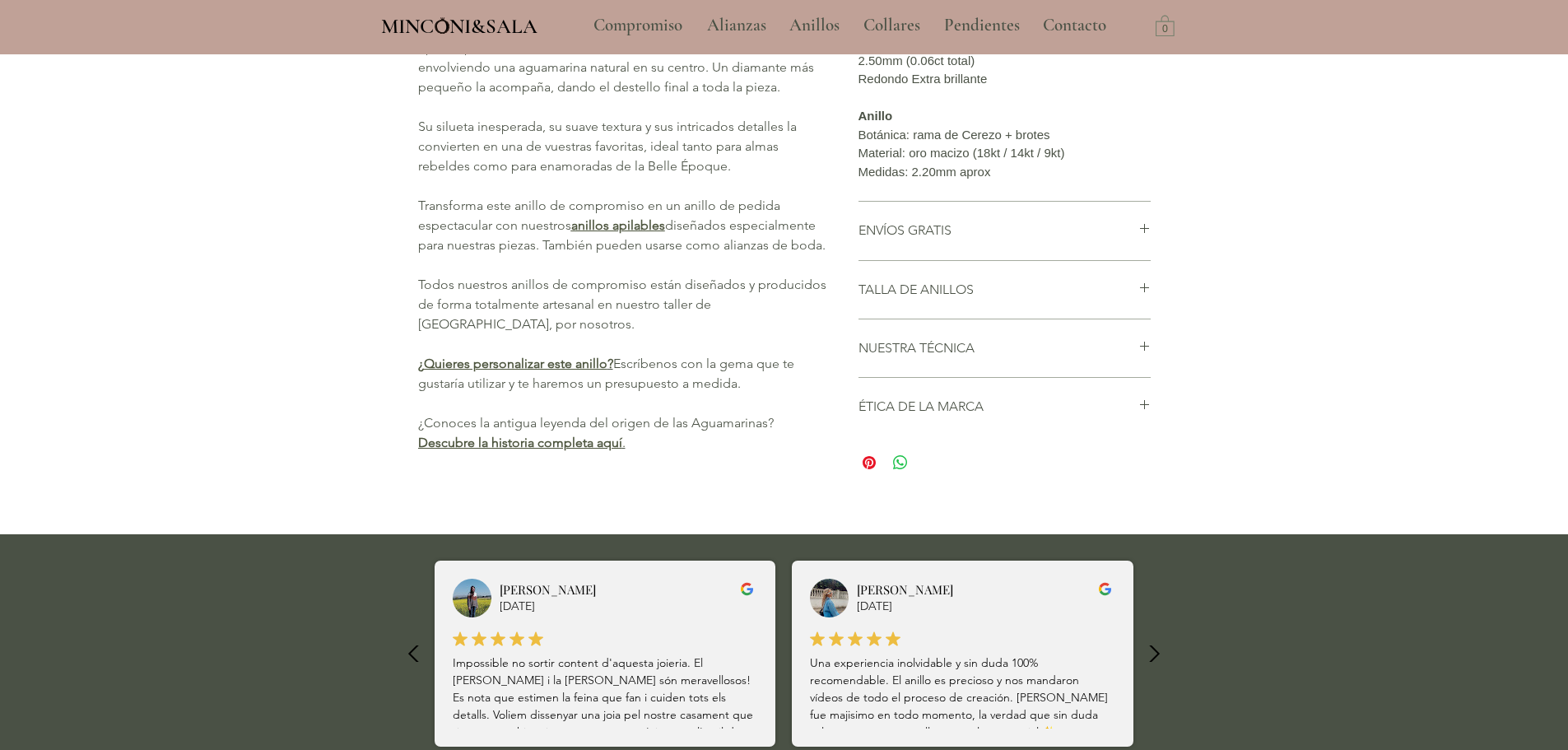
scroll to position [384, 0]
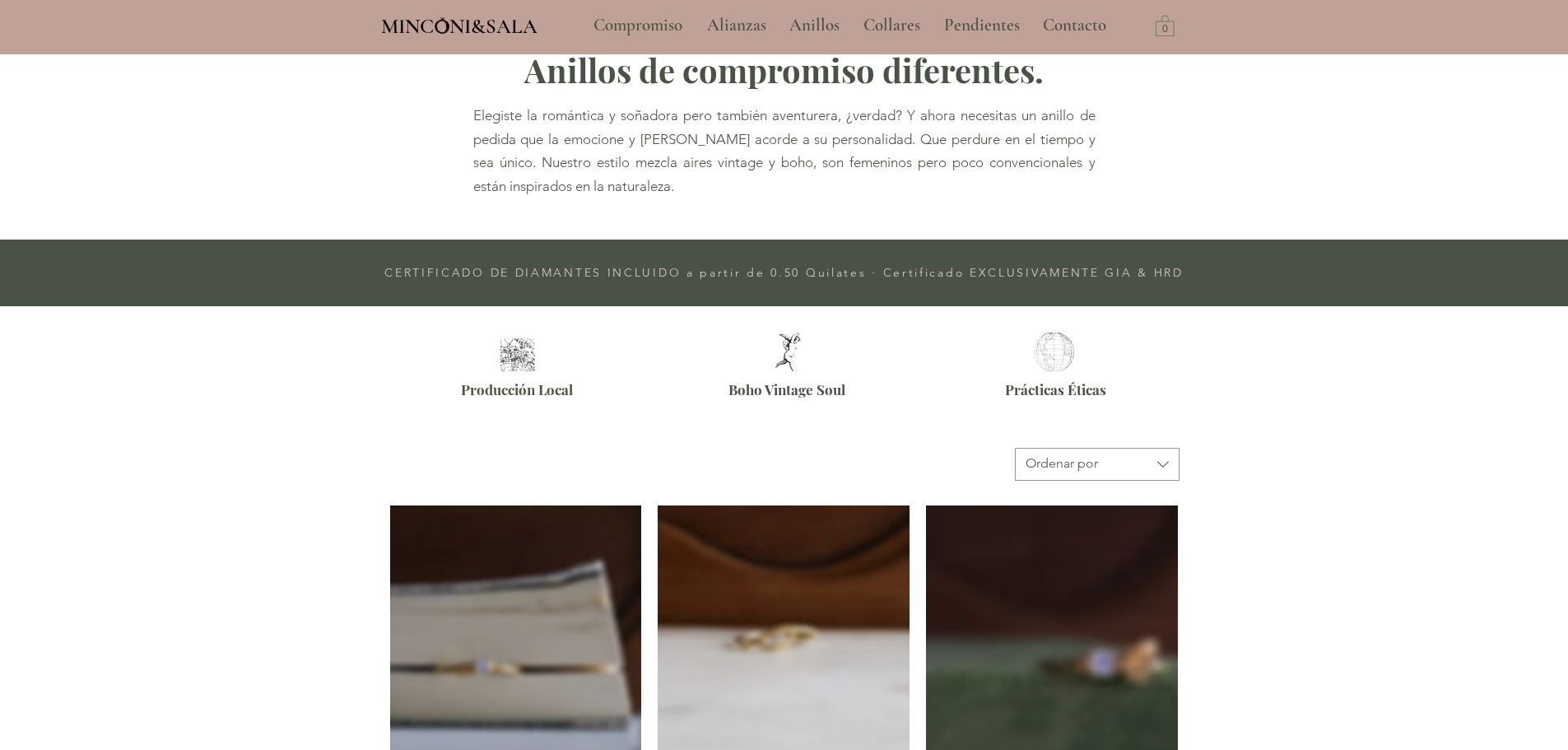
scroll to position [1377, 0]
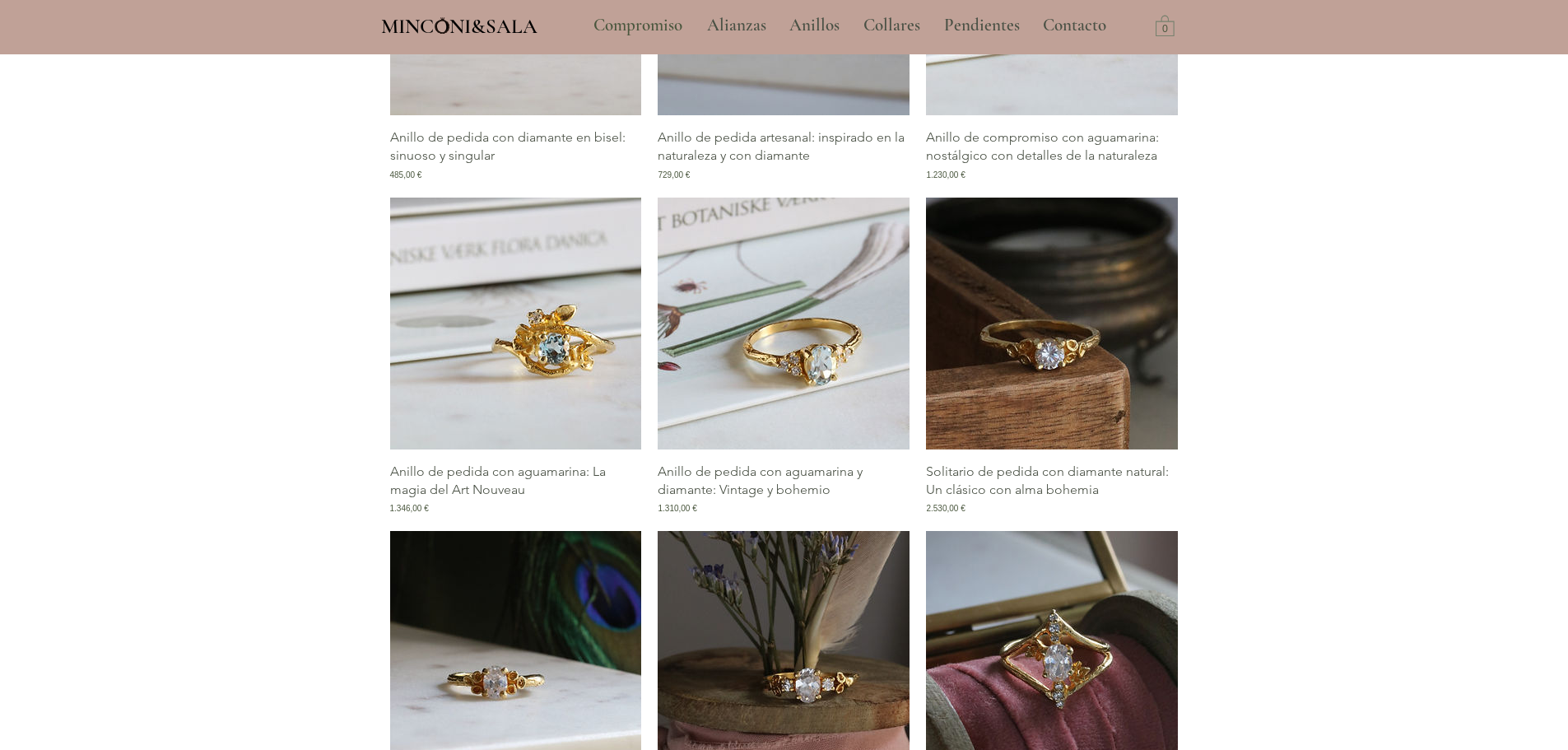
click at [806, 384] on img "Galería de Anillo de pedida con aguamarina y diamante: Vintage y bohemio" at bounding box center [783, 323] width 252 height 252
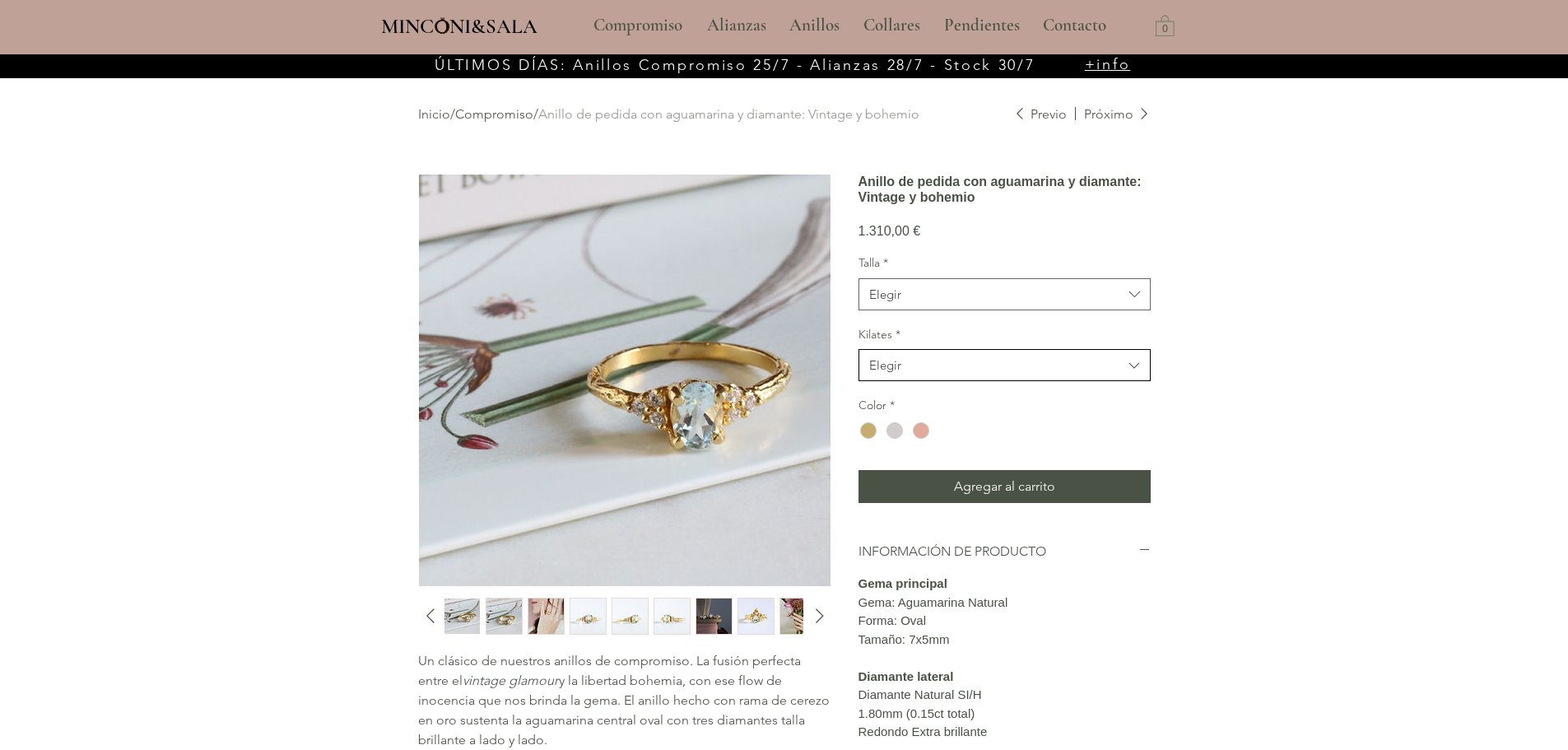
click at [901, 381] on button "Elegir" at bounding box center [1004, 364] width 292 height 32
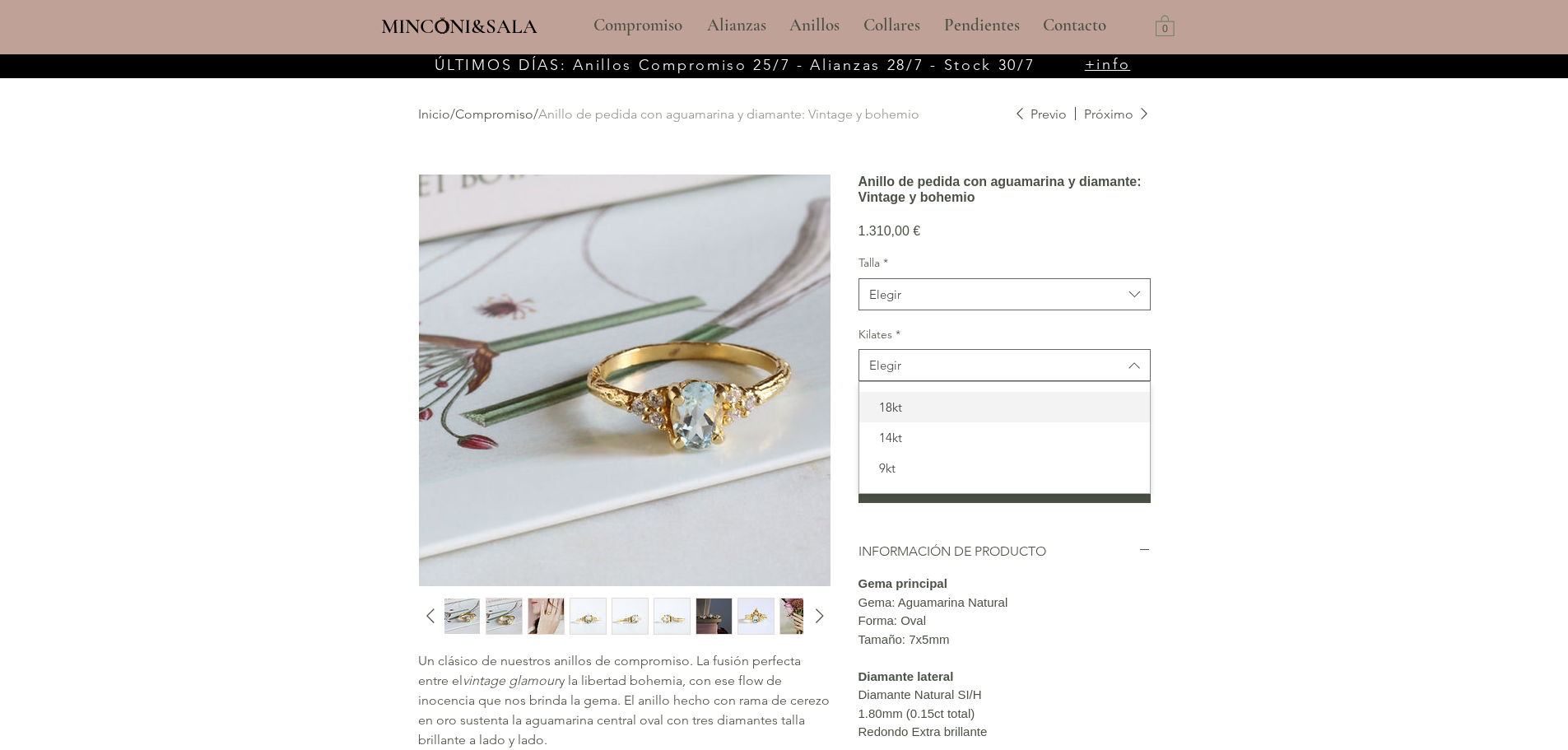
click at [883, 416] on span "18kt" at bounding box center [1004, 407] width 271 height 17
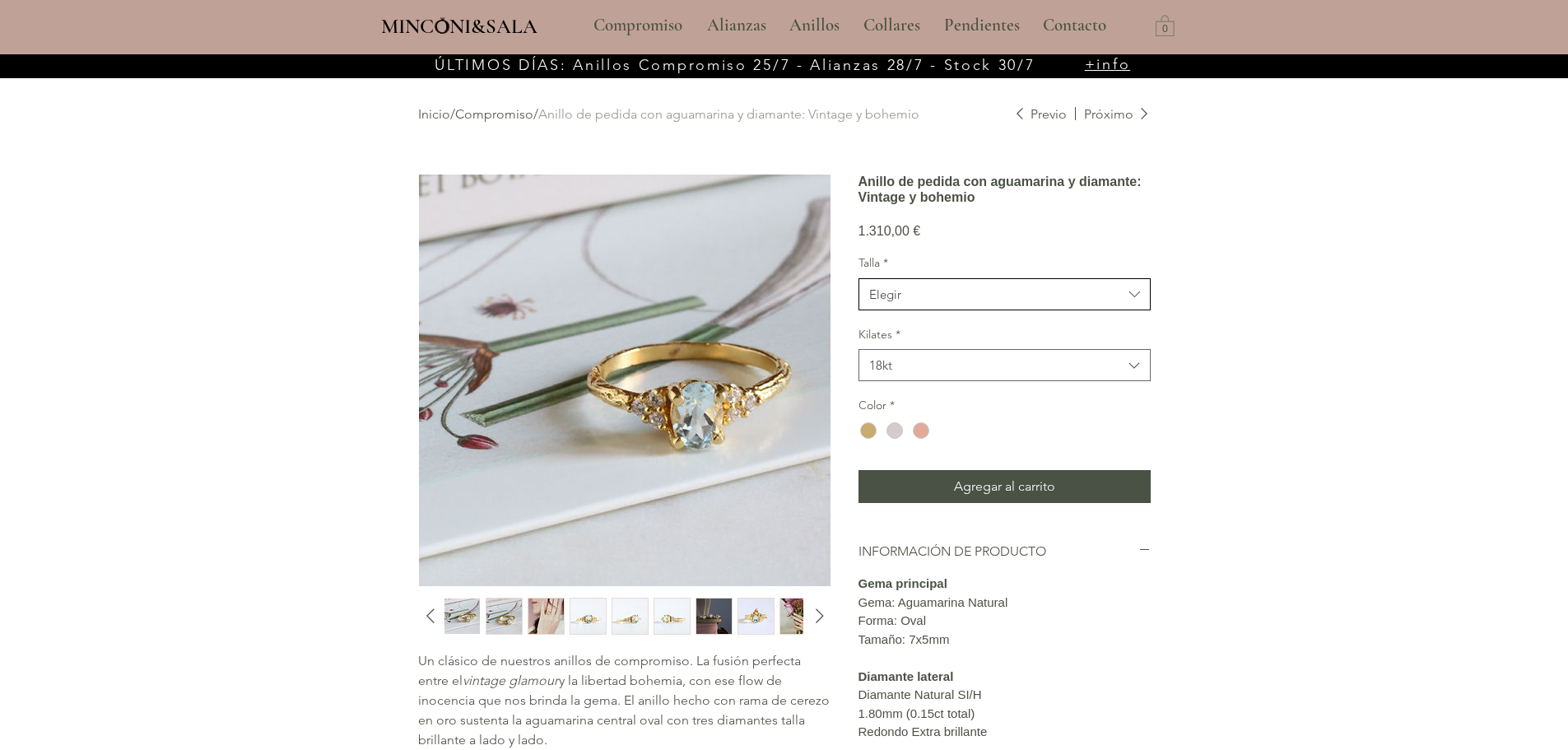
click at [932, 303] on span "Elegir" at bounding box center [996, 294] width 253 height 17
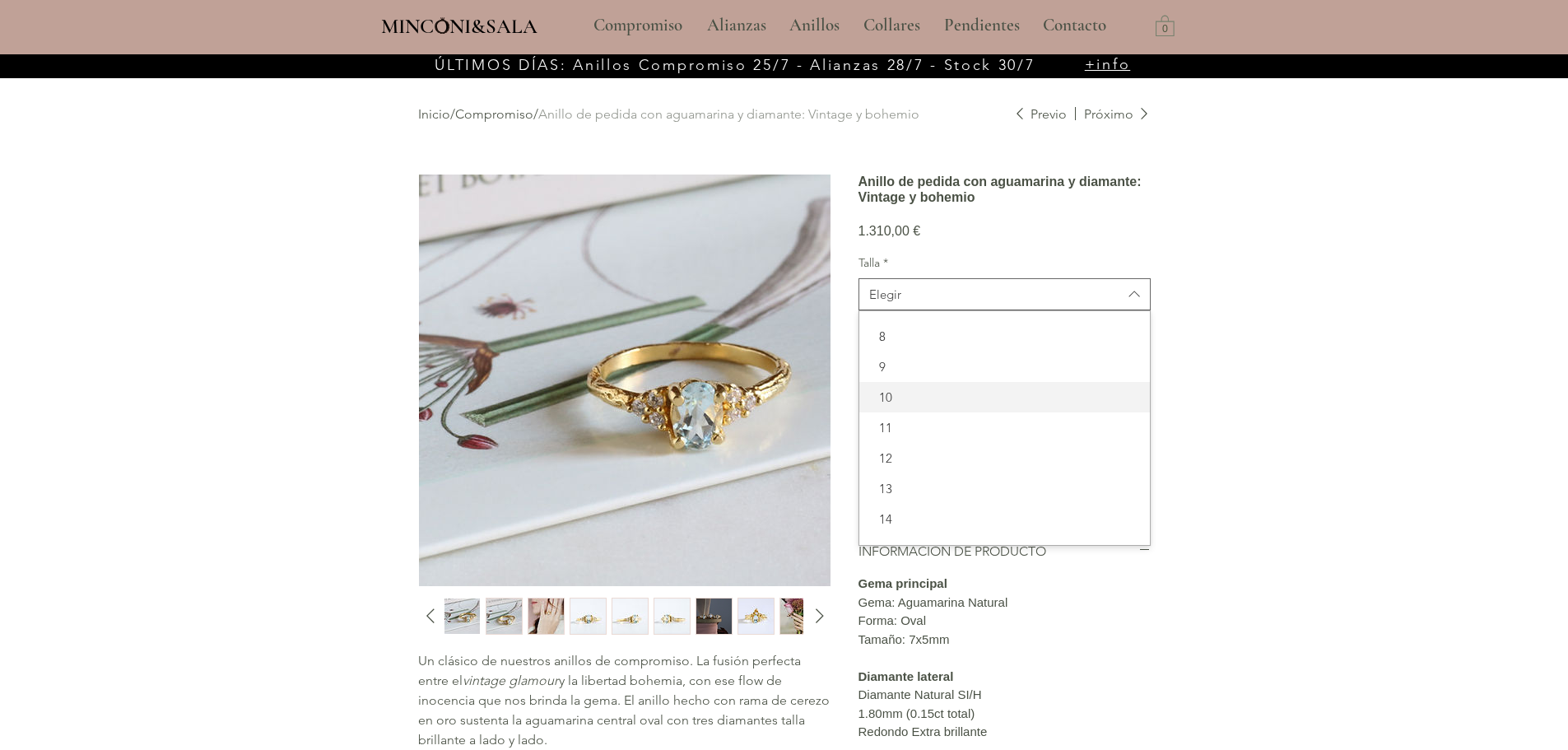
click at [884, 413] on div "10" at bounding box center [1004, 396] width 291 height 30
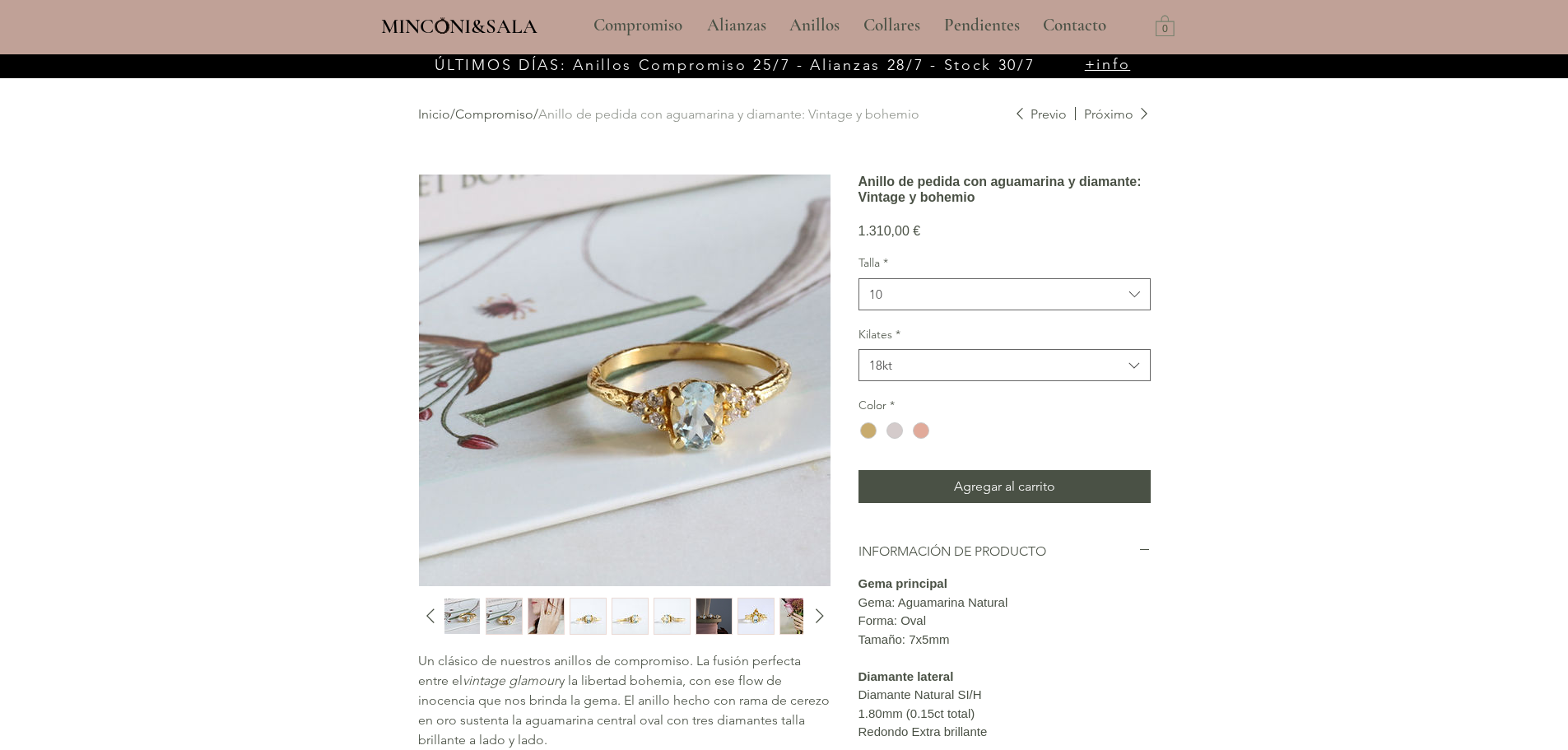
click at [1172, 451] on div "Inicio / Compromiso / Anillo de pedida con aguamarina y diamante: Vintage y boh…" at bounding box center [784, 609] width 806 height 1107
click at [895, 439] on div "main content" at bounding box center [894, 430] width 16 height 16
click at [1110, 443] on div "Color: Blanco *" at bounding box center [1004, 419] width 292 height 45
click at [480, 614] on div "main content" at bounding box center [622, 616] width 357 height 37
click at [513, 614] on img "2 / 13" at bounding box center [504, 616] width 36 height 36
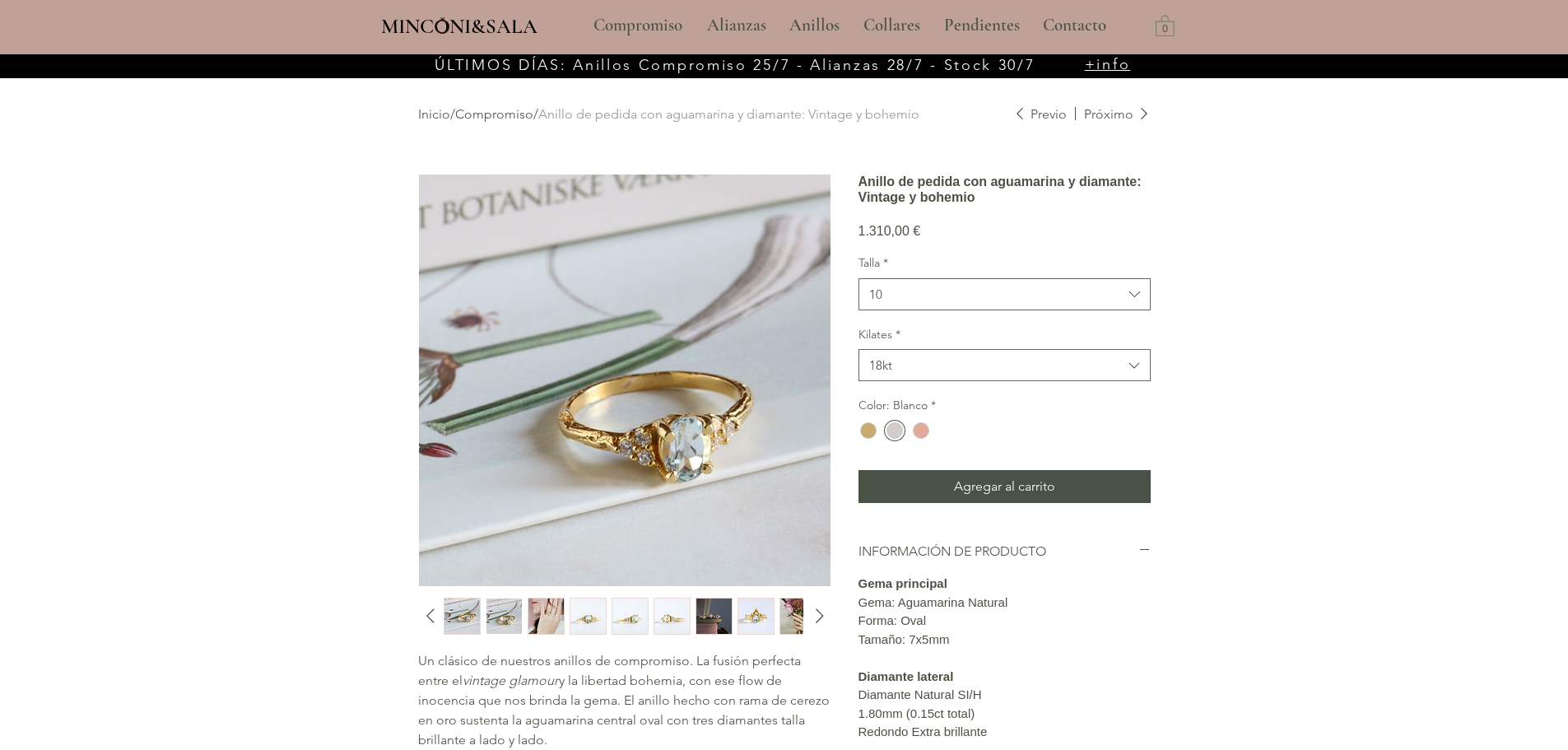
click at [542, 615] on img "3 / 13" at bounding box center [546, 616] width 36 height 36
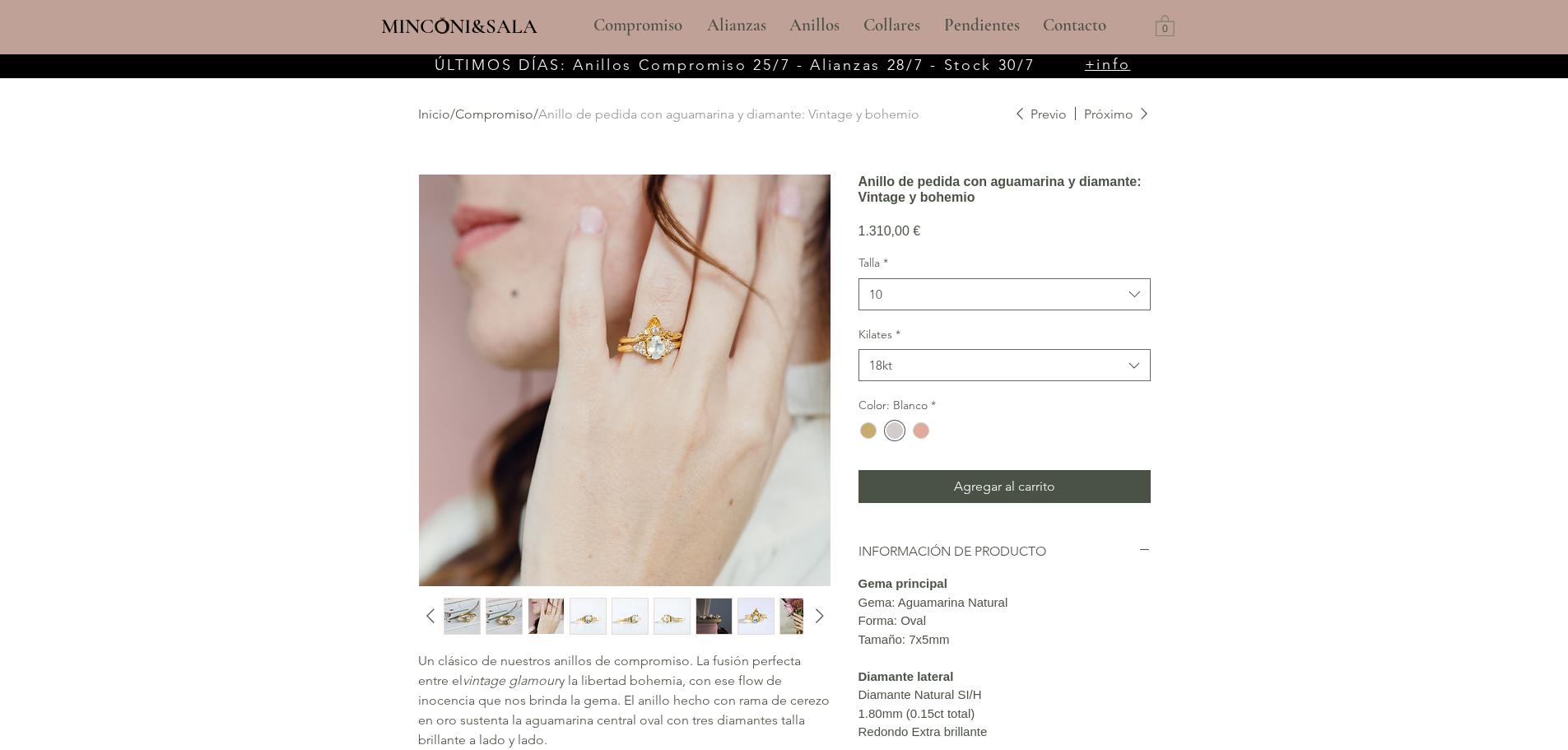
click at [603, 619] on img "4 / 13" at bounding box center [588, 616] width 36 height 36
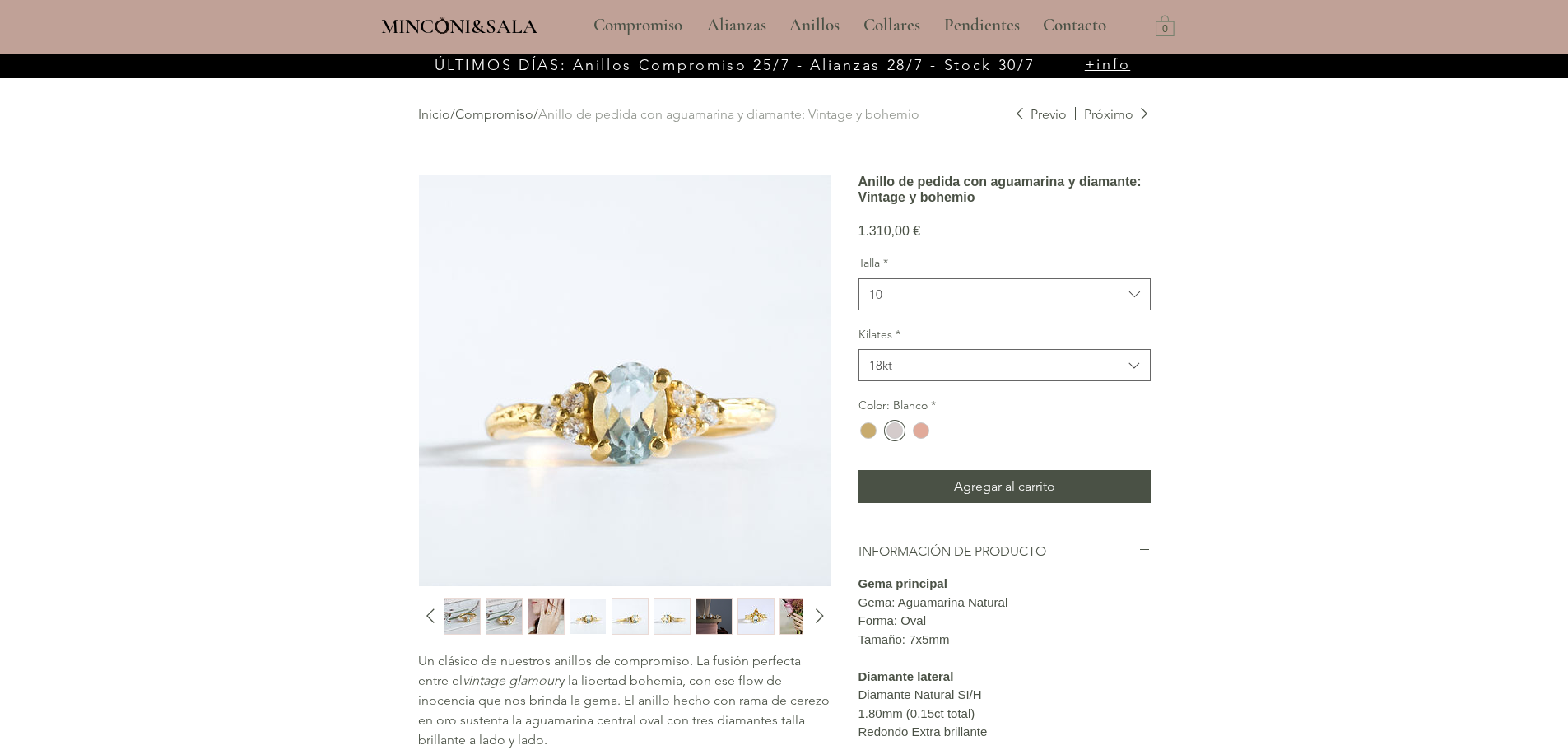
click at [748, 613] on img "8 / 13" at bounding box center [756, 616] width 36 height 36
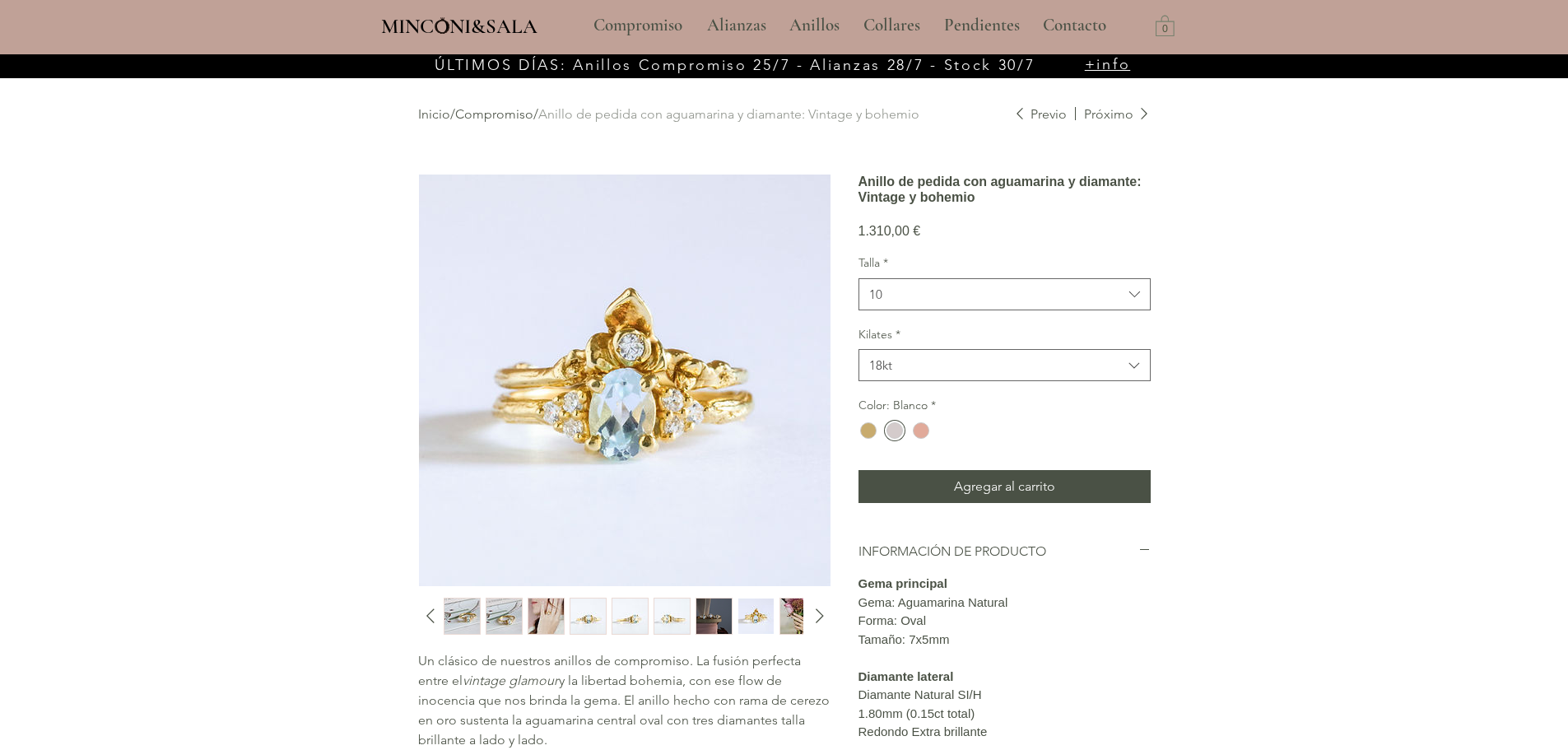
click at [787, 614] on img "9 / 13" at bounding box center [798, 616] width 36 height 36
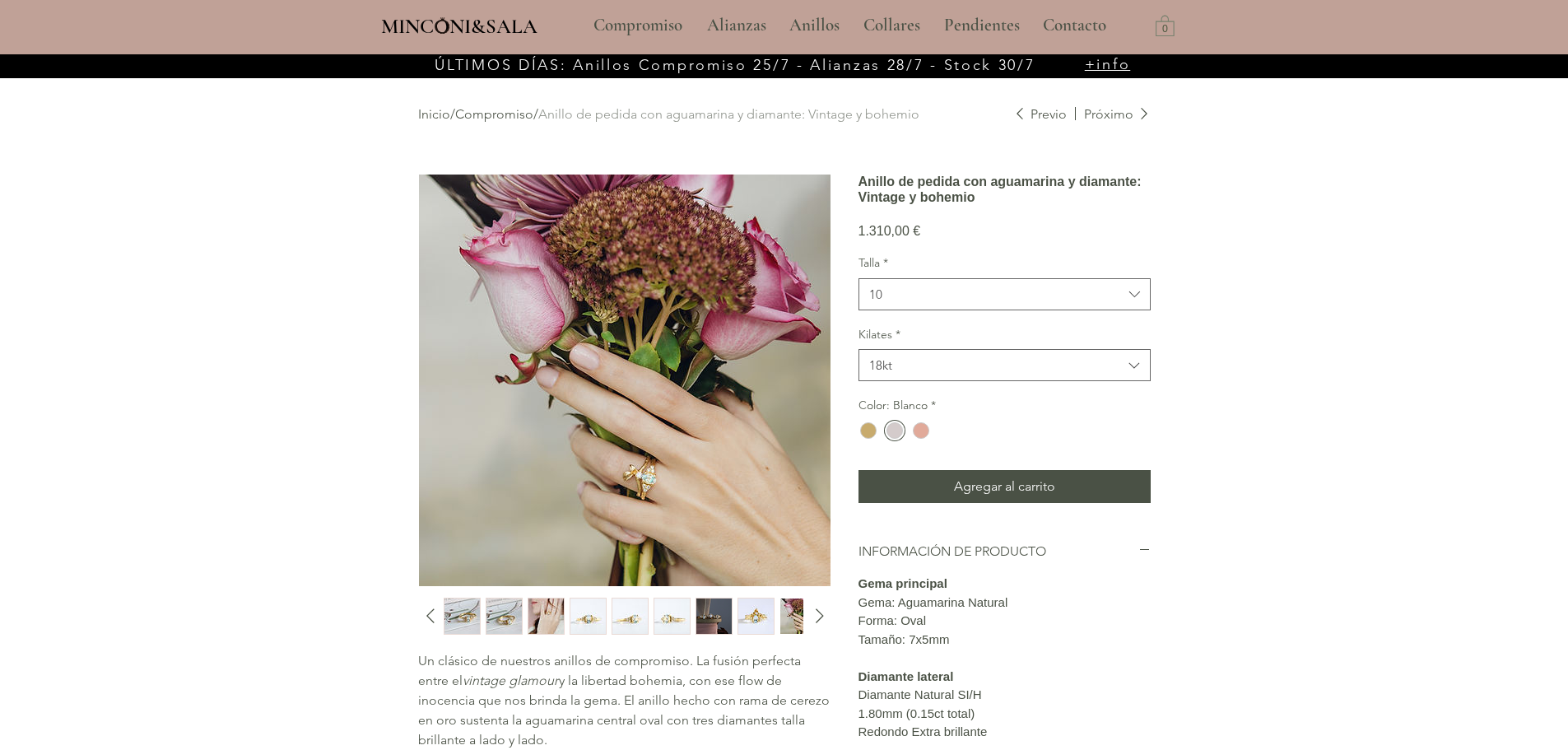
click at [661, 619] on img "6 / 13" at bounding box center [672, 616] width 36 height 36
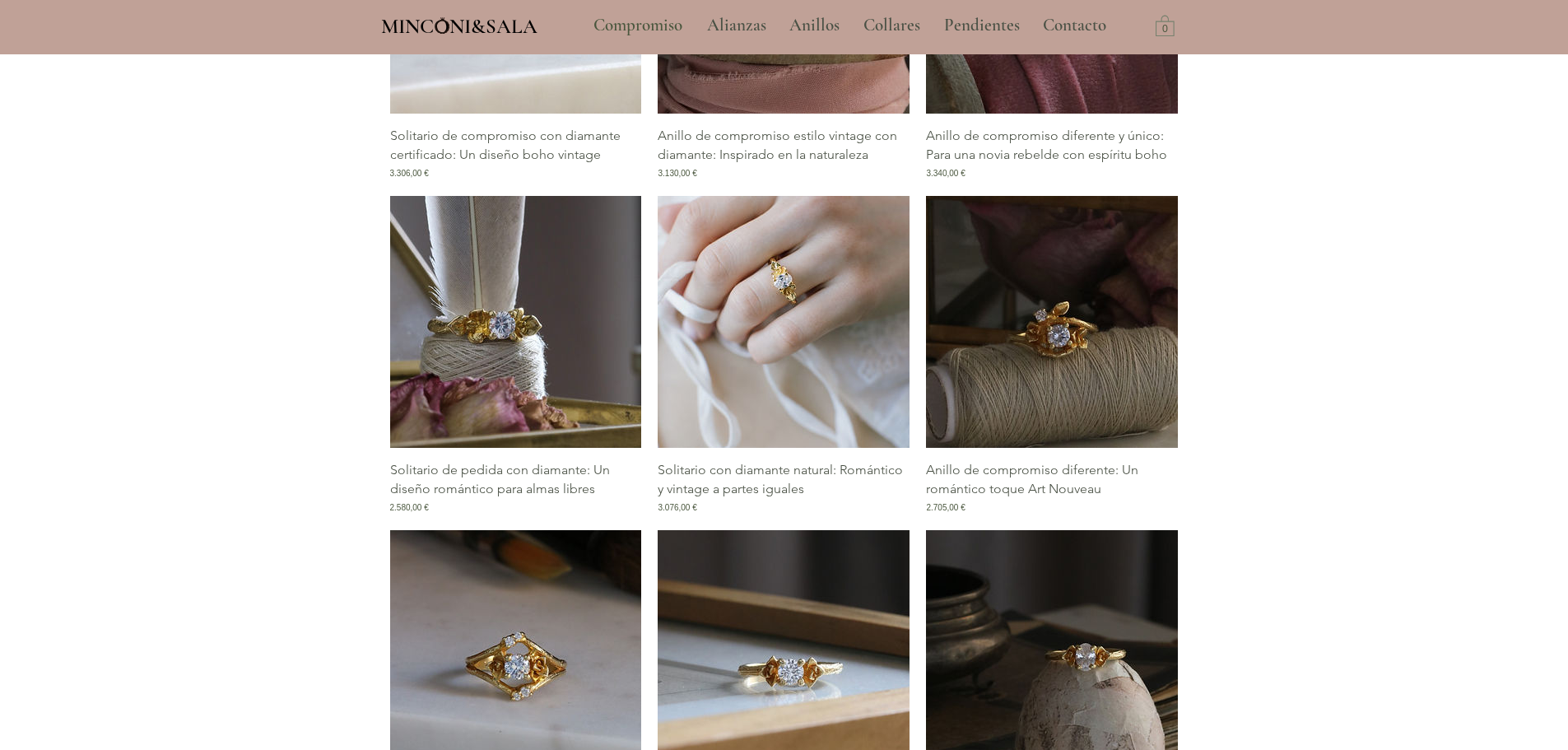
scroll to position [2200, 0]
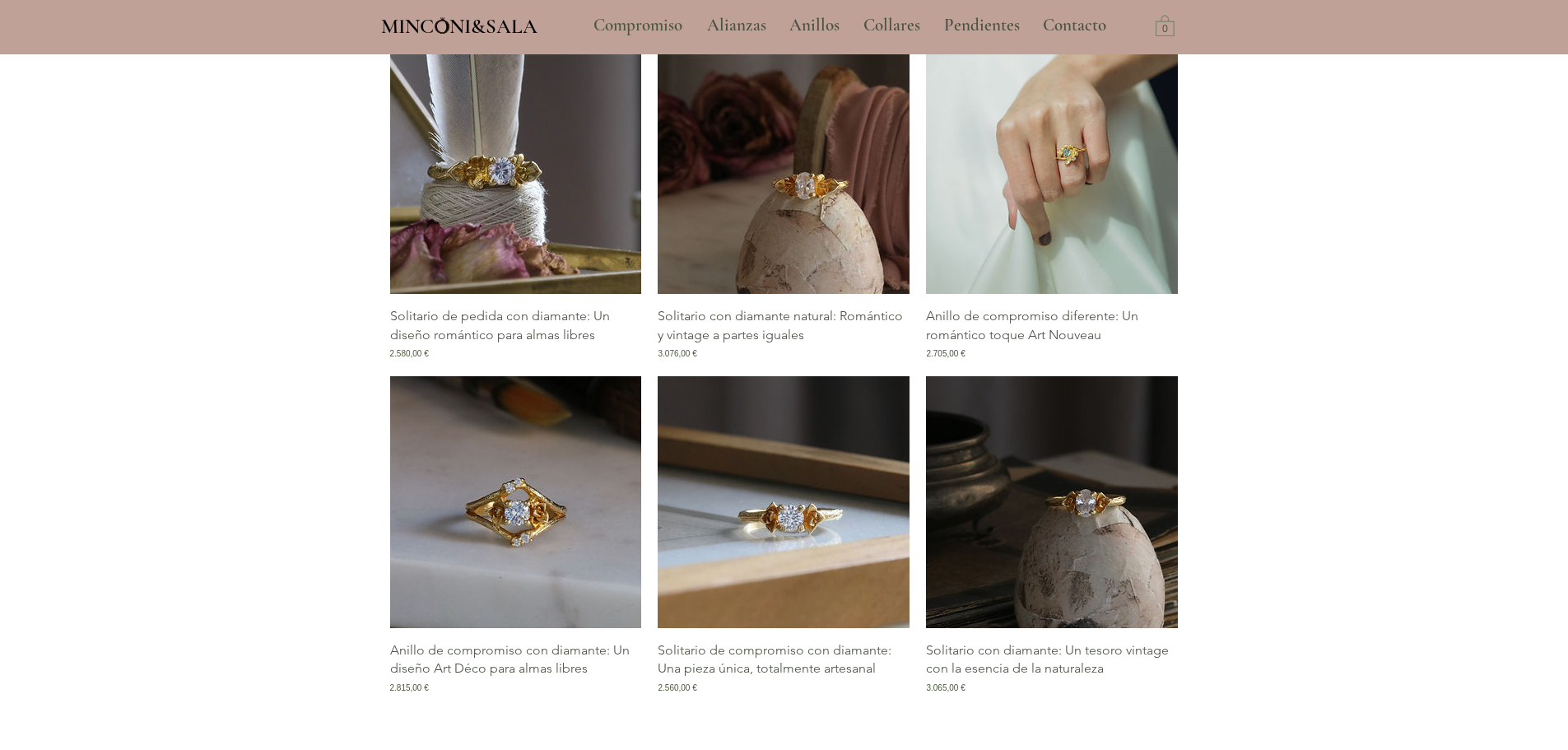
click at [1045, 186] on img "Galería de Anillo de compromiso diferente: Un romántico toque Art Nouveau" at bounding box center [1052, 167] width 252 height 252
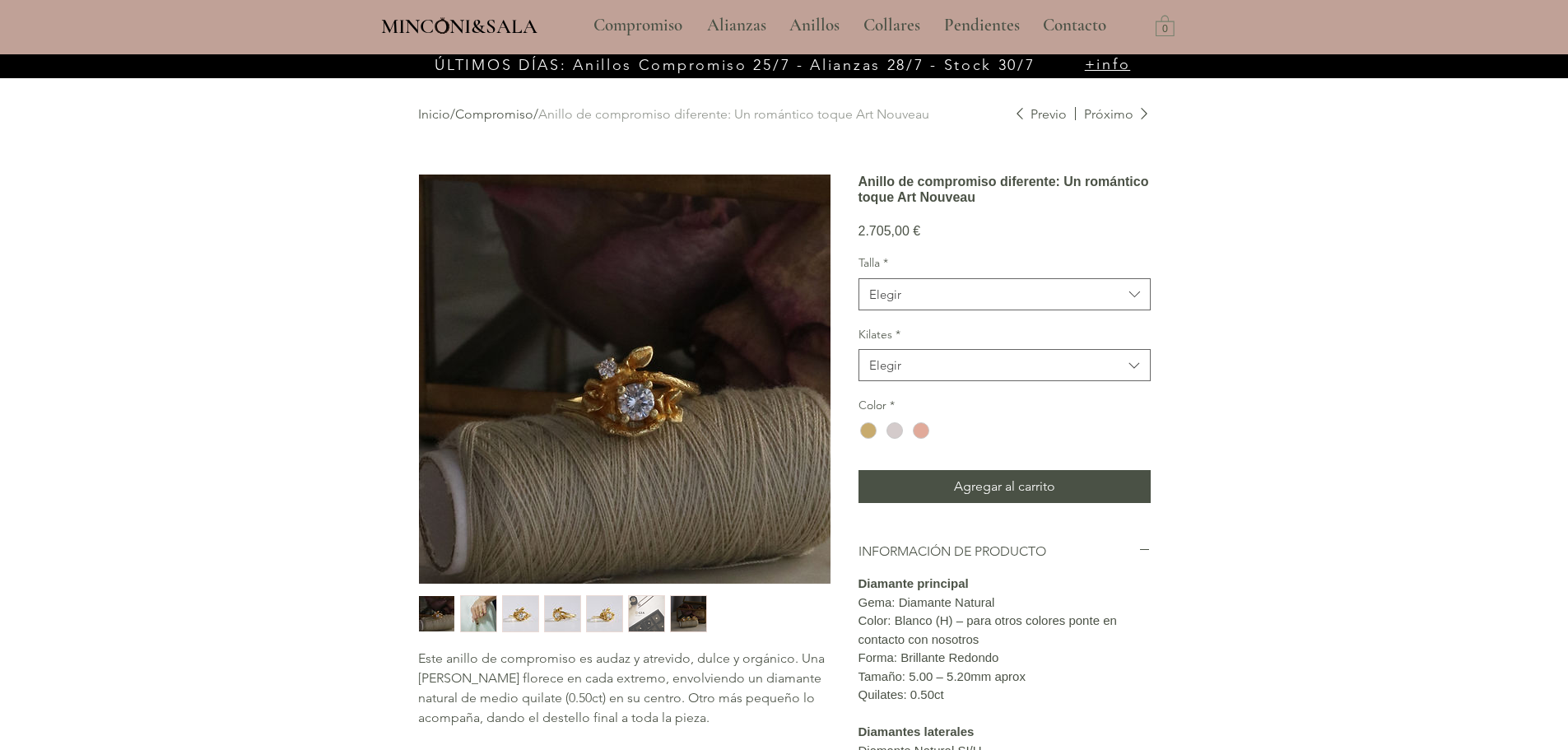
click at [635, 388] on img "main content" at bounding box center [624, 378] width 412 height 409
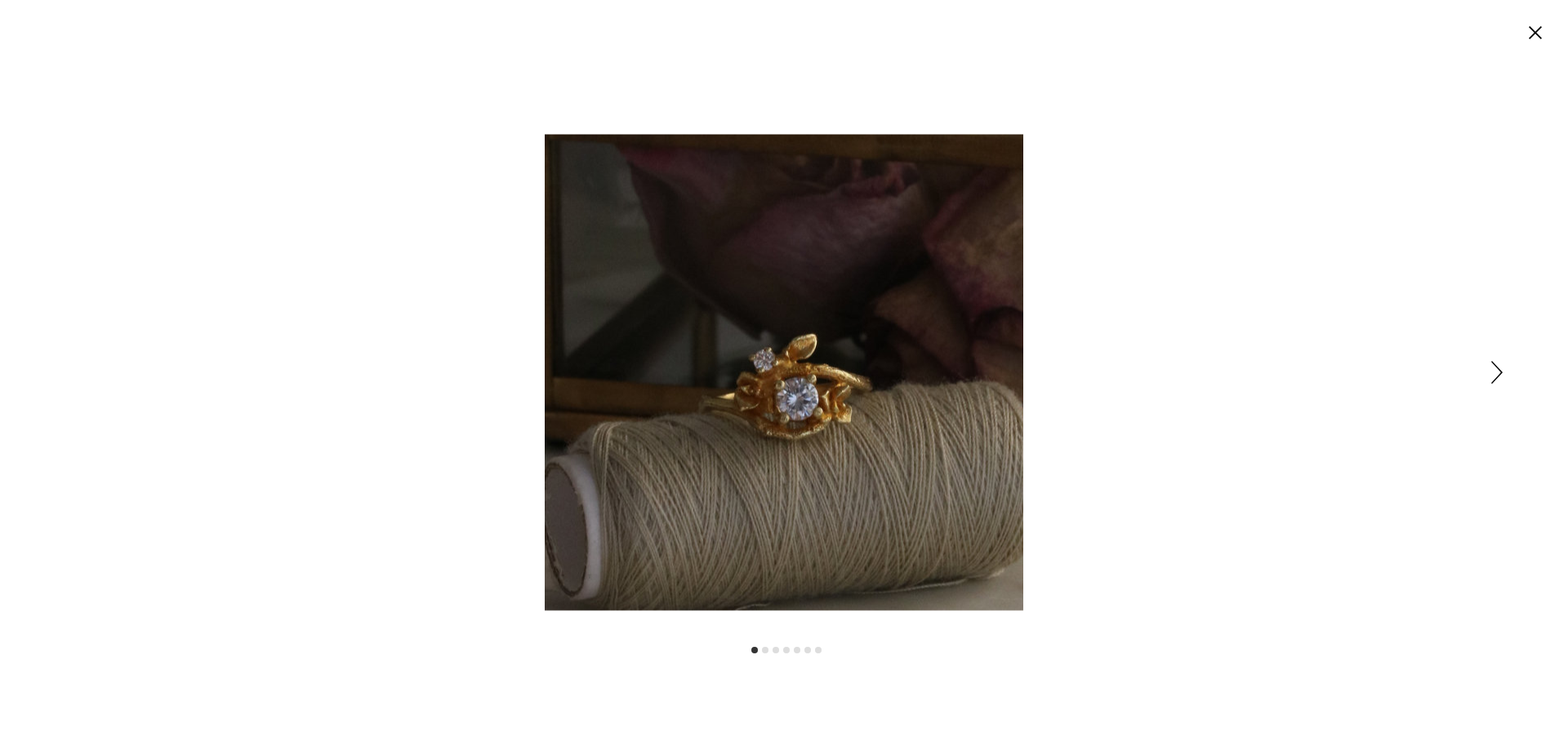
click at [1169, 392] on div "Expanded image viewer" at bounding box center [784, 372] width 1568 height 744
click at [1531, 36] on icon "Cerrar" at bounding box center [1535, 33] width 13 height 13
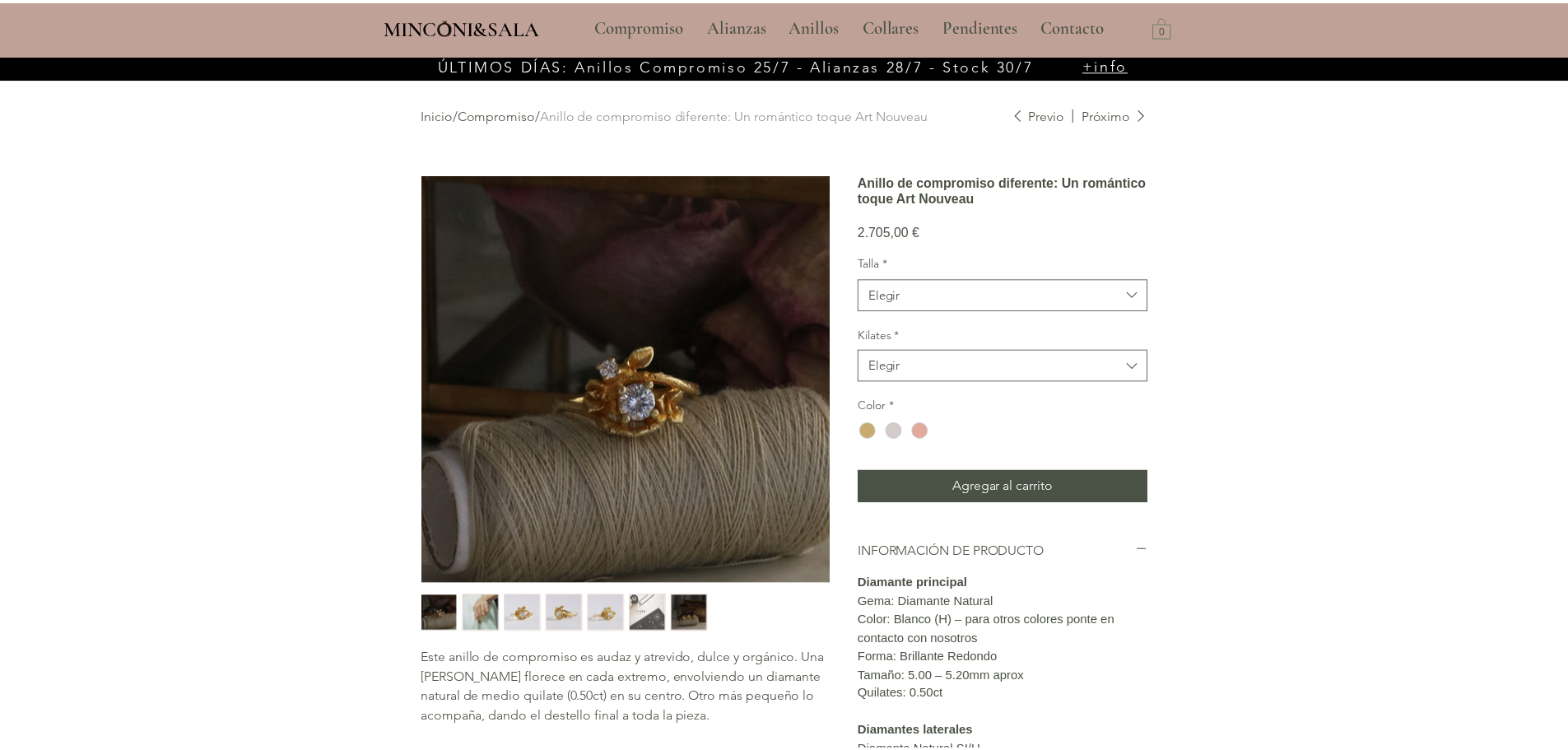
scroll to position [54, 0]
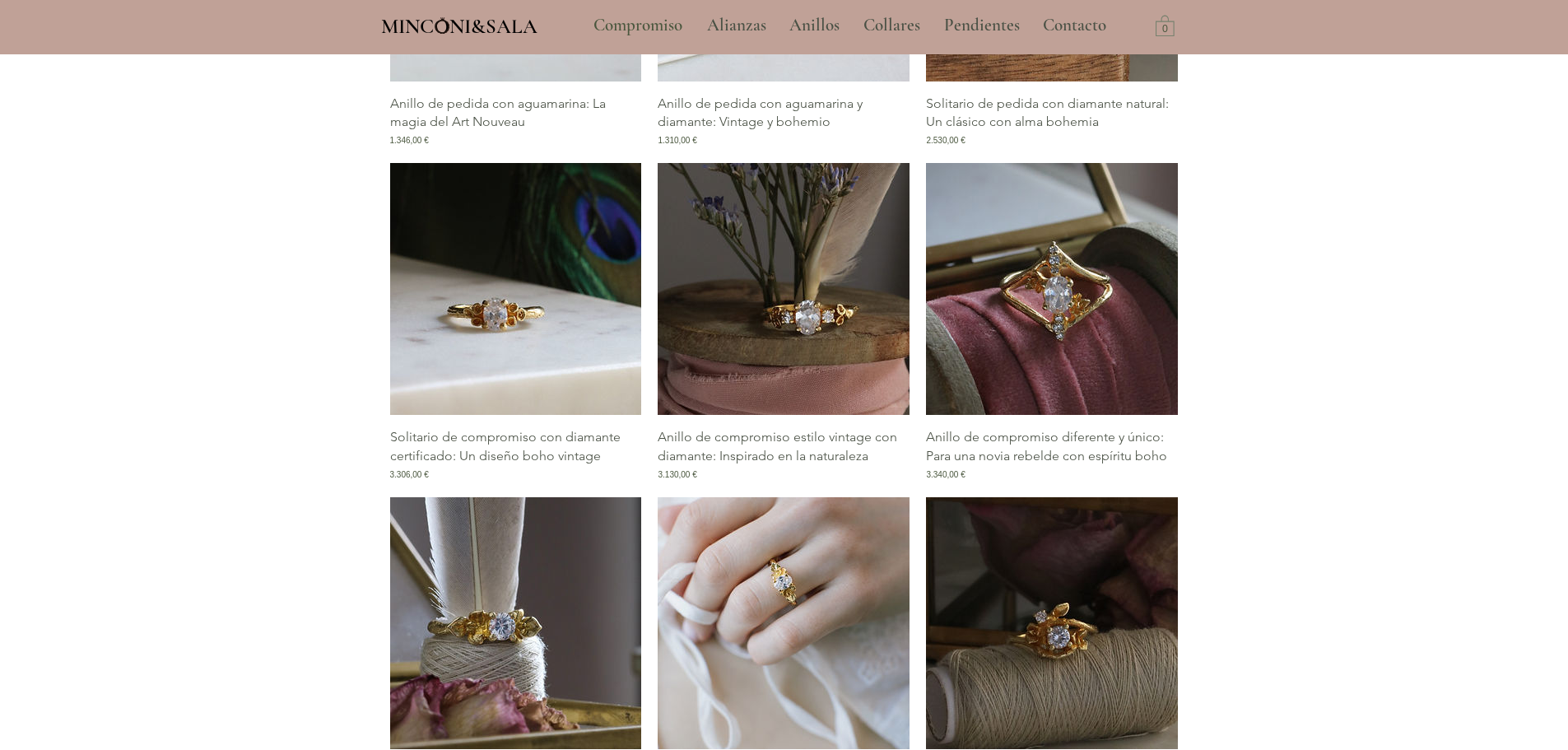
scroll to position [1895, 0]
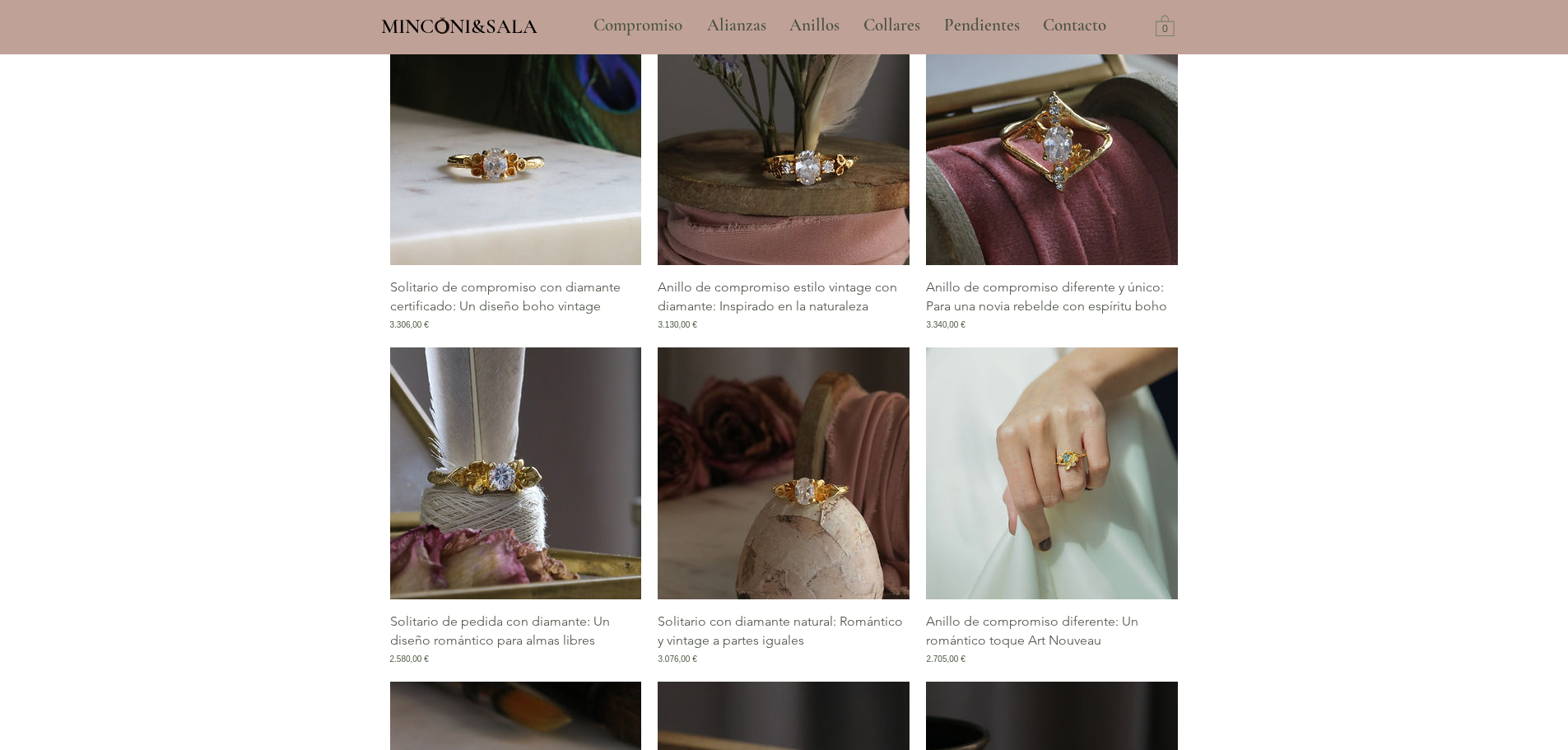
click at [1057, 536] on img "Galería de Anillo de compromiso diferente: Un romántico toque Art Nouveau" at bounding box center [1052, 473] width 252 height 252
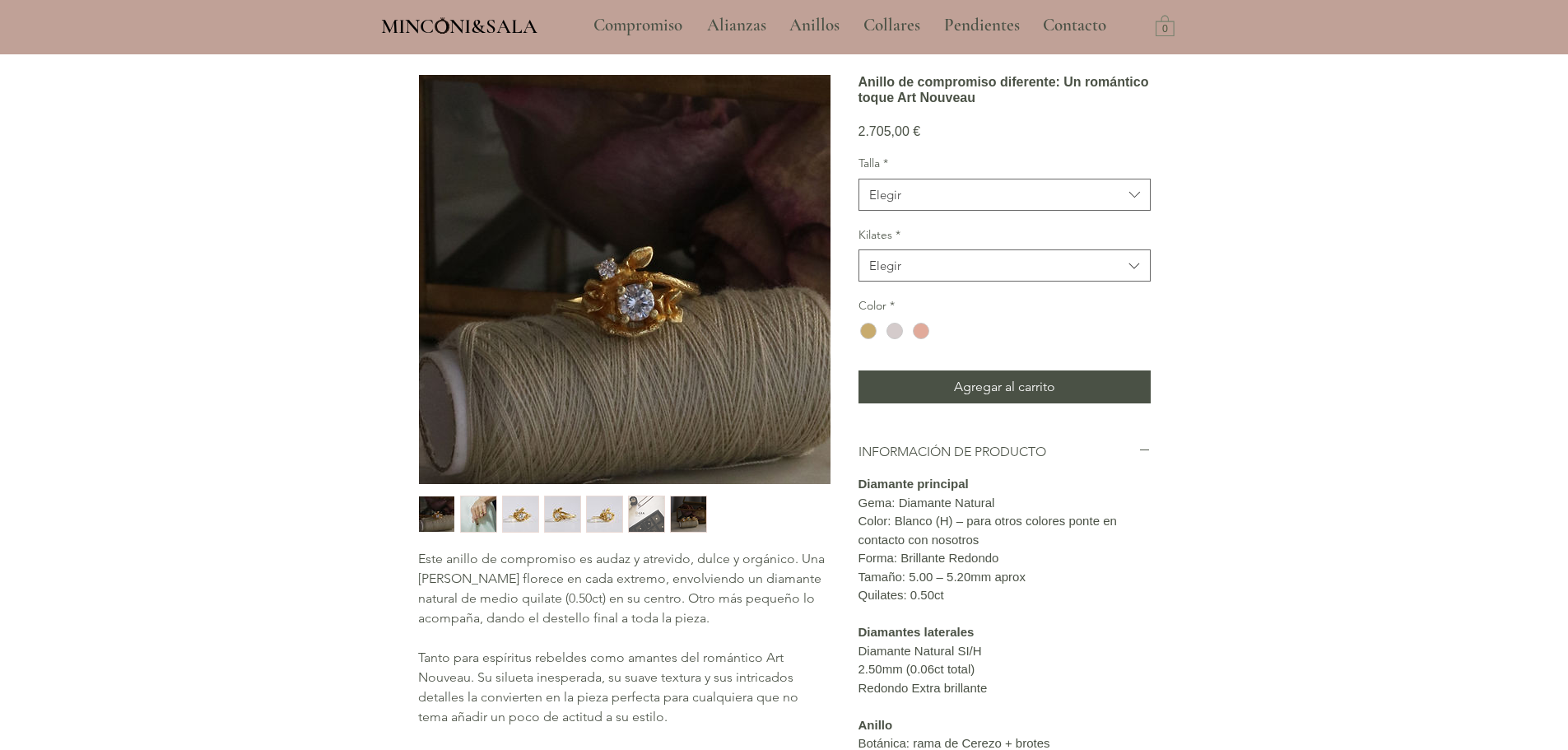
scroll to position [246, 0]
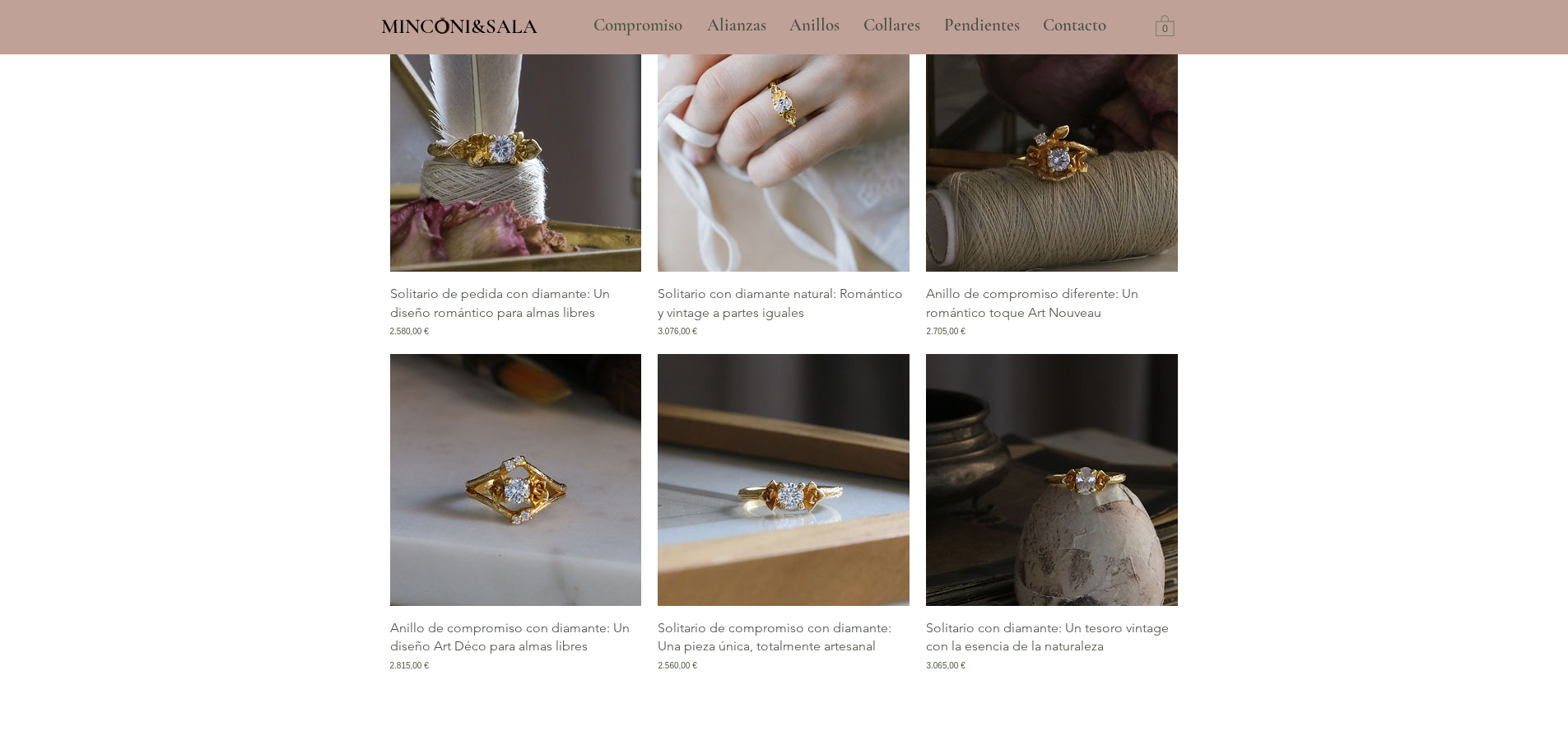
scroll to position [2224, 0]
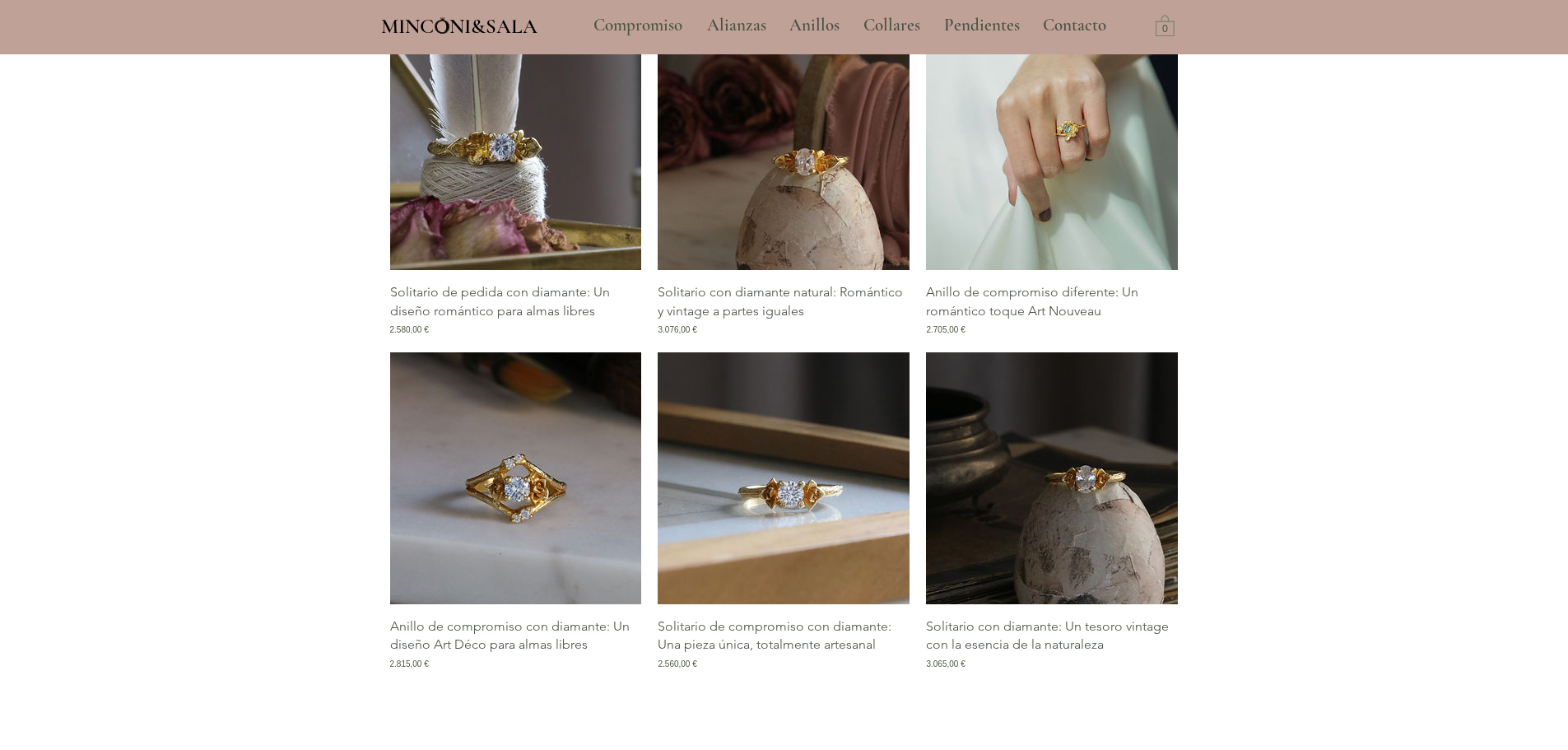
click at [1065, 163] on img "Galería de Anillo de compromiso diferente: Un romántico toque Art Nouveau" at bounding box center [1052, 144] width 252 height 252
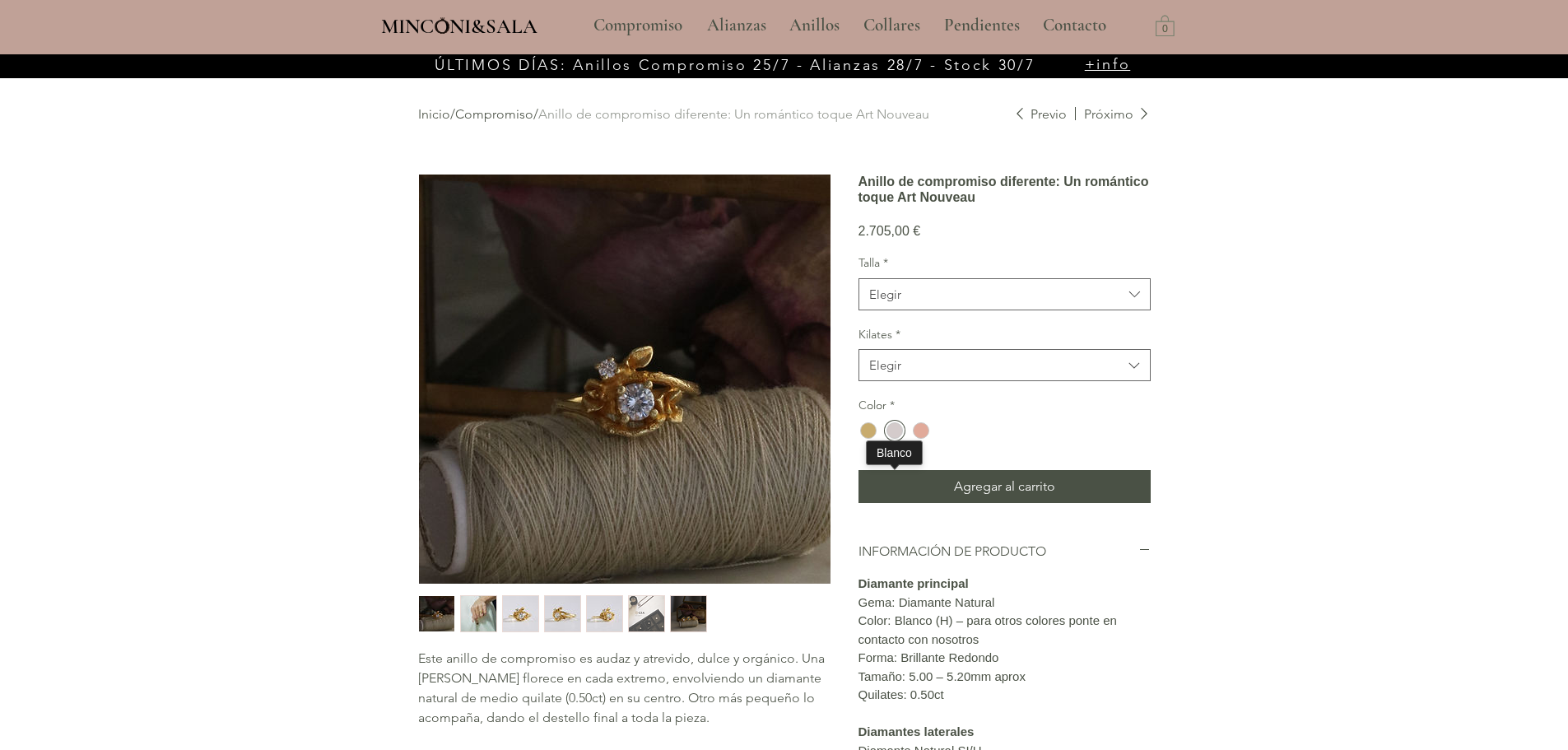
click at [897, 439] on div "main content" at bounding box center [894, 430] width 16 height 16
click at [949, 303] on span "Elegir" at bounding box center [996, 294] width 253 height 17
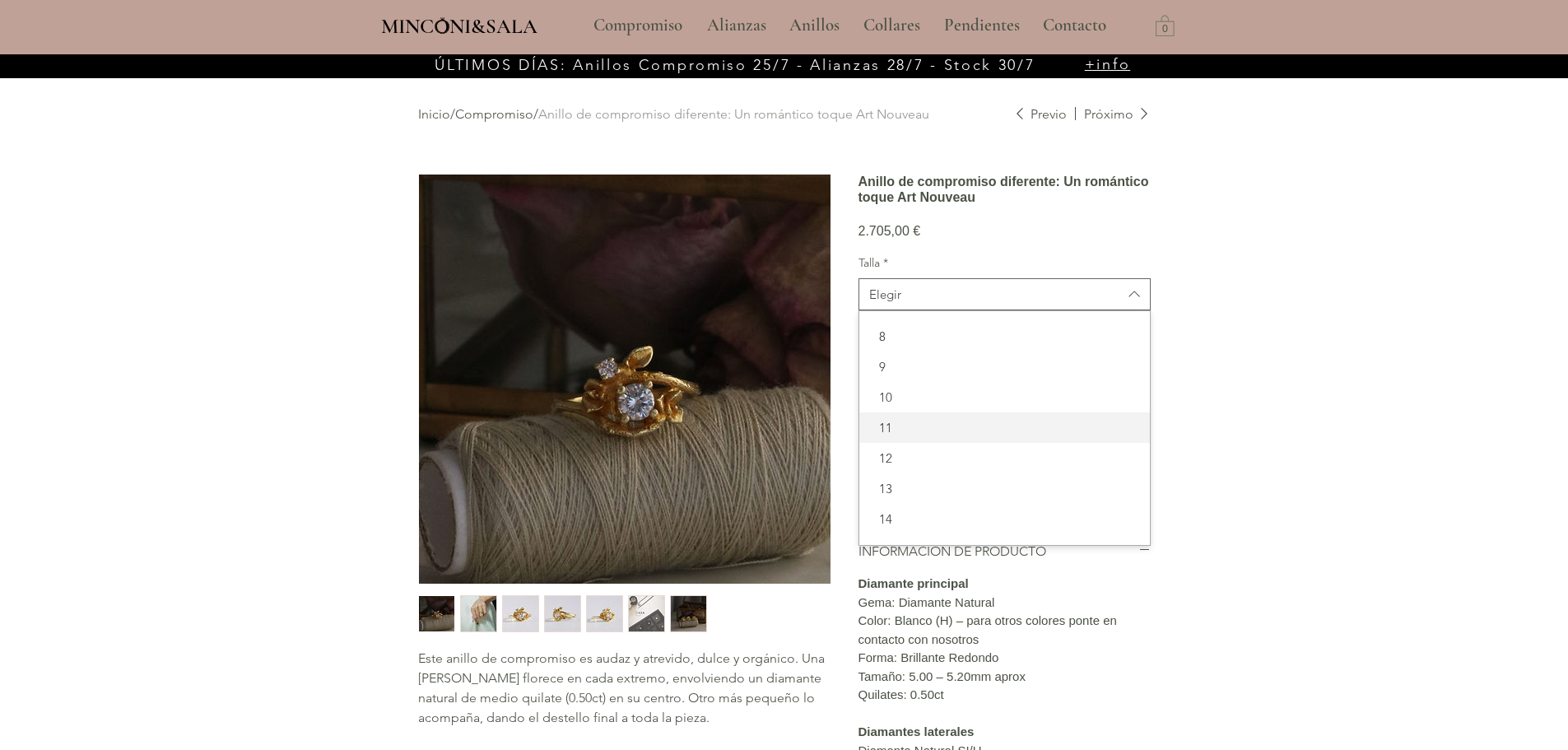
click at [906, 406] on span "10" at bounding box center [1004, 397] width 271 height 17
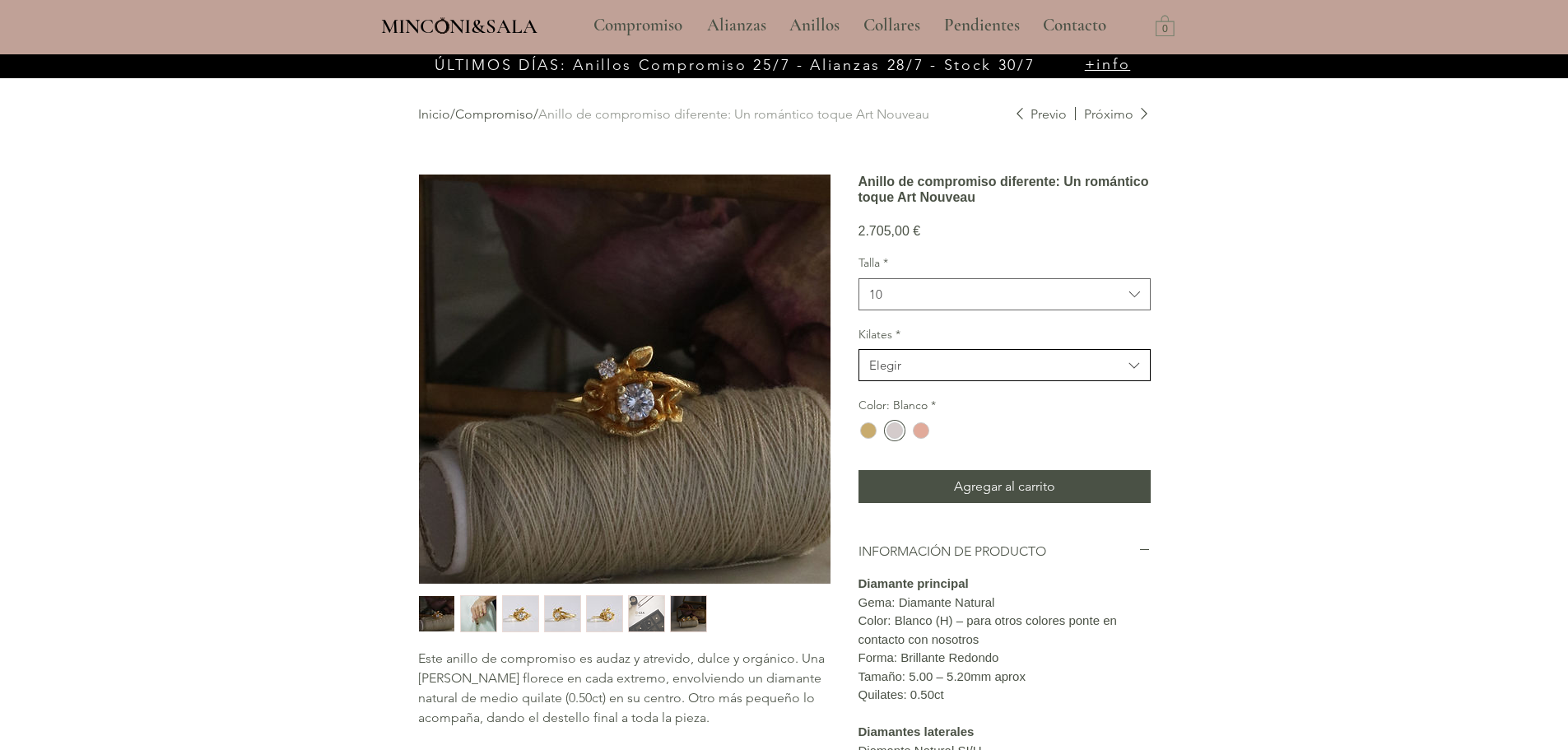
click at [916, 381] on button "Elegir" at bounding box center [1004, 364] width 292 height 32
click at [903, 416] on span "18kt" at bounding box center [1004, 407] width 271 height 17
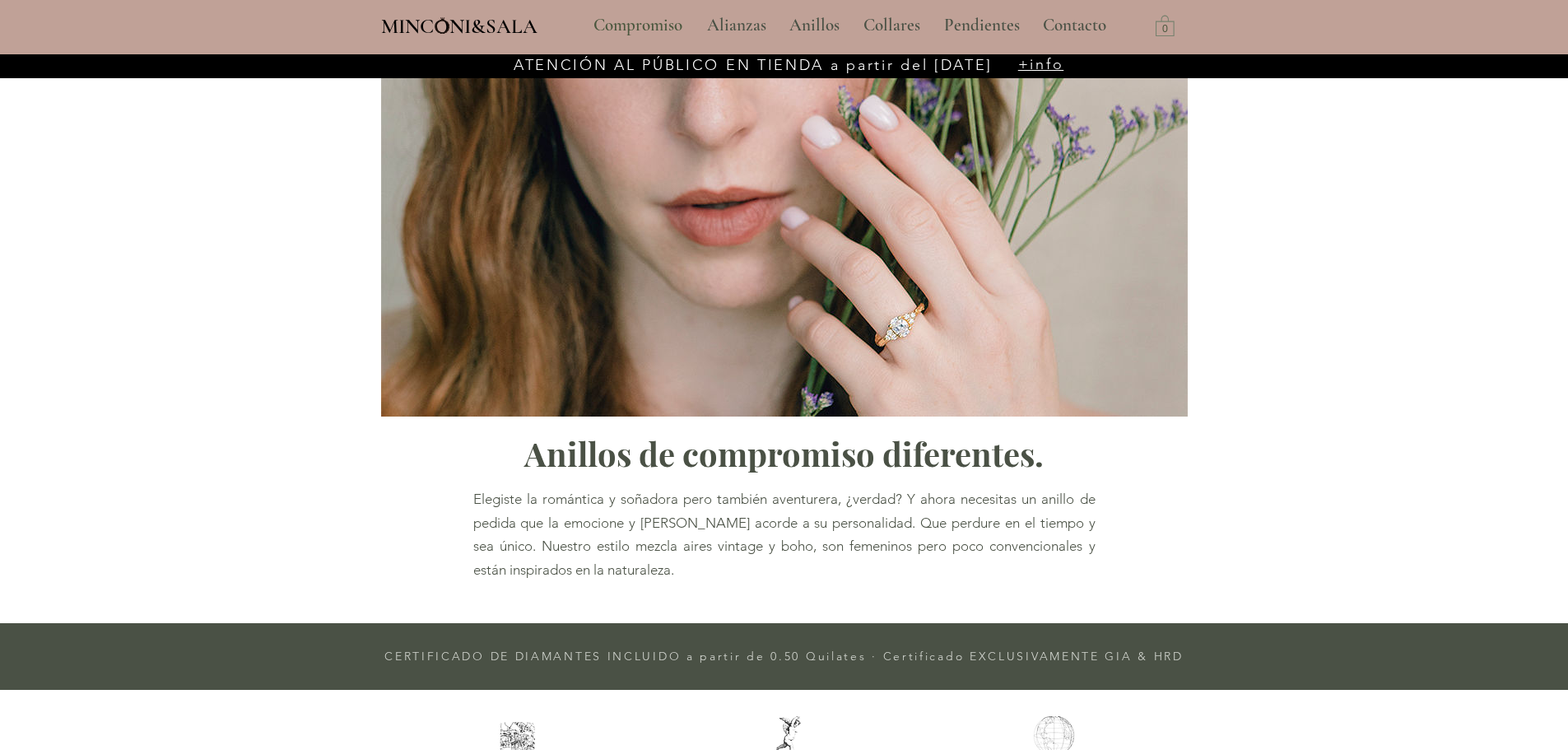
scroll to position [2060, 0]
click at [626, 21] on p "Compromiso" at bounding box center [637, 25] width 105 height 42
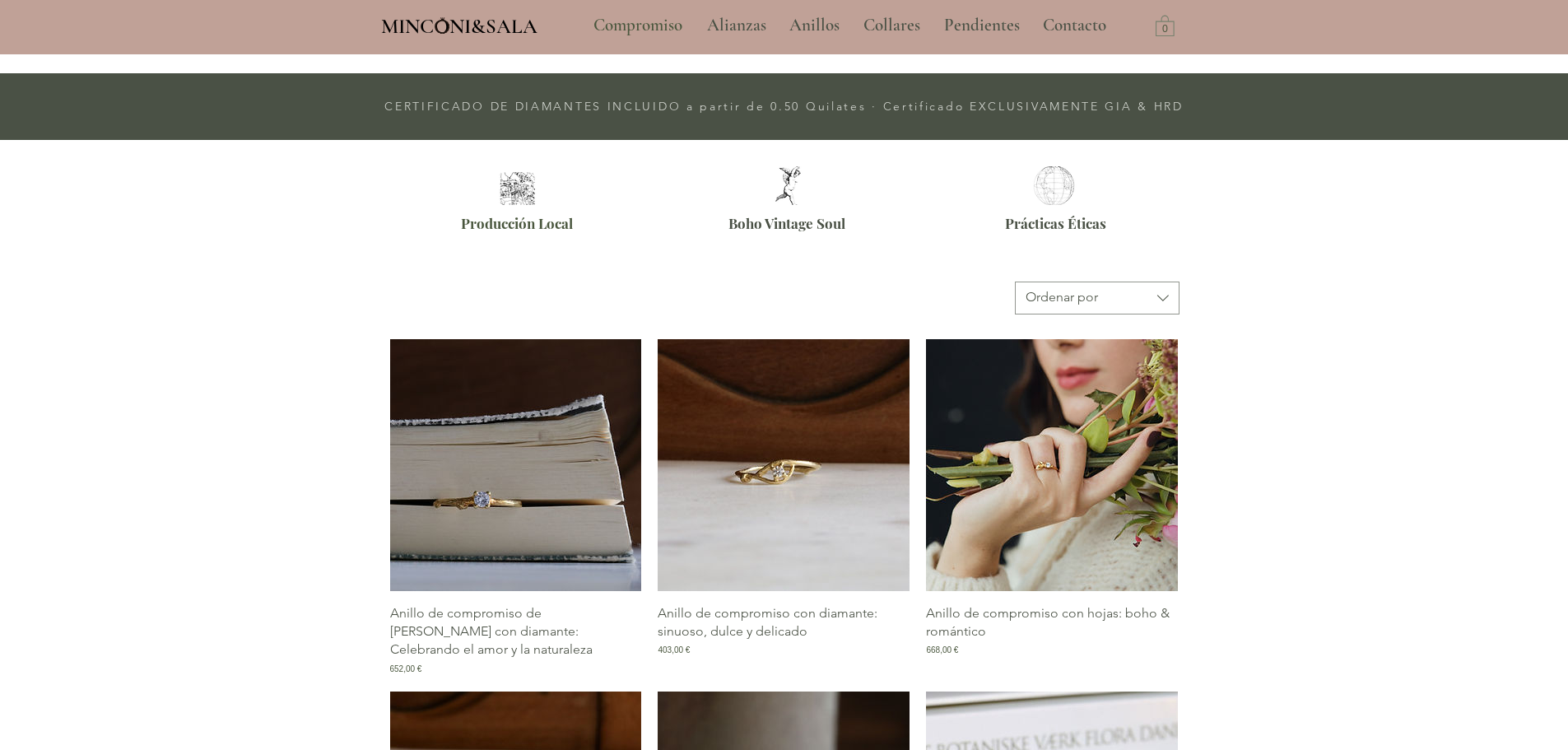
scroll to position [576, 0]
